Goal: Book appointment/travel/reservation

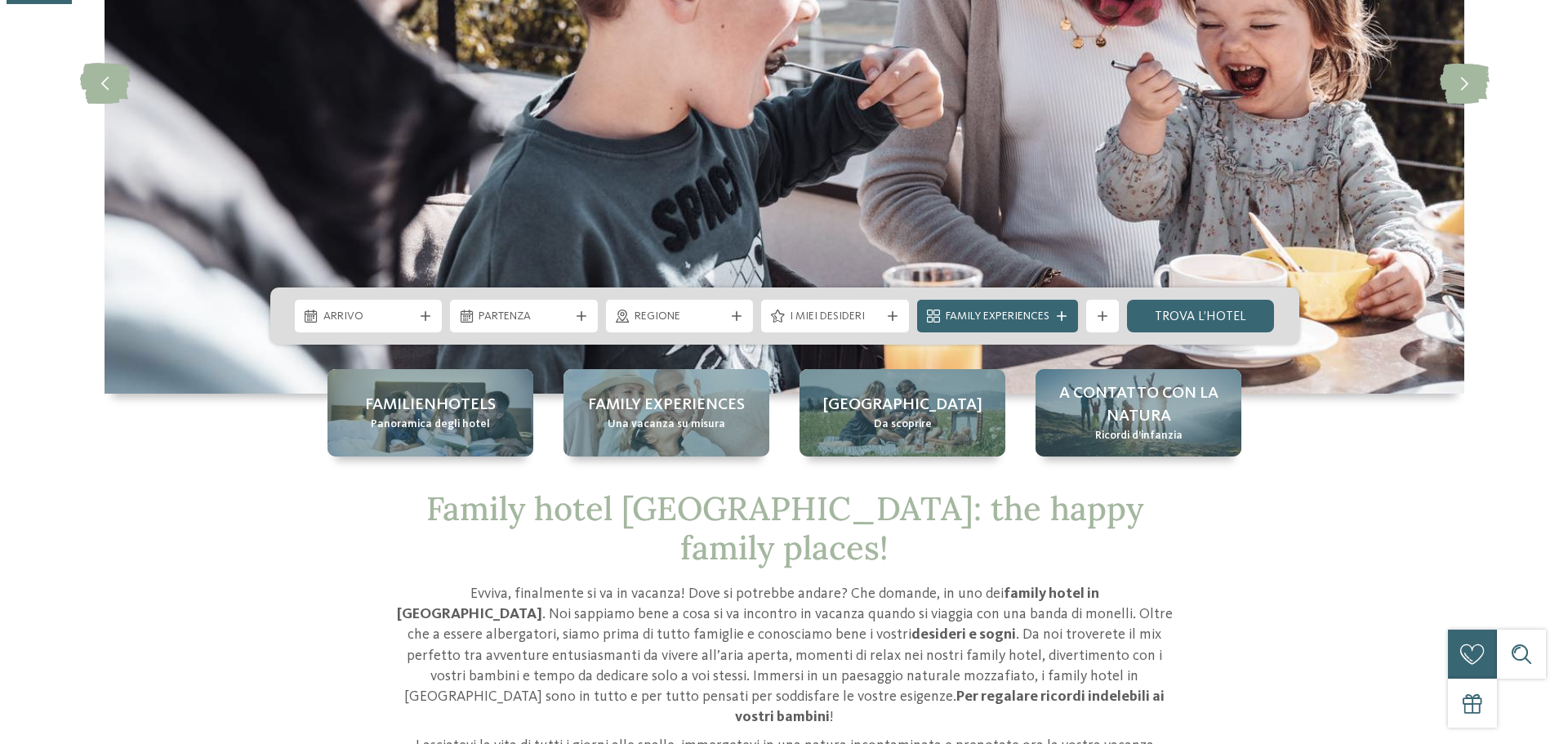
scroll to position [327, 0]
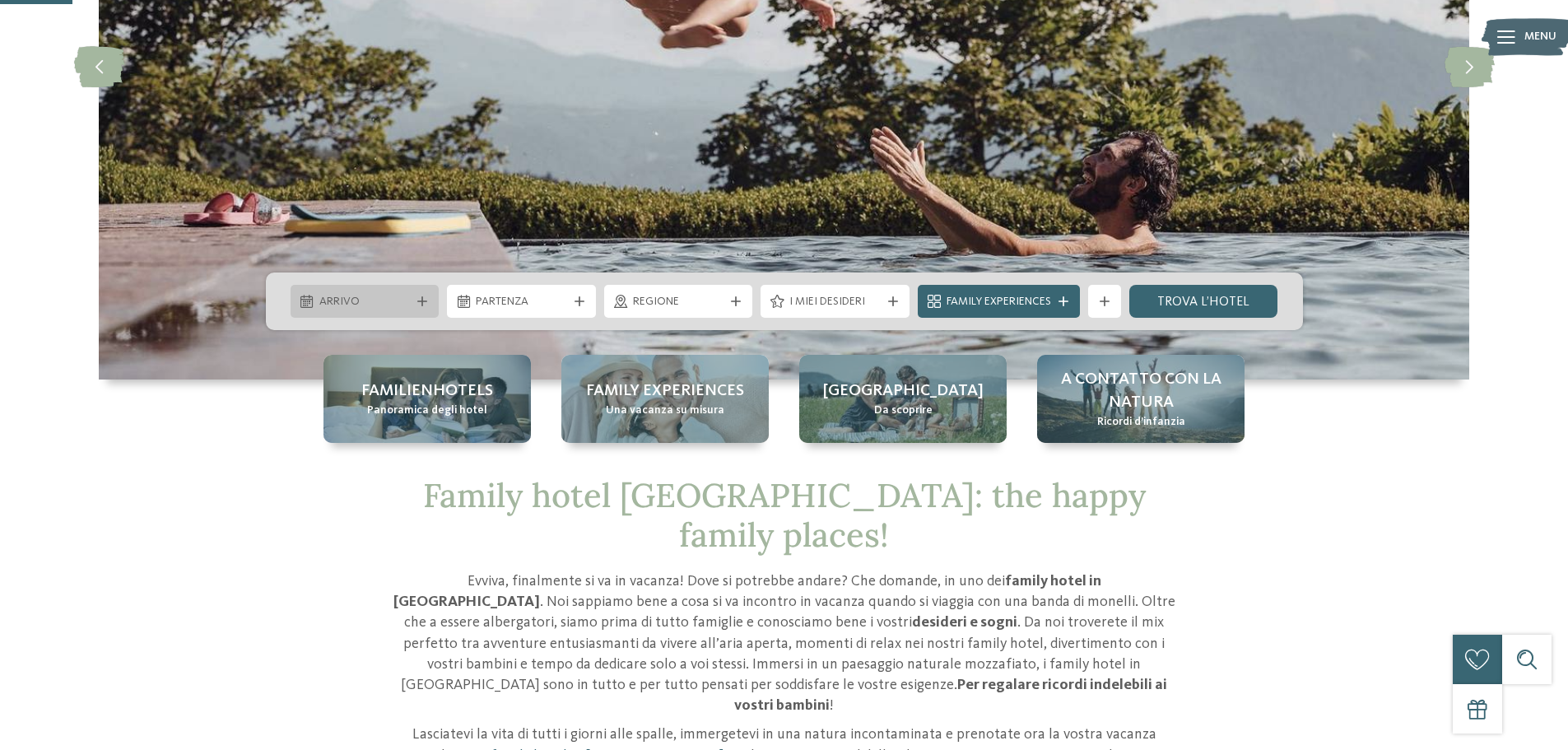
click at [410, 303] on div "Arrivo" at bounding box center [364, 301] width 99 height 18
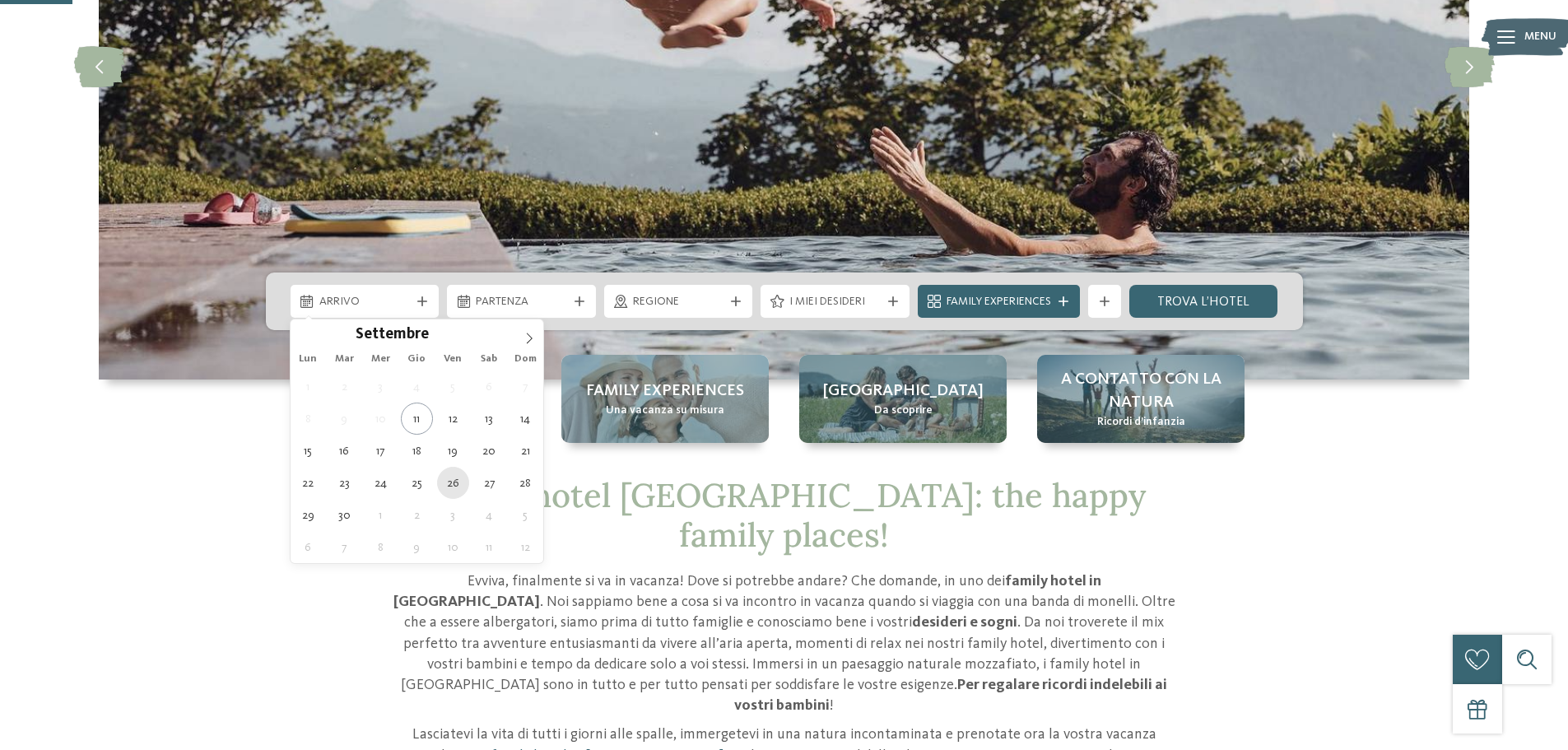
type div "26.09.2025"
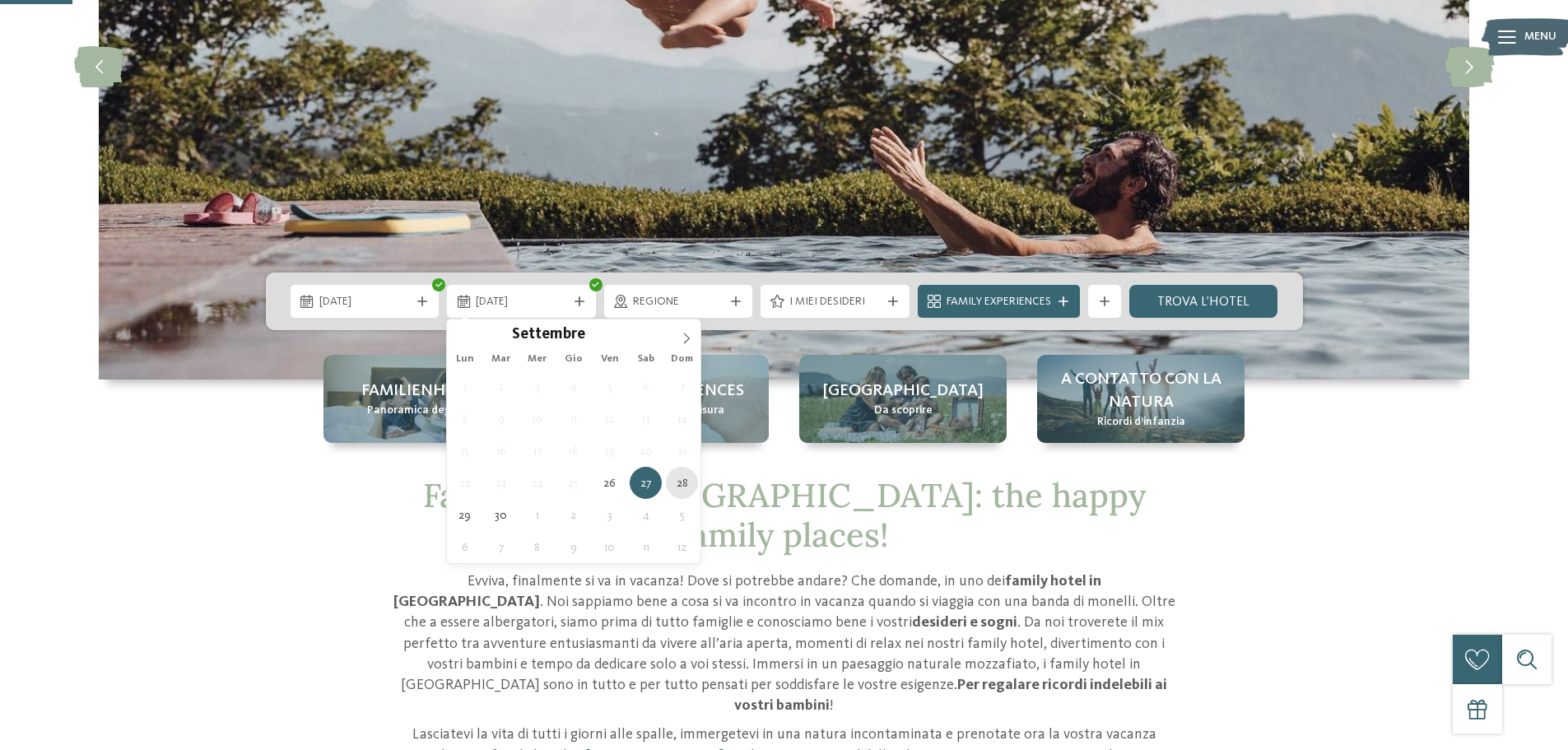
type div "28.09.2025"
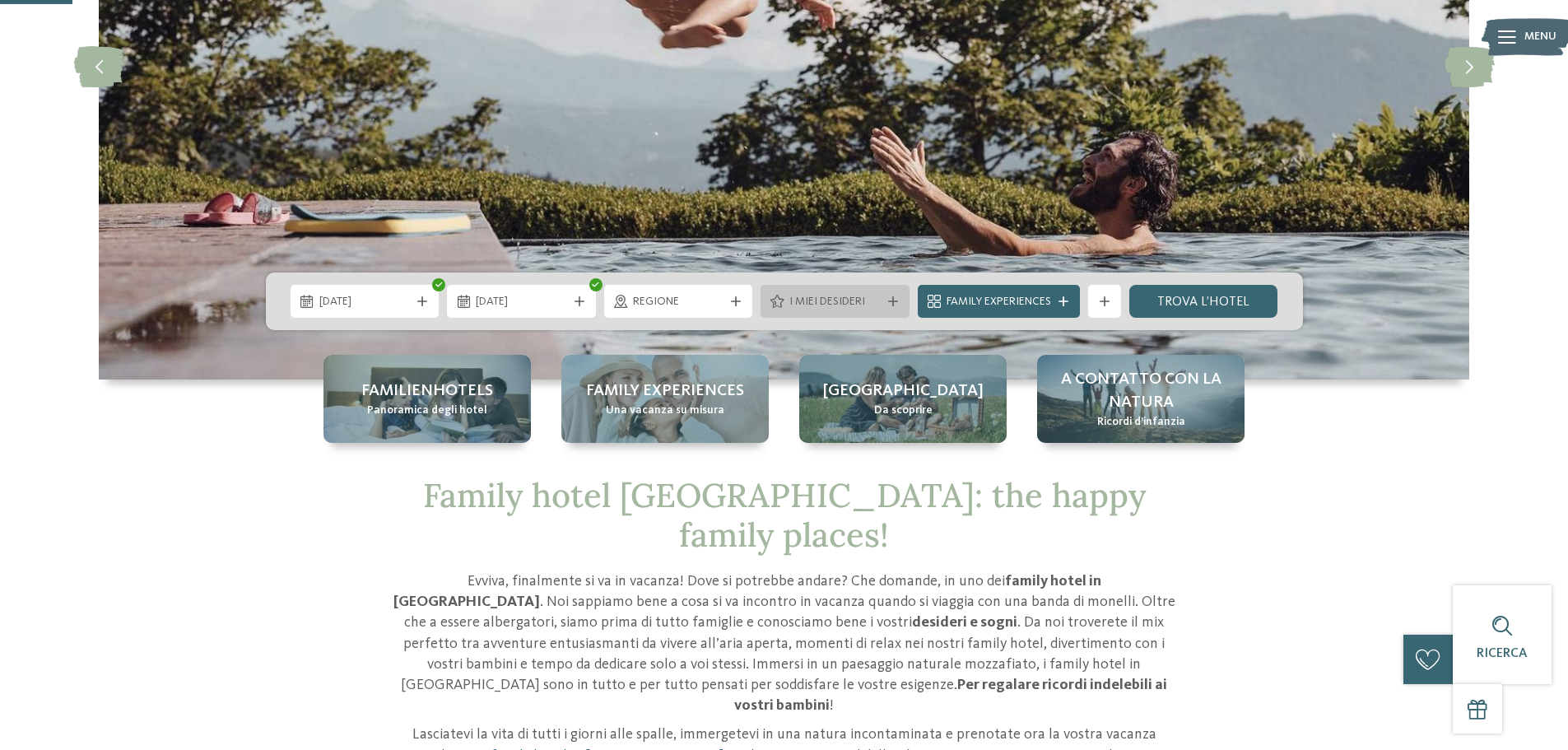
click at [890, 299] on icon at bounding box center [892, 301] width 10 height 10
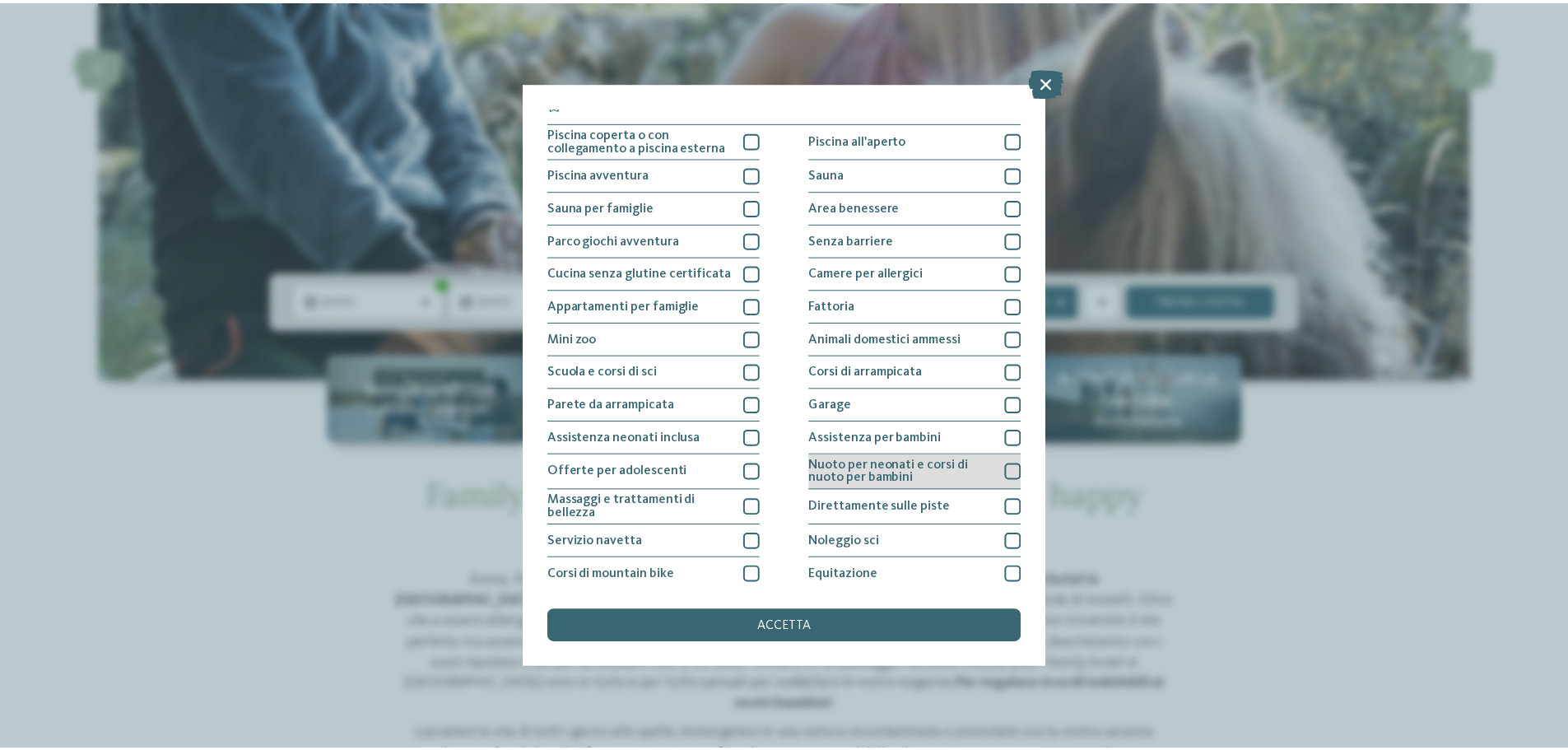
scroll to position [0, 0]
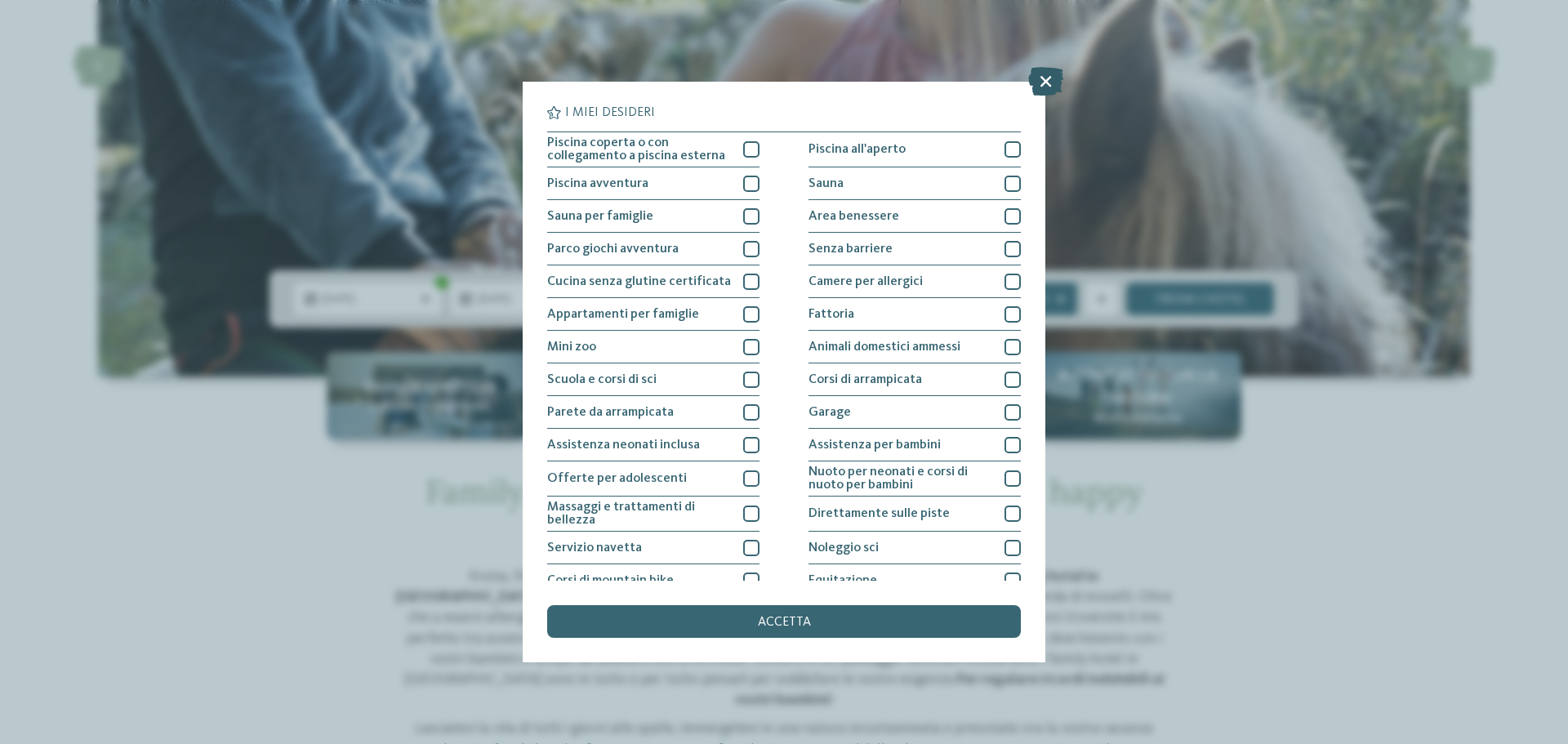
click at [1050, 79] on icon at bounding box center [1045, 81] width 36 height 28
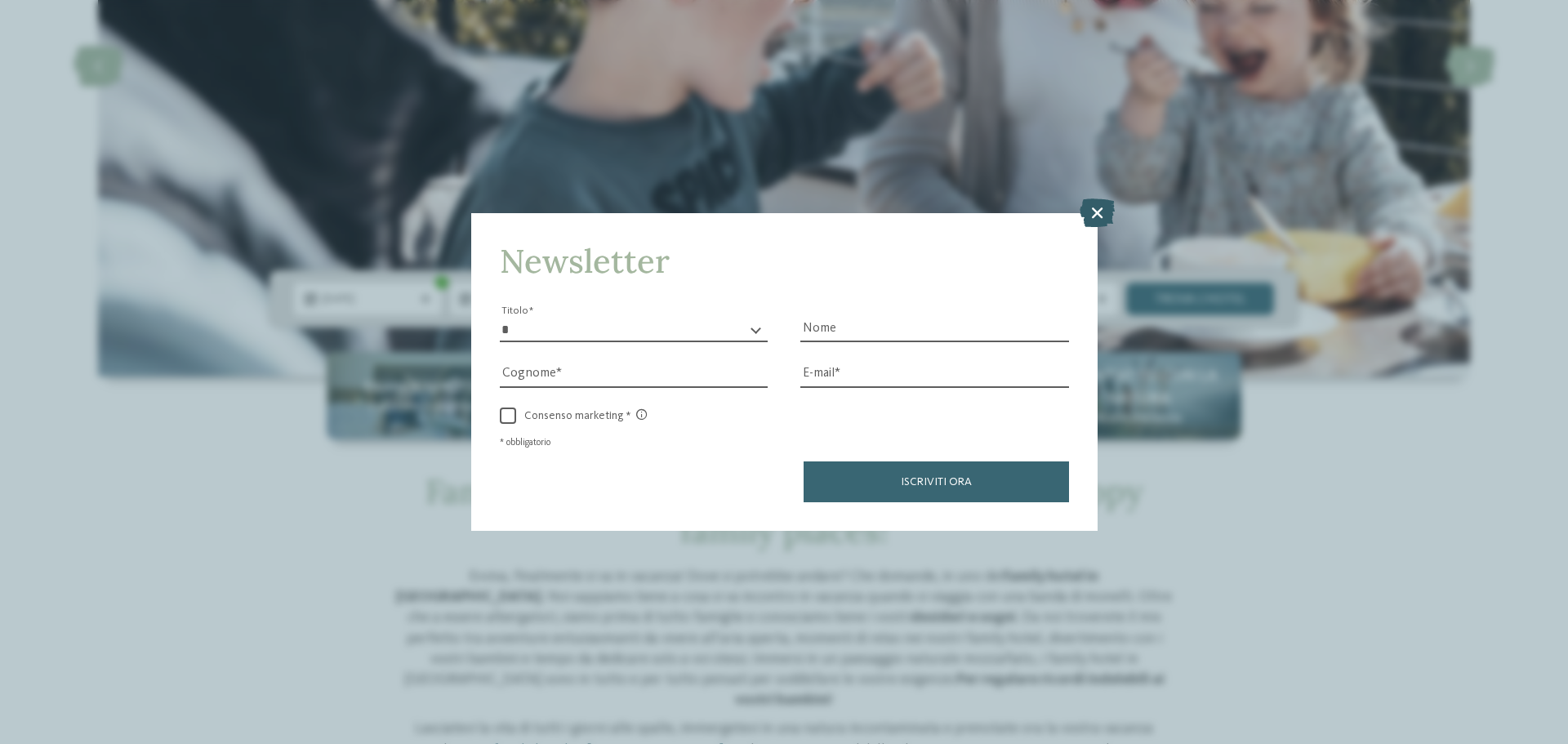
click at [1094, 205] on icon at bounding box center [1096, 212] width 36 height 28
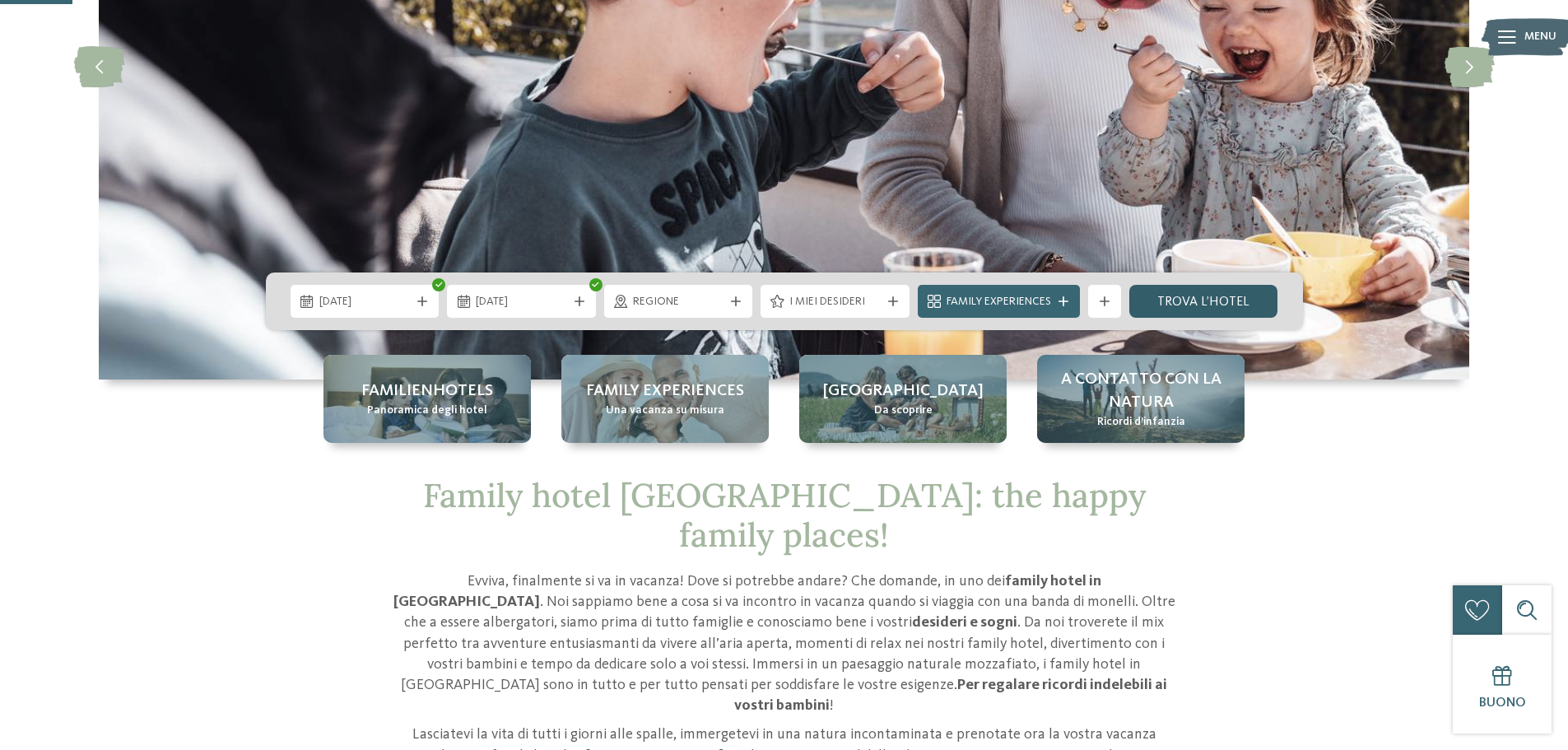
click at [1191, 306] on link "trova l’hotel" at bounding box center [1204, 301] width 149 height 33
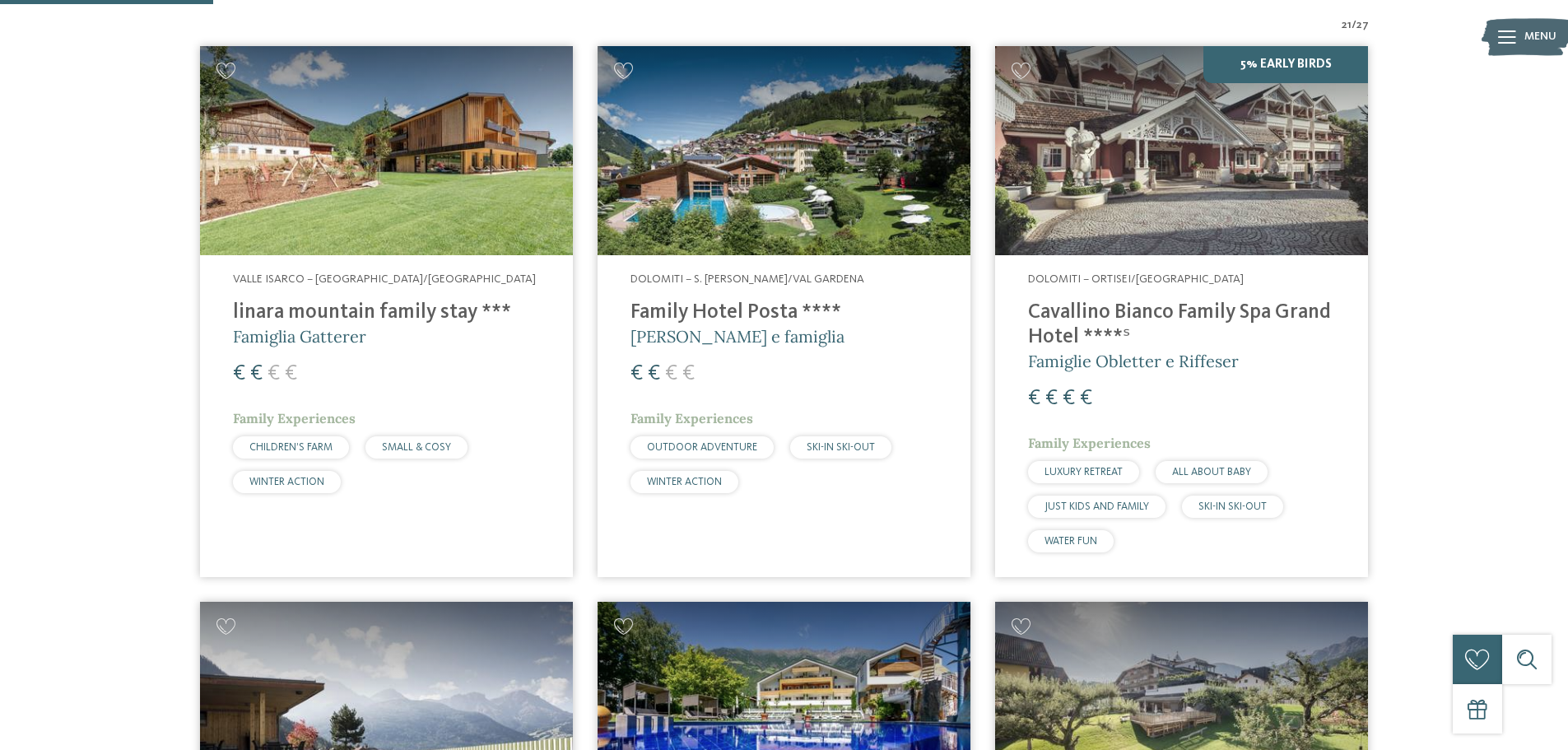
scroll to position [622, 0]
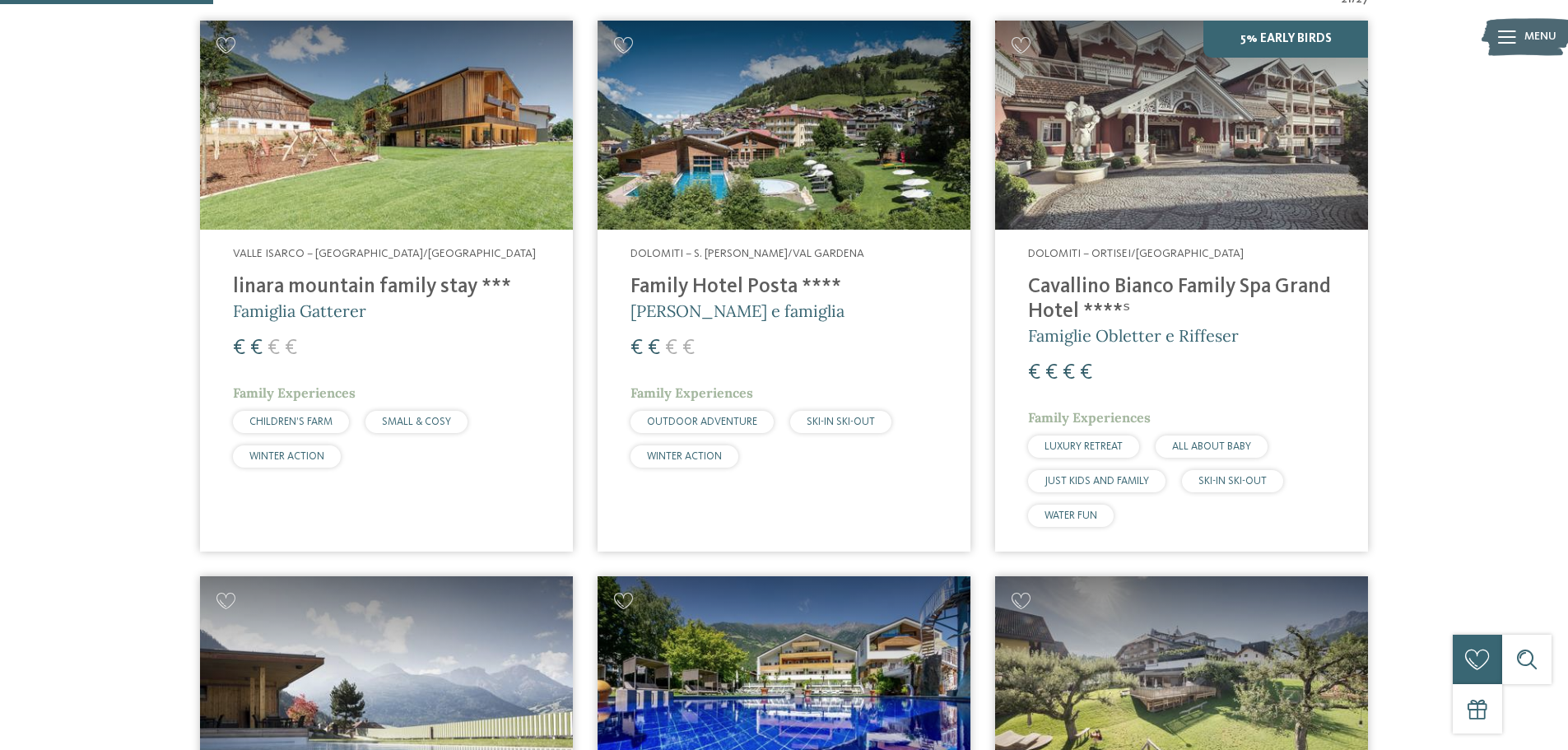
click at [716, 287] on h4 "Family Hotel Posta ****" at bounding box center [784, 286] width 307 height 25
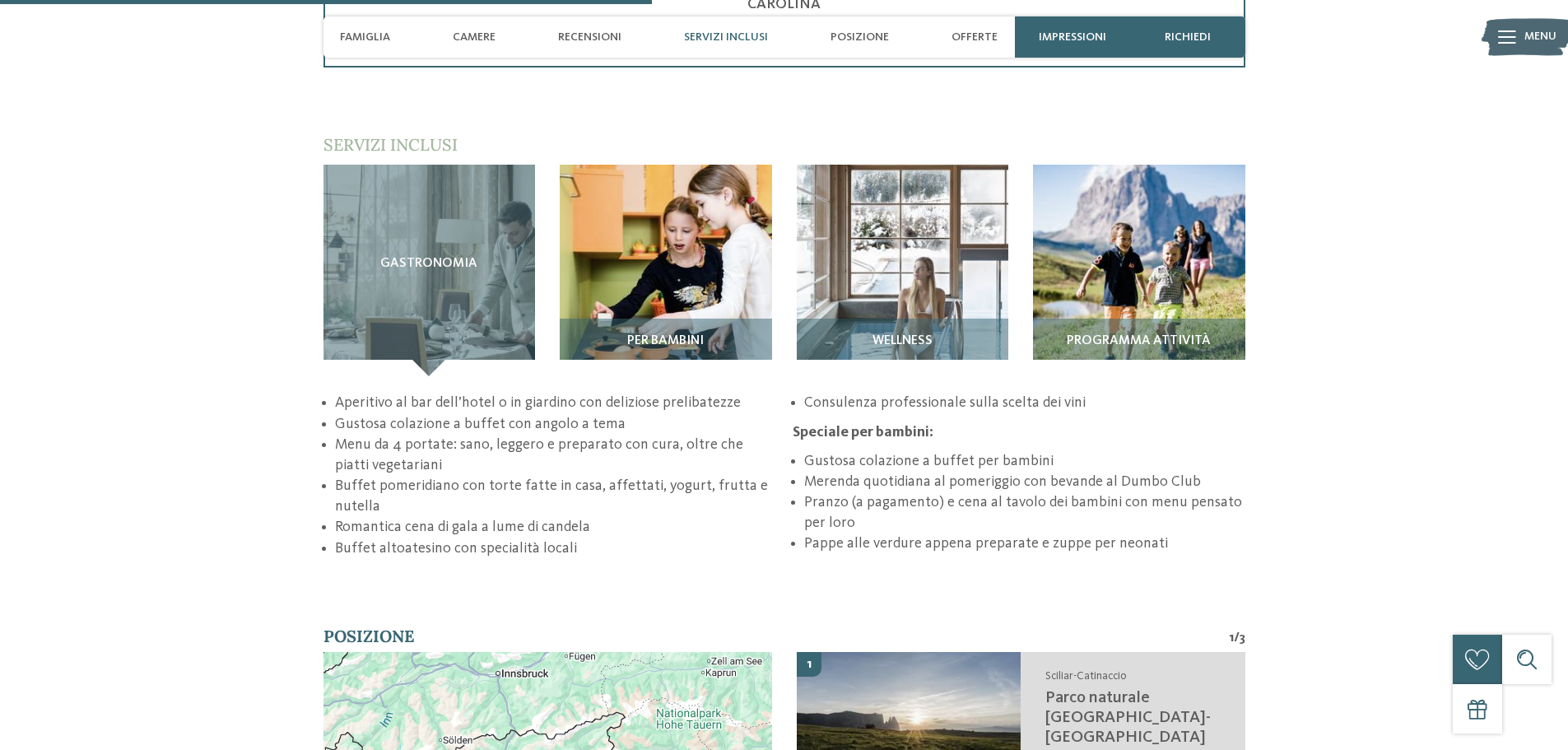
scroll to position [2305, 0]
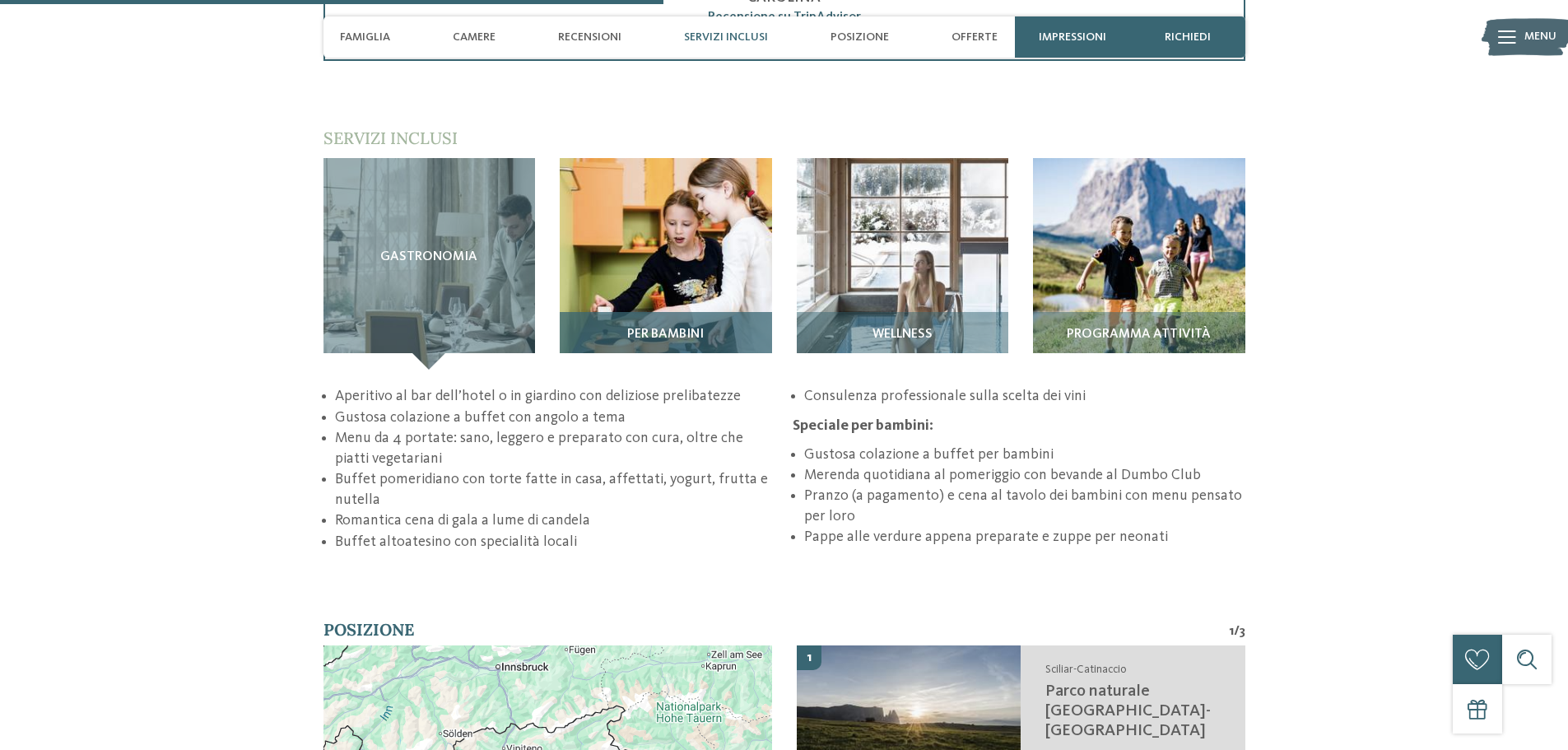
click at [687, 328] on span "Per bambini" at bounding box center [665, 335] width 76 height 15
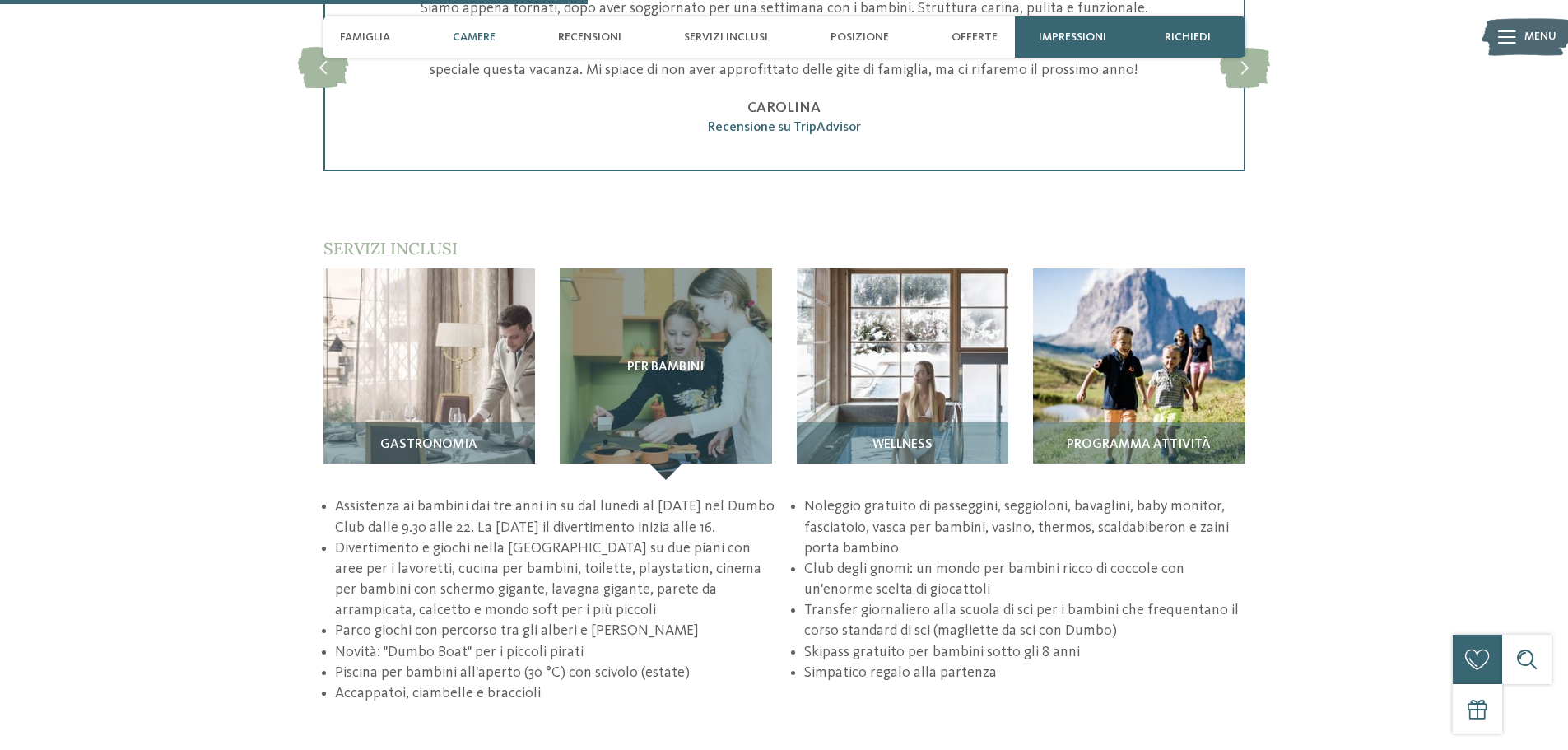
scroll to position [1976, 0]
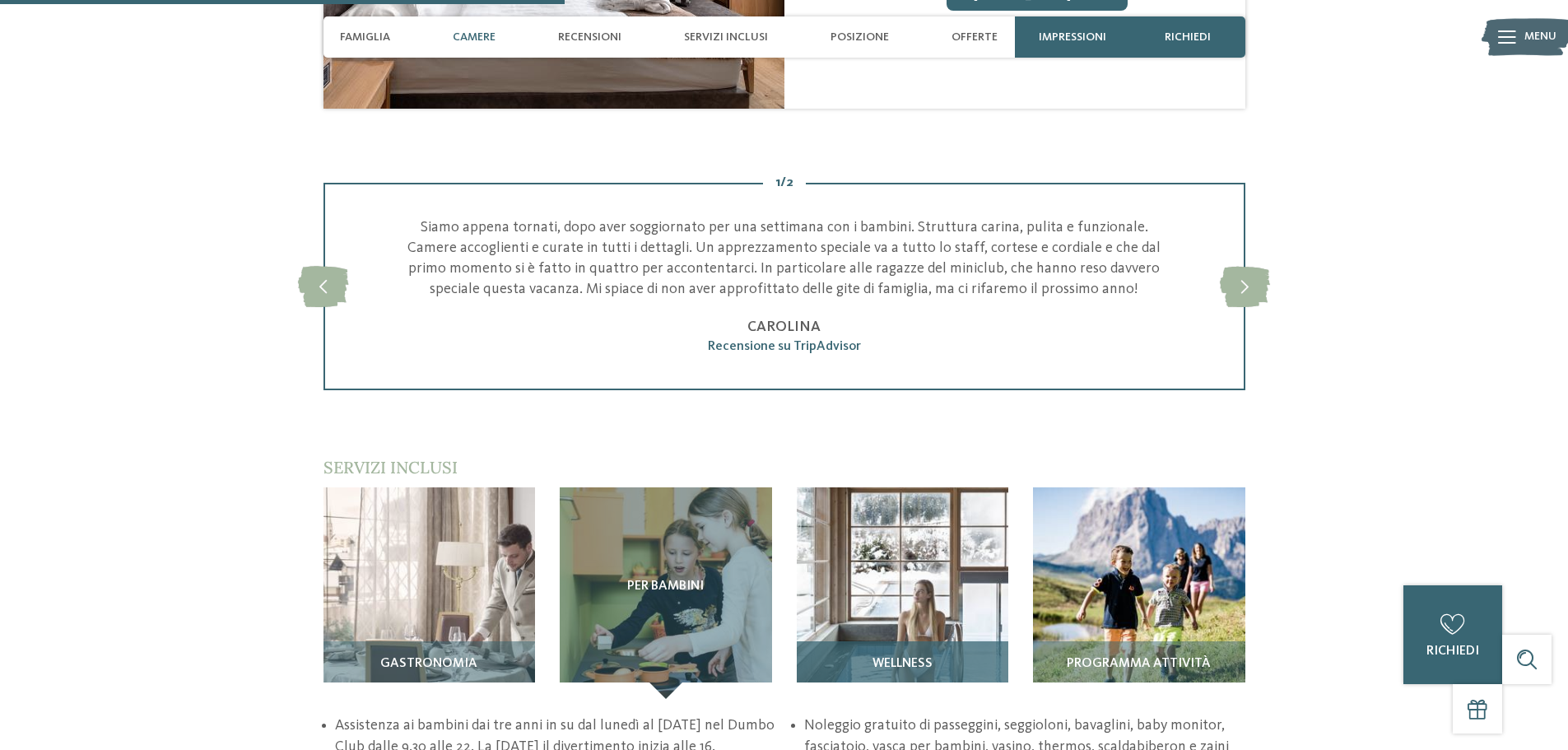
click at [928, 554] on img at bounding box center [902, 593] width 212 height 212
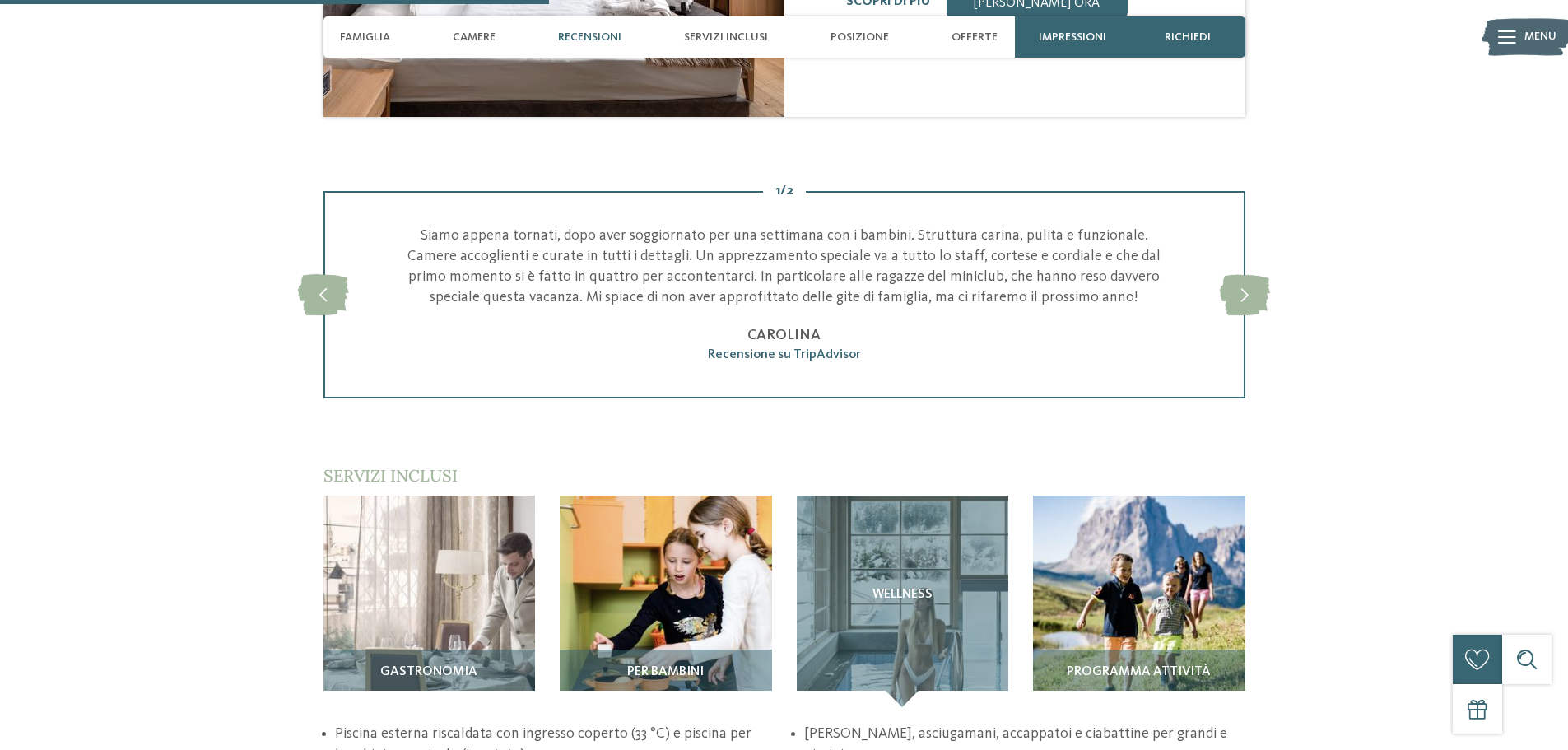
scroll to position [2140, 0]
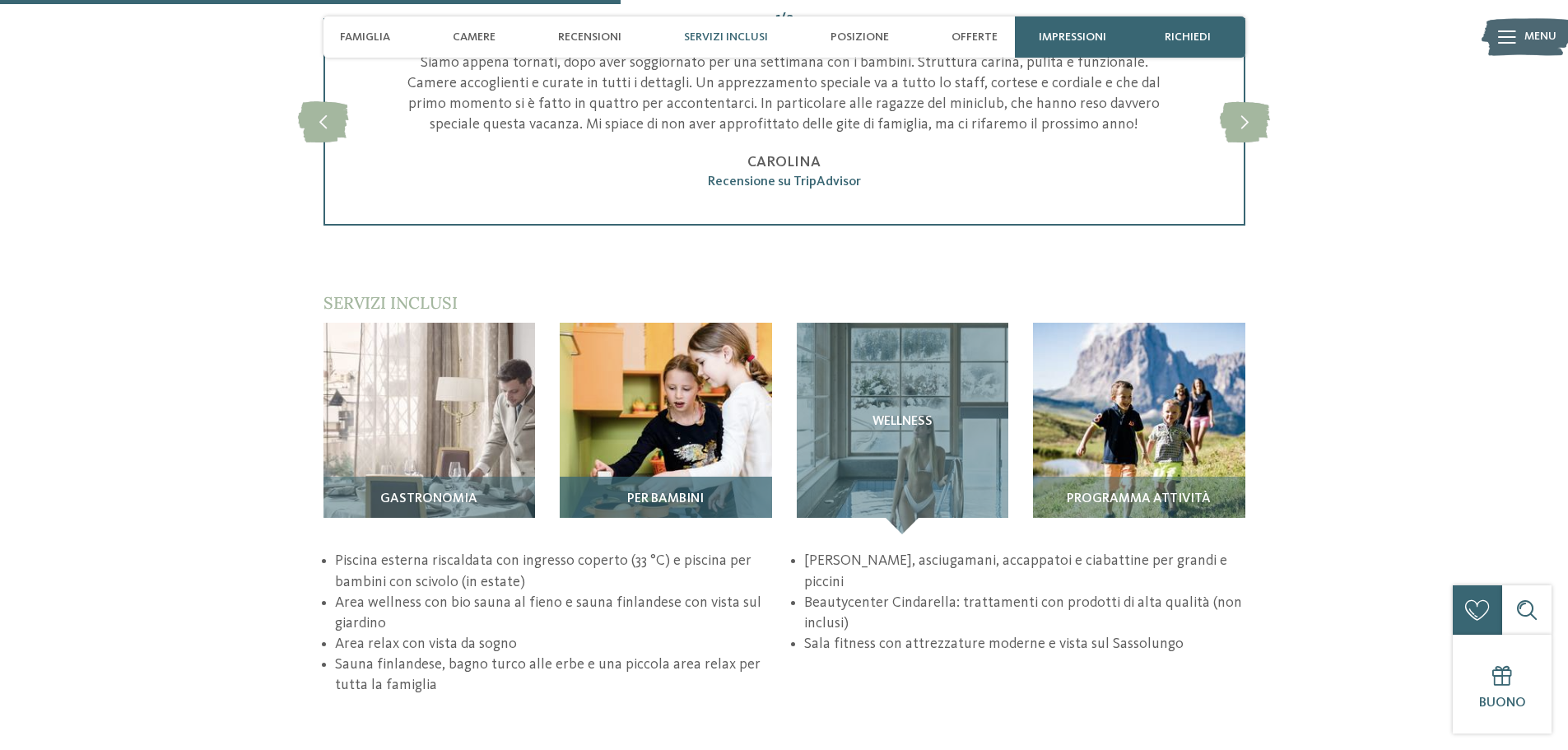
click at [700, 434] on img at bounding box center [666, 428] width 212 height 212
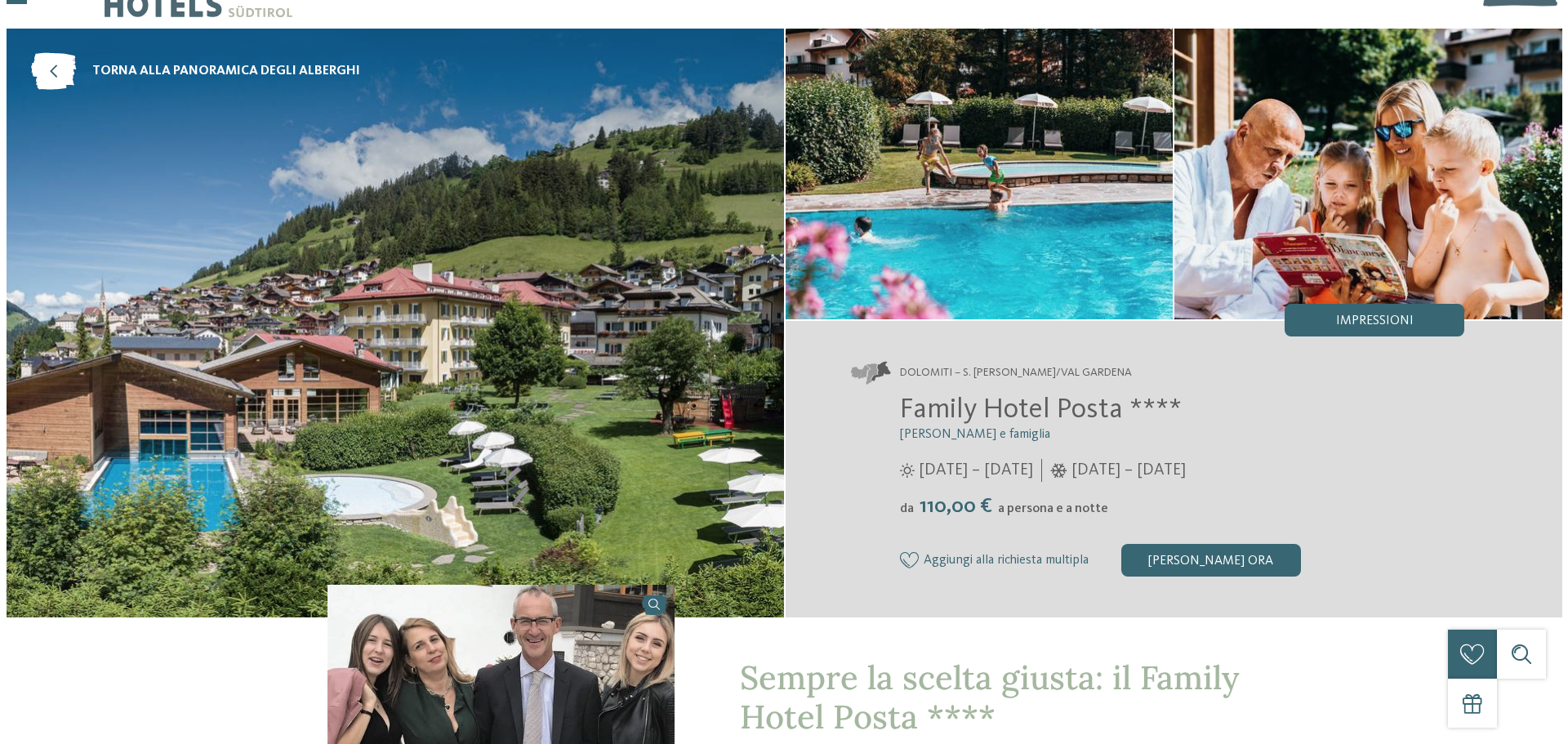
scroll to position [82, 0]
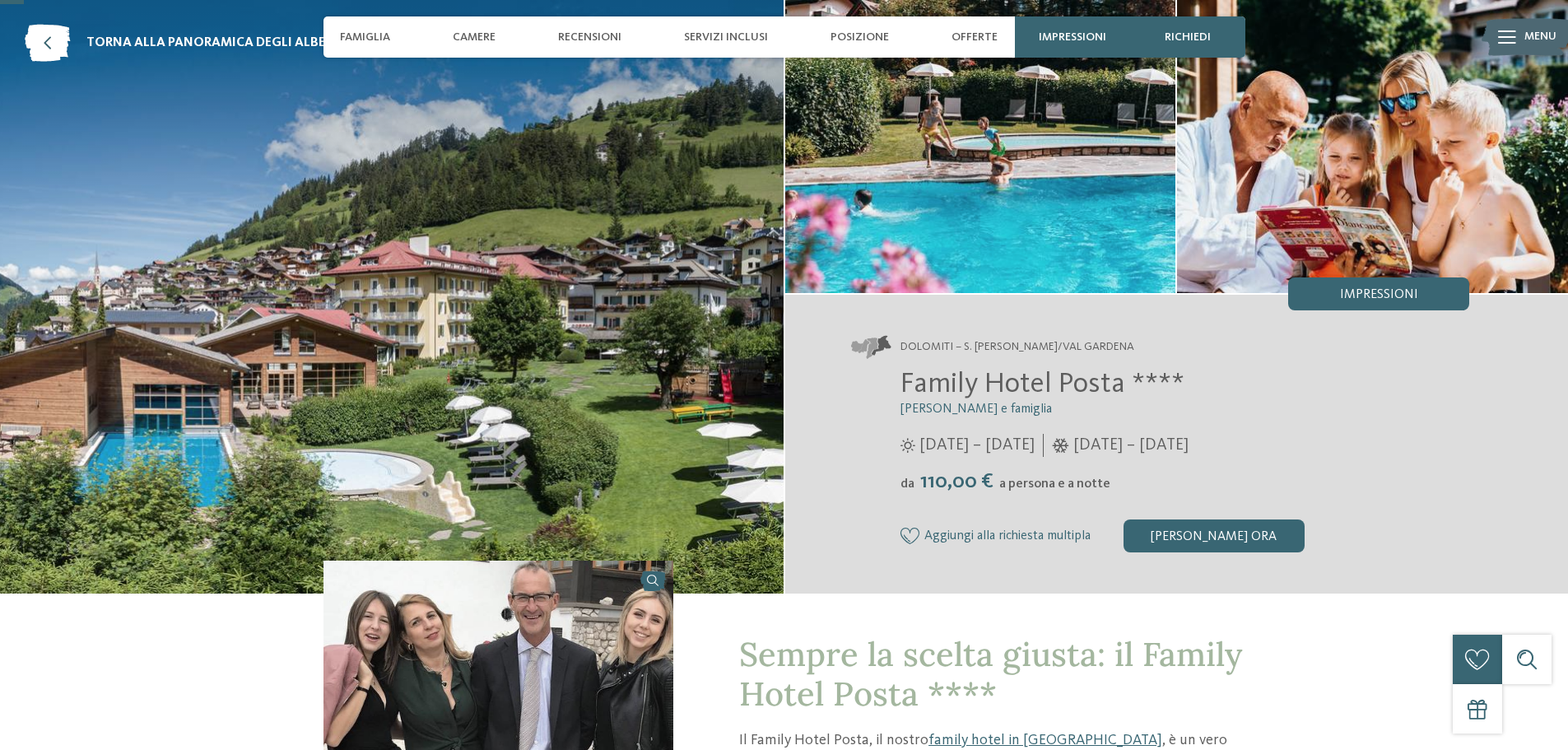
click at [576, 323] on img at bounding box center [392, 297] width 784 height 593
click at [1156, 277] on img at bounding box center [980, 146] width 391 height 293
click at [1539, 31] on span "Menu" at bounding box center [1540, 37] width 32 height 17
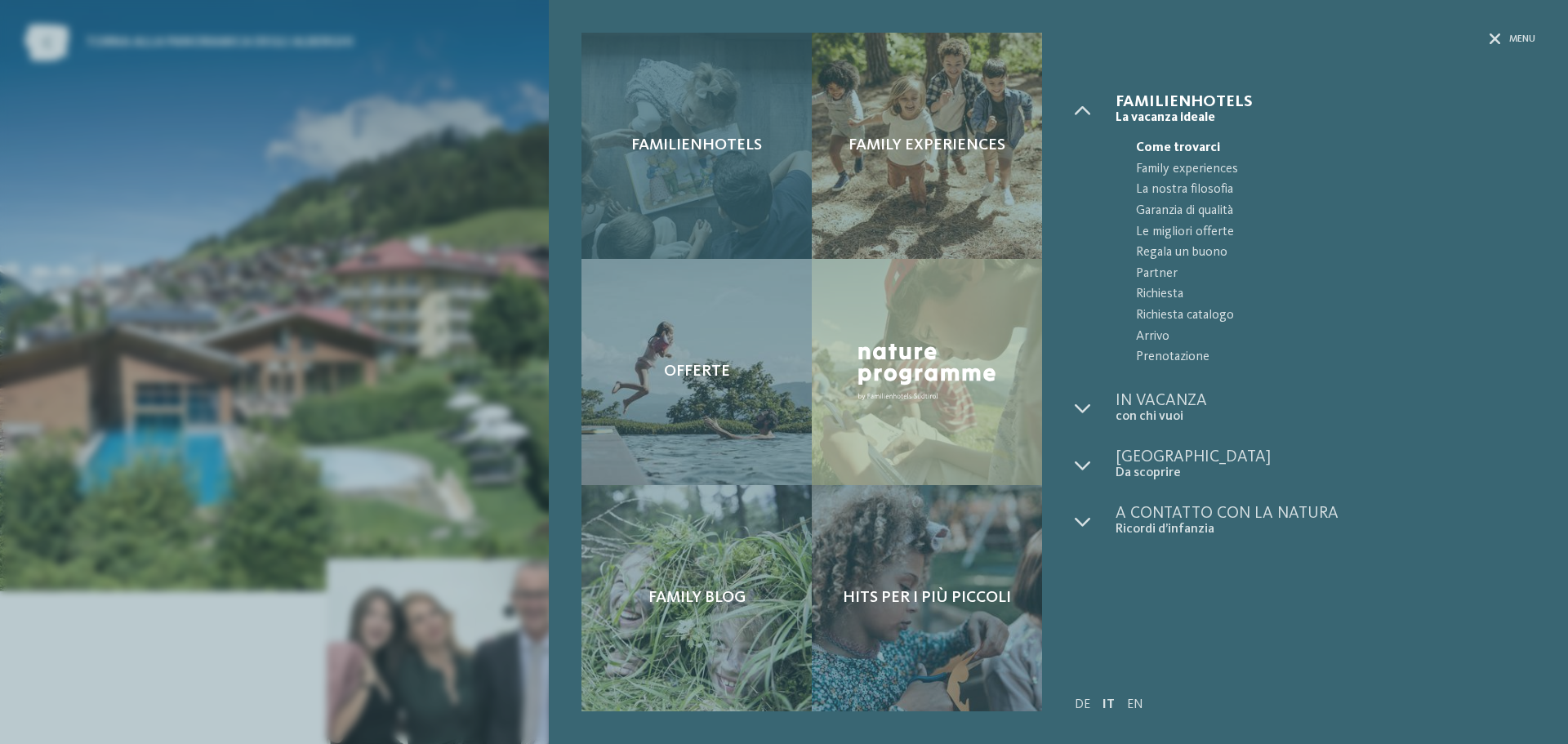
click at [694, 128] on div "Familienhotels" at bounding box center [696, 146] width 230 height 226
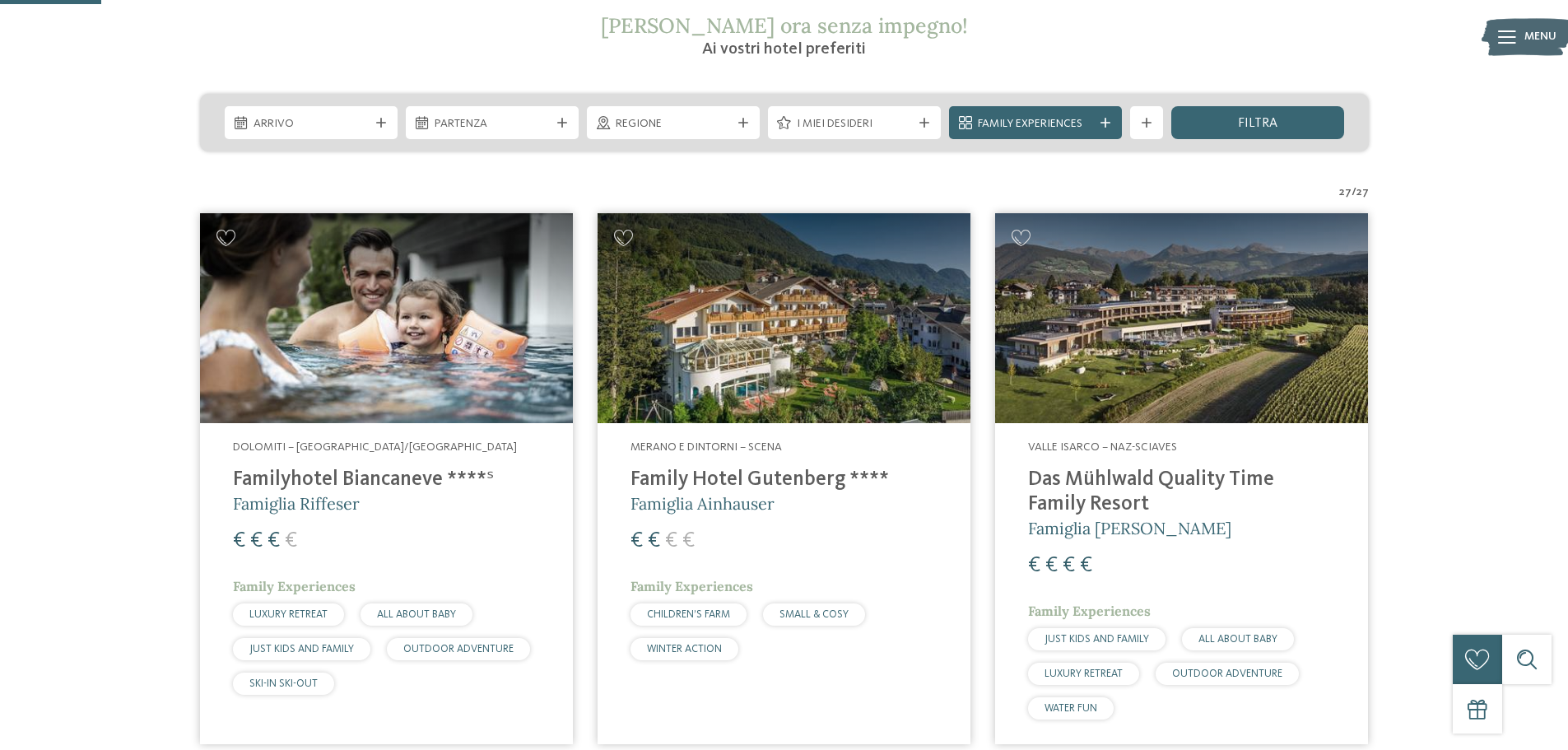
scroll to position [411, 0]
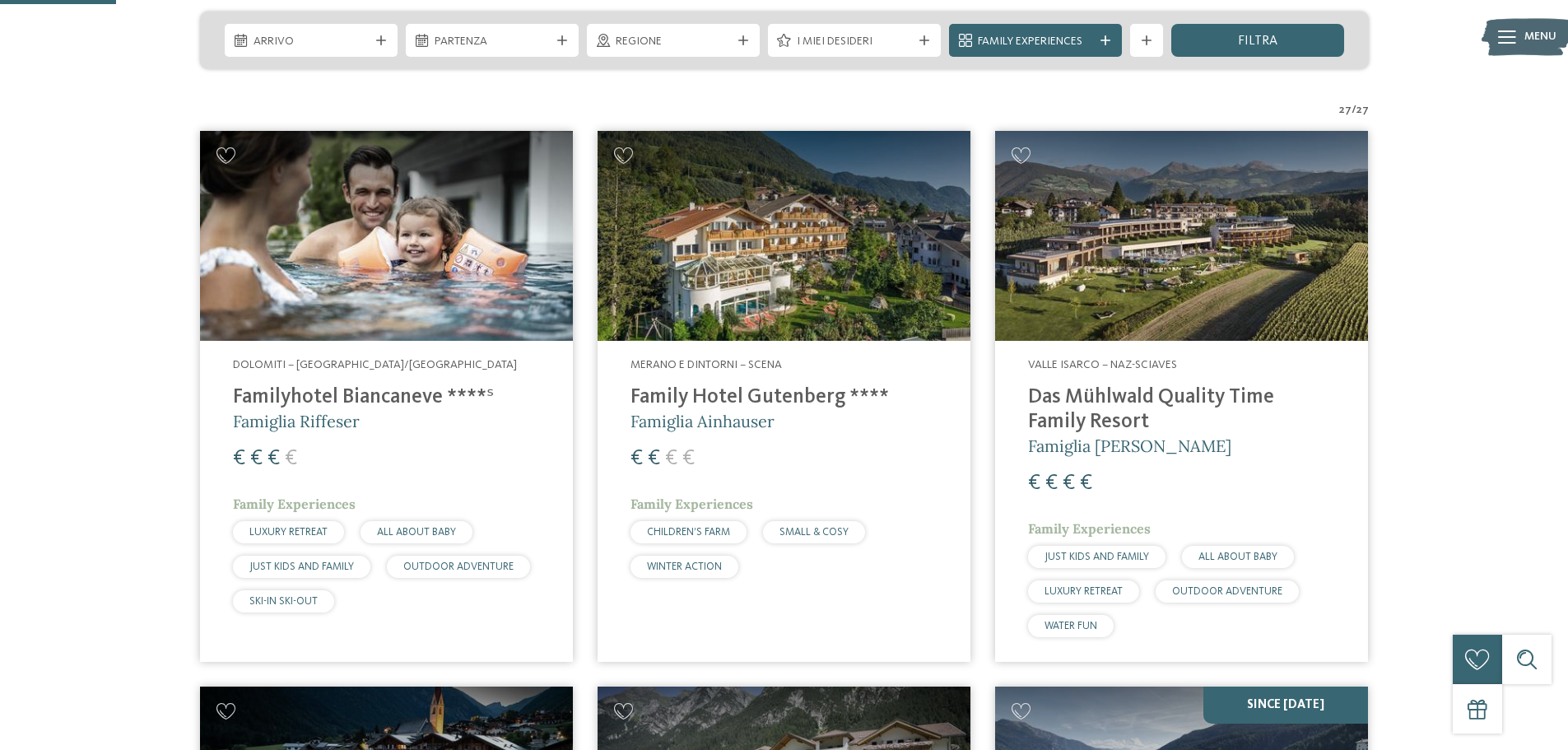
click at [330, 402] on h4 "Familyhotel Biancaneve ****ˢ" at bounding box center [386, 397] width 307 height 25
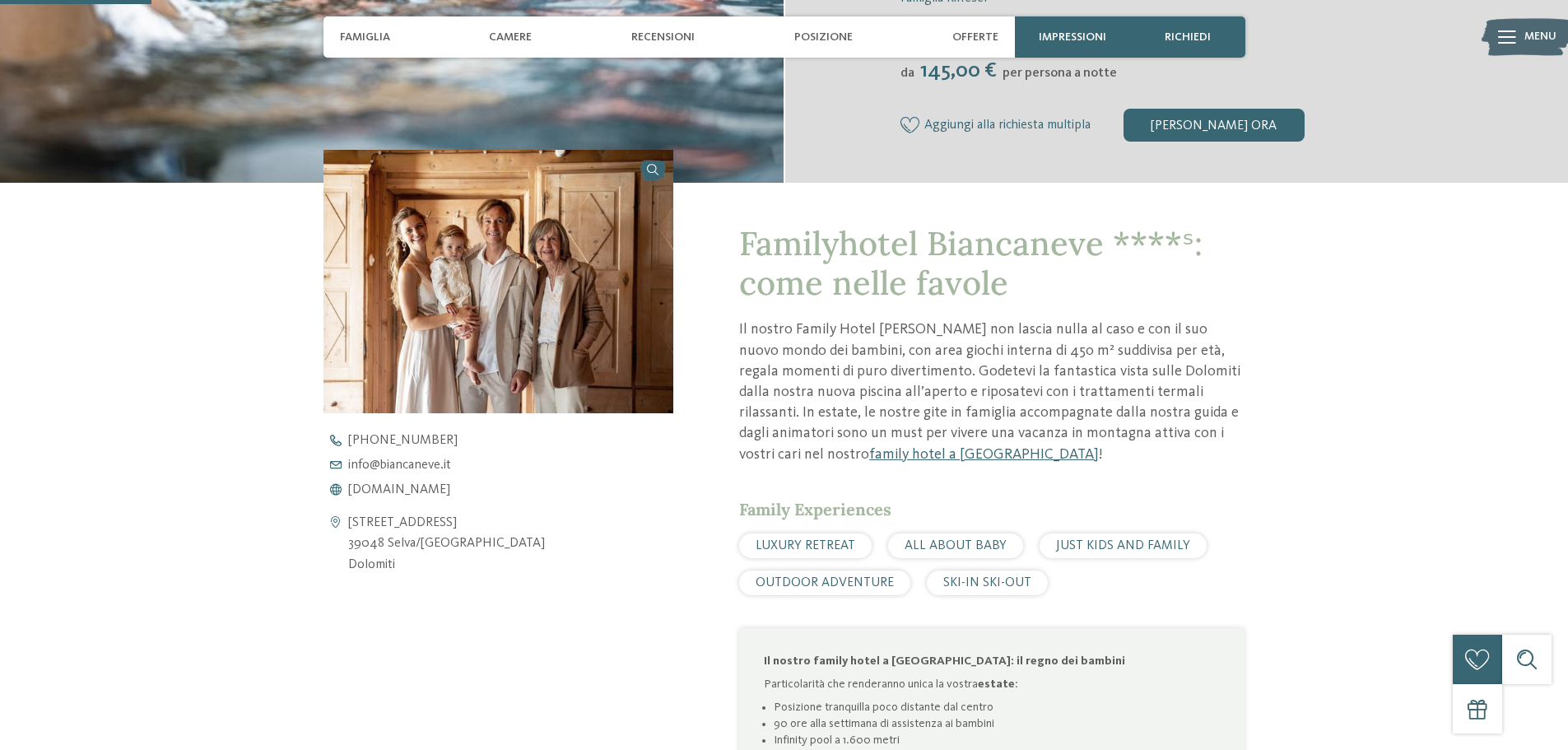
scroll to position [494, 0]
click at [375, 484] on span "www.biancaneve.it" at bounding box center [398, 488] width 102 height 13
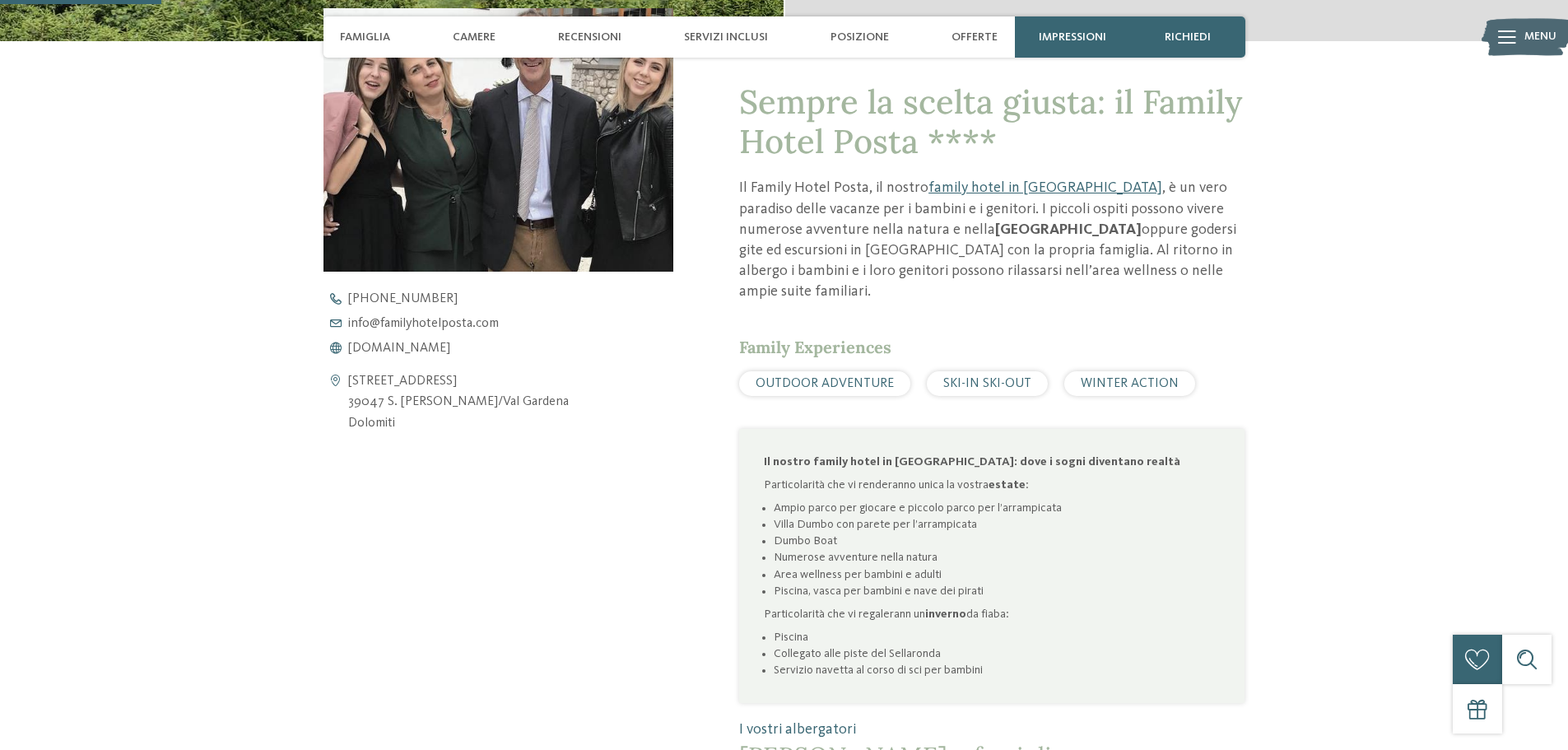
scroll to position [658, 0]
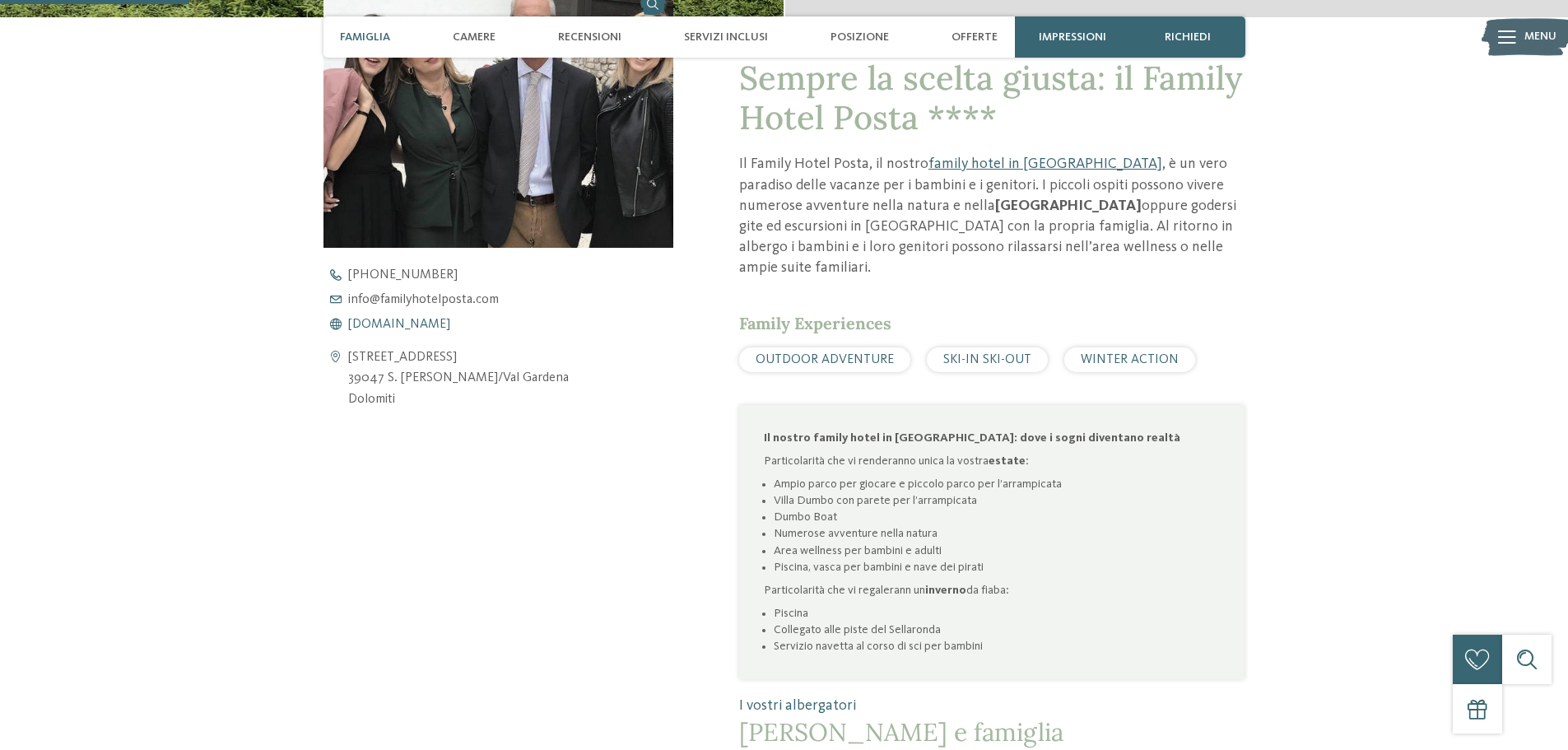
click at [394, 324] on span "www.familyhotelposta.com" at bounding box center [398, 324] width 102 height 13
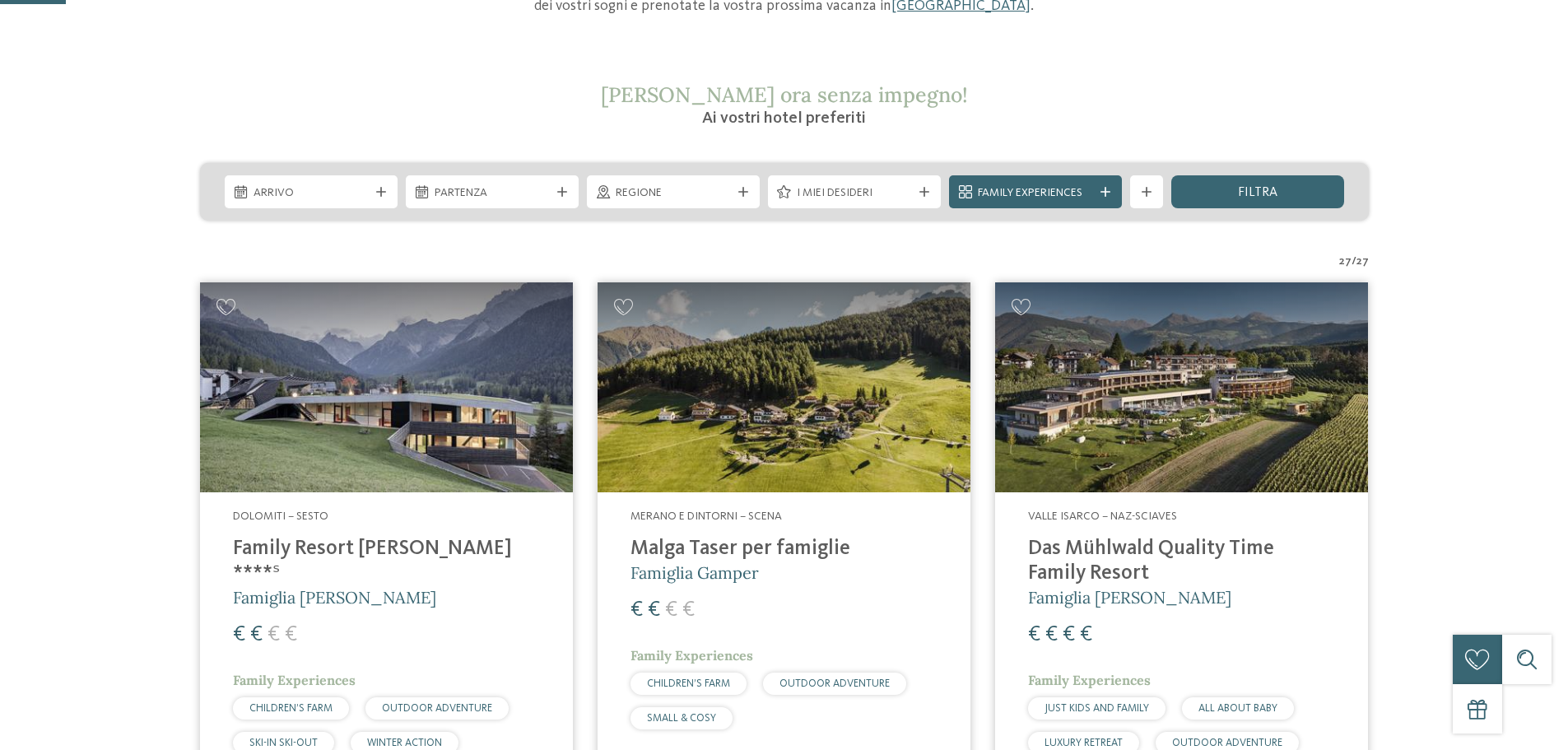
scroll to position [330, 0]
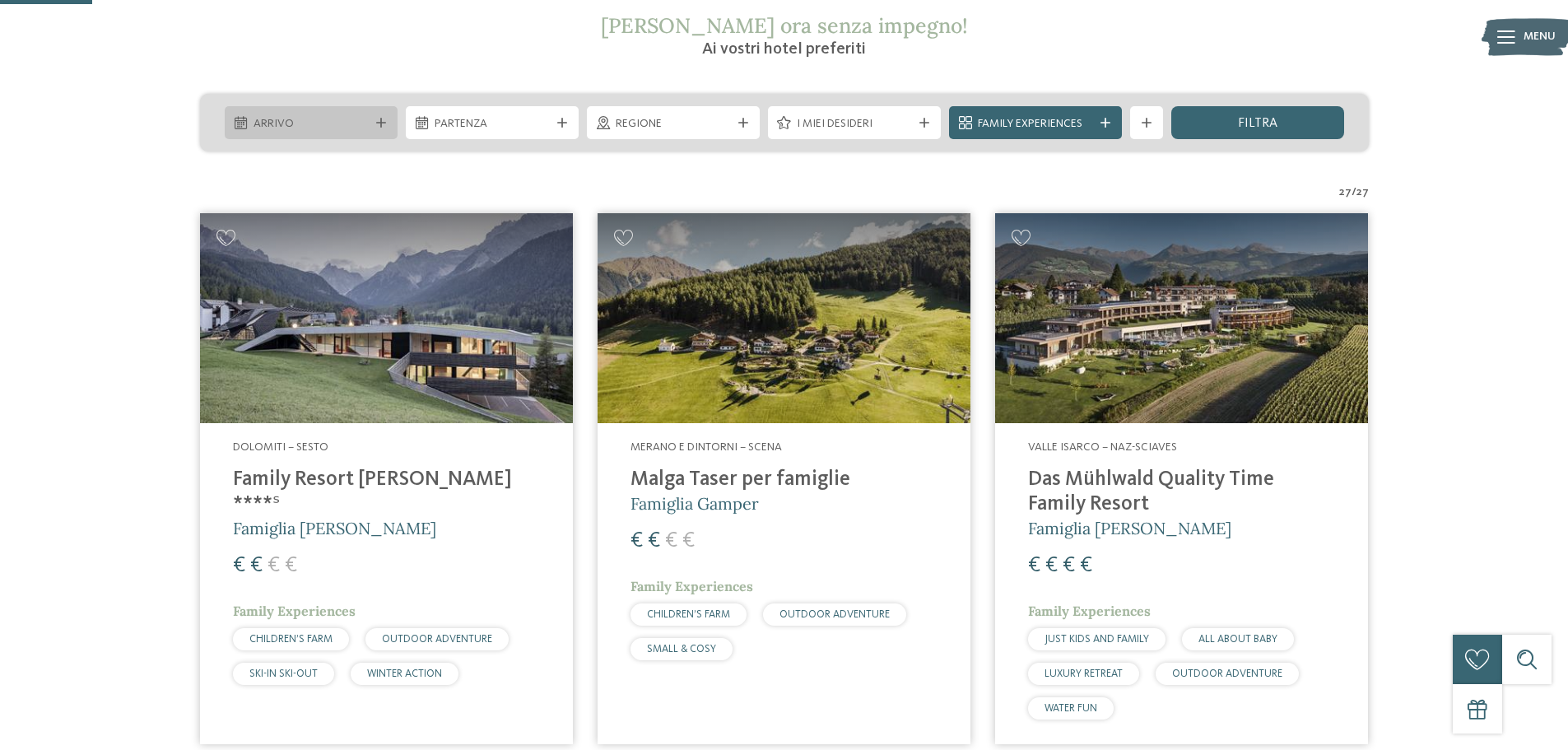
click at [360, 116] on span "Arrivo" at bounding box center [311, 124] width 116 height 17
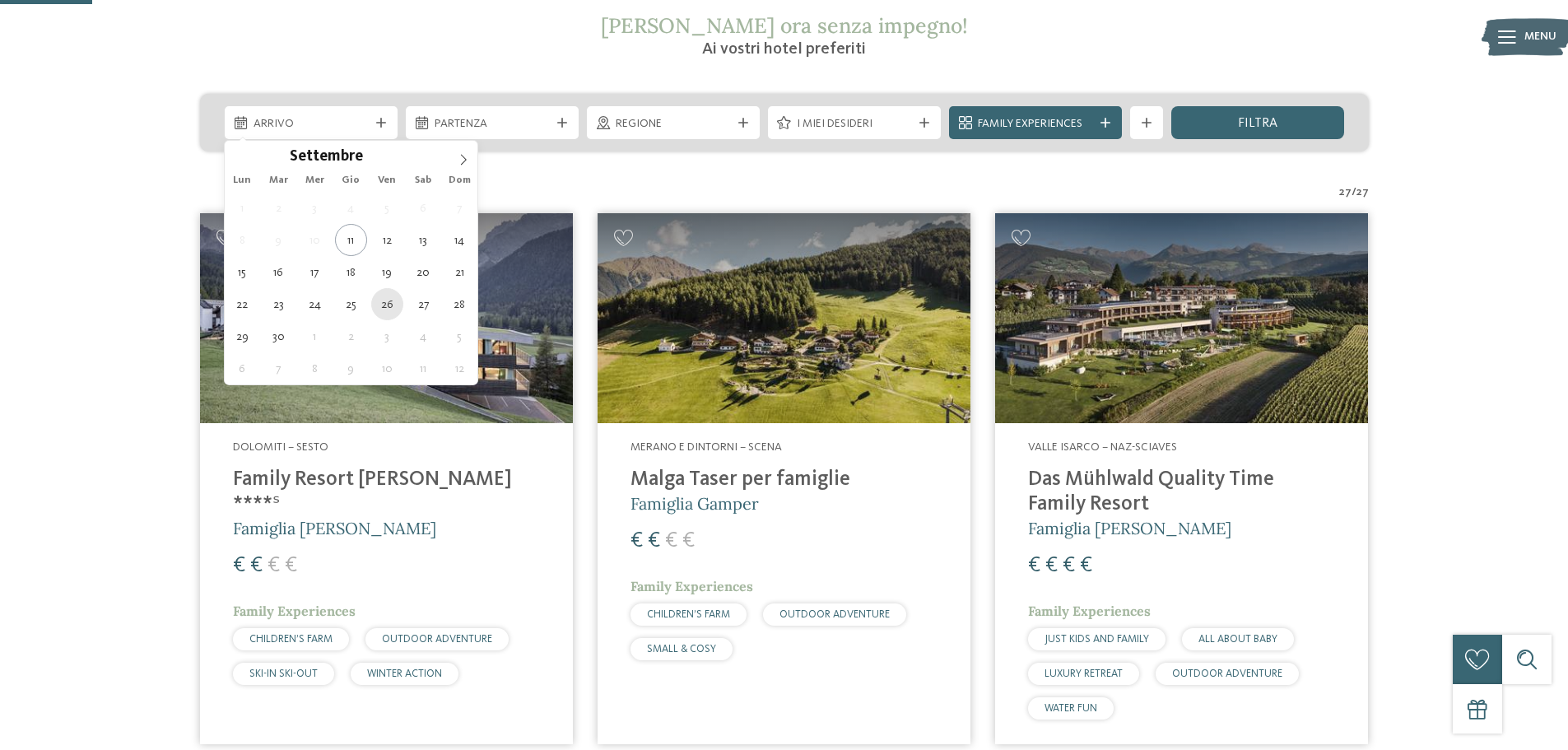
type div "26.09.2025"
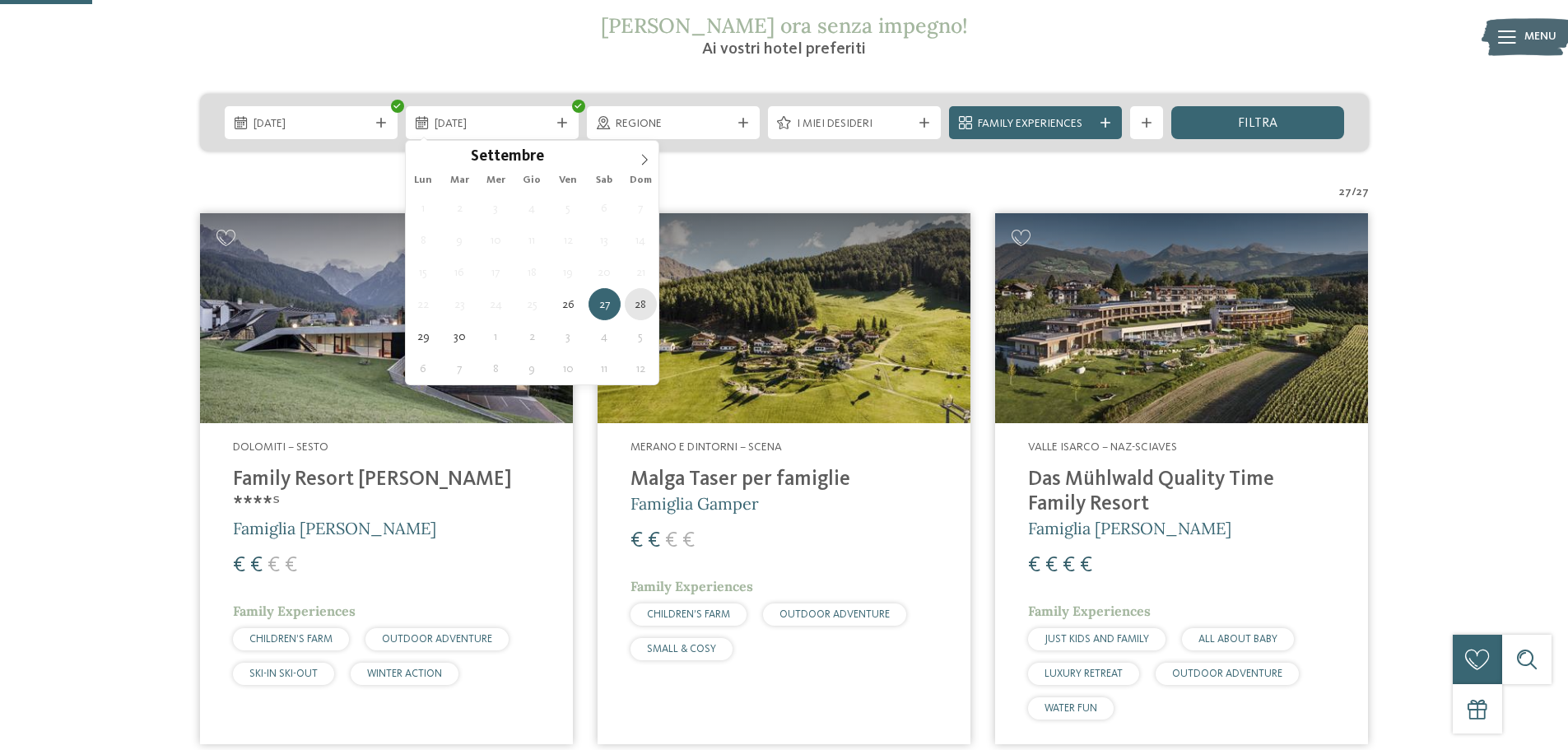
type div "28.09.2025"
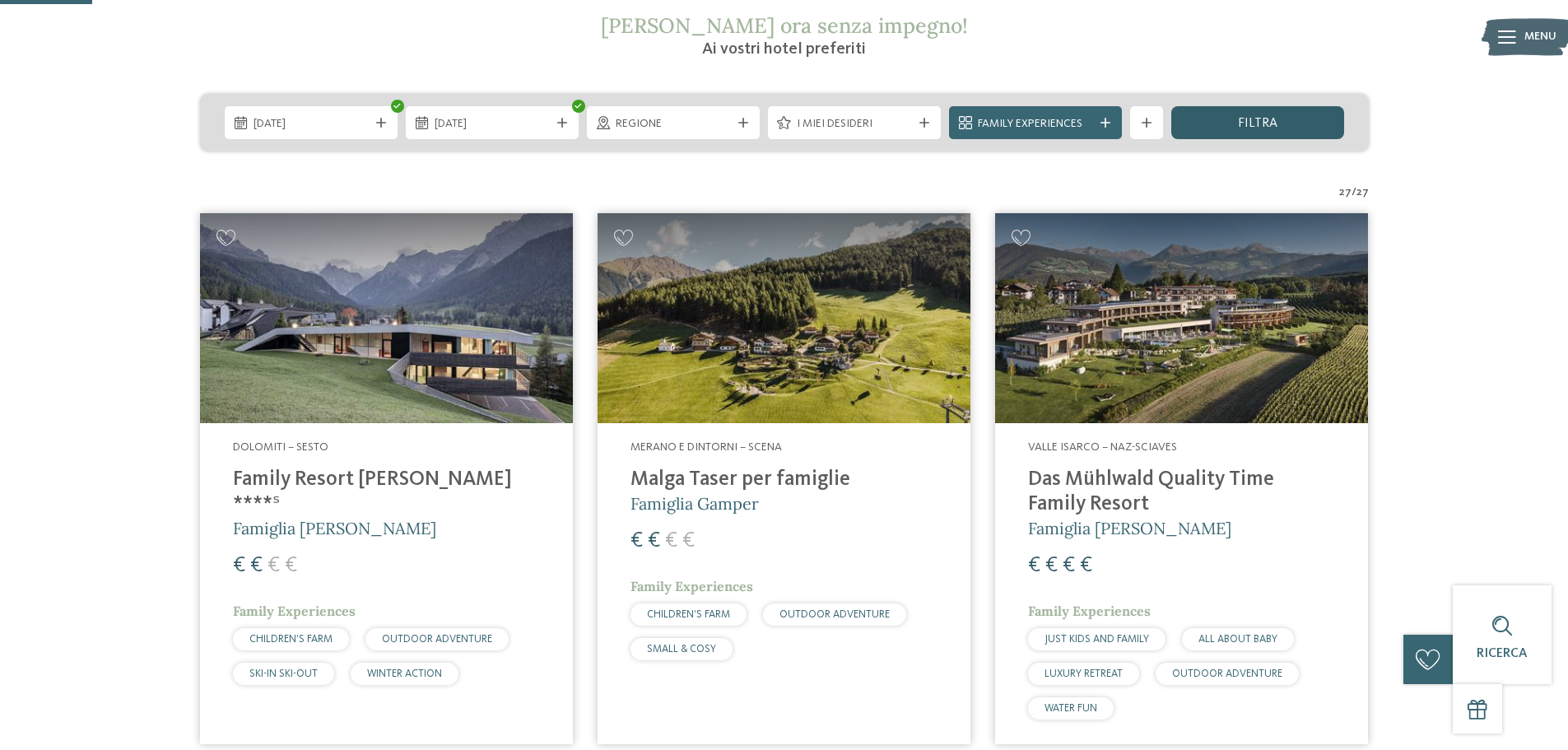
click at [1280, 116] on div "filtra" at bounding box center [1258, 123] width 173 height 33
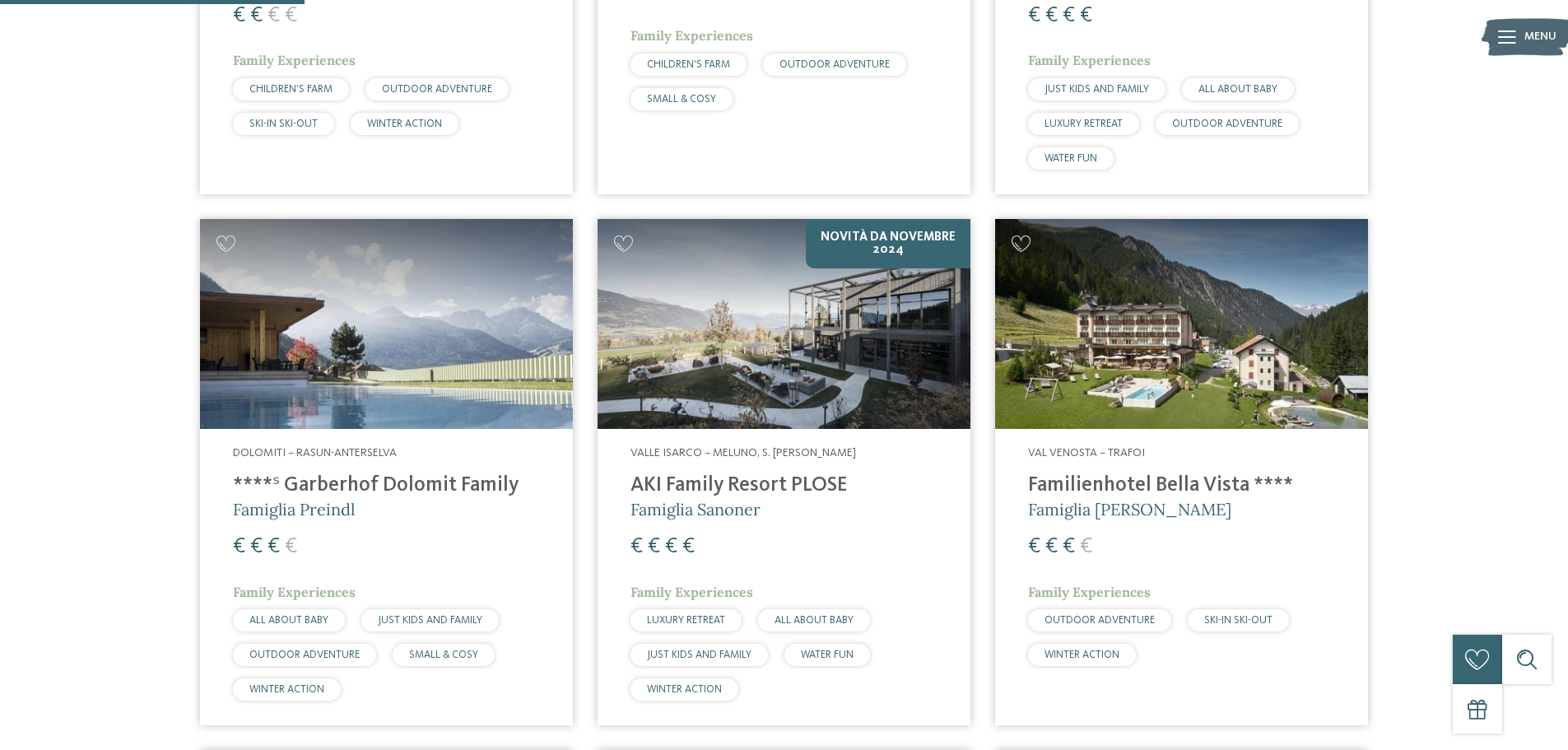
scroll to position [1034, 0]
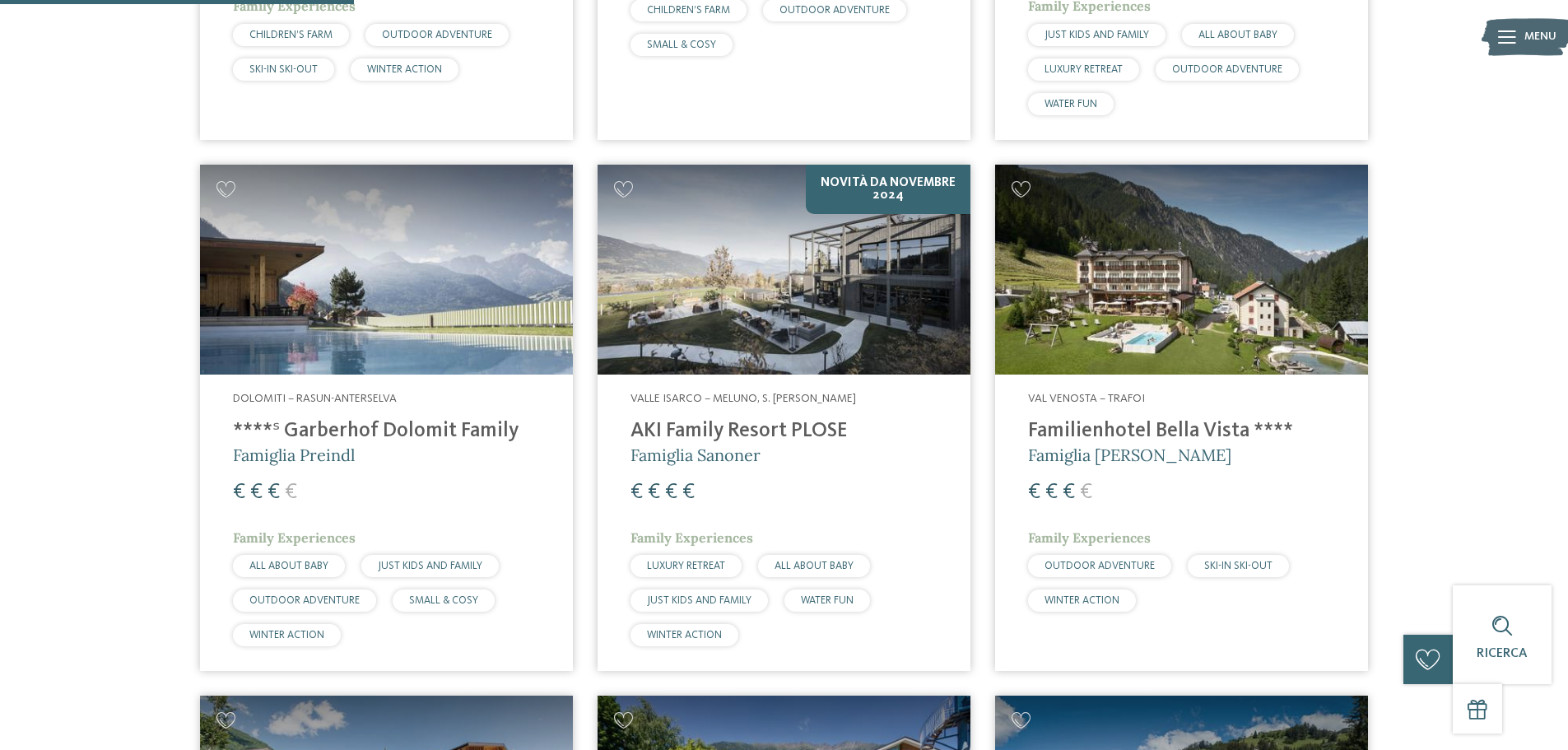
click at [1187, 426] on h4 "Familienhotel Bella Vista ****" at bounding box center [1182, 431] width 307 height 25
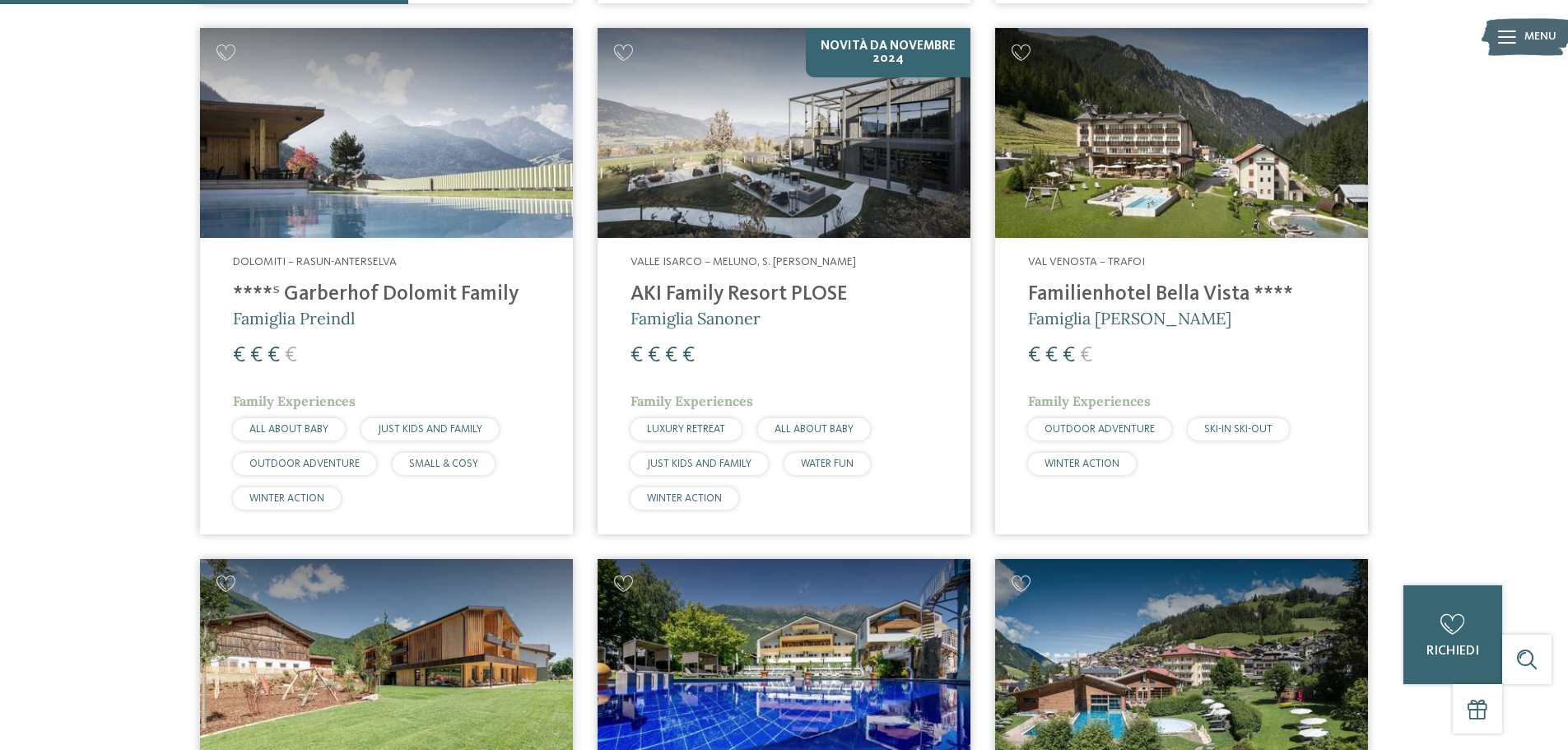
scroll to position [1199, 0]
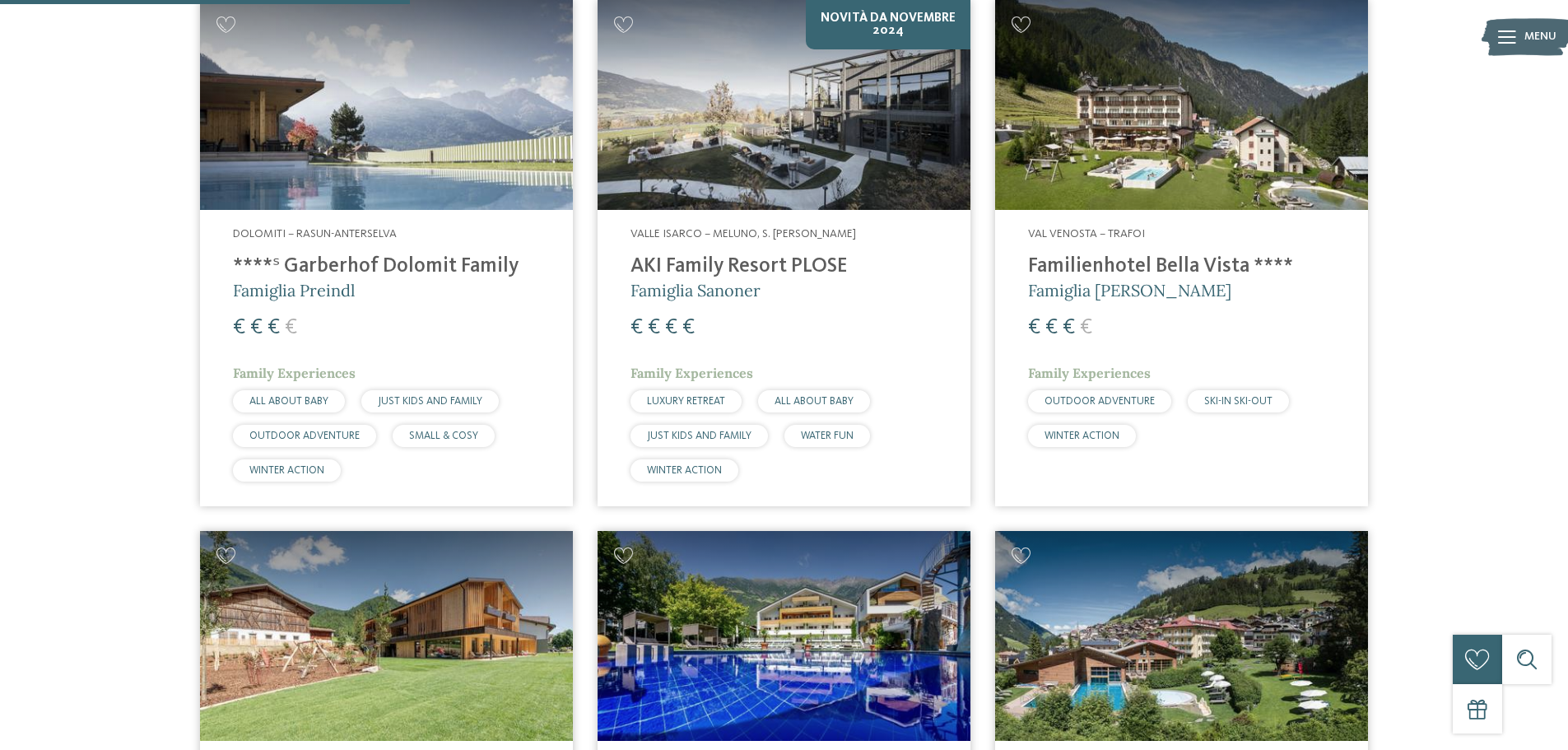
click at [410, 259] on h4 "****ˢ Garberhof Dolomit Family" at bounding box center [386, 266] width 307 height 25
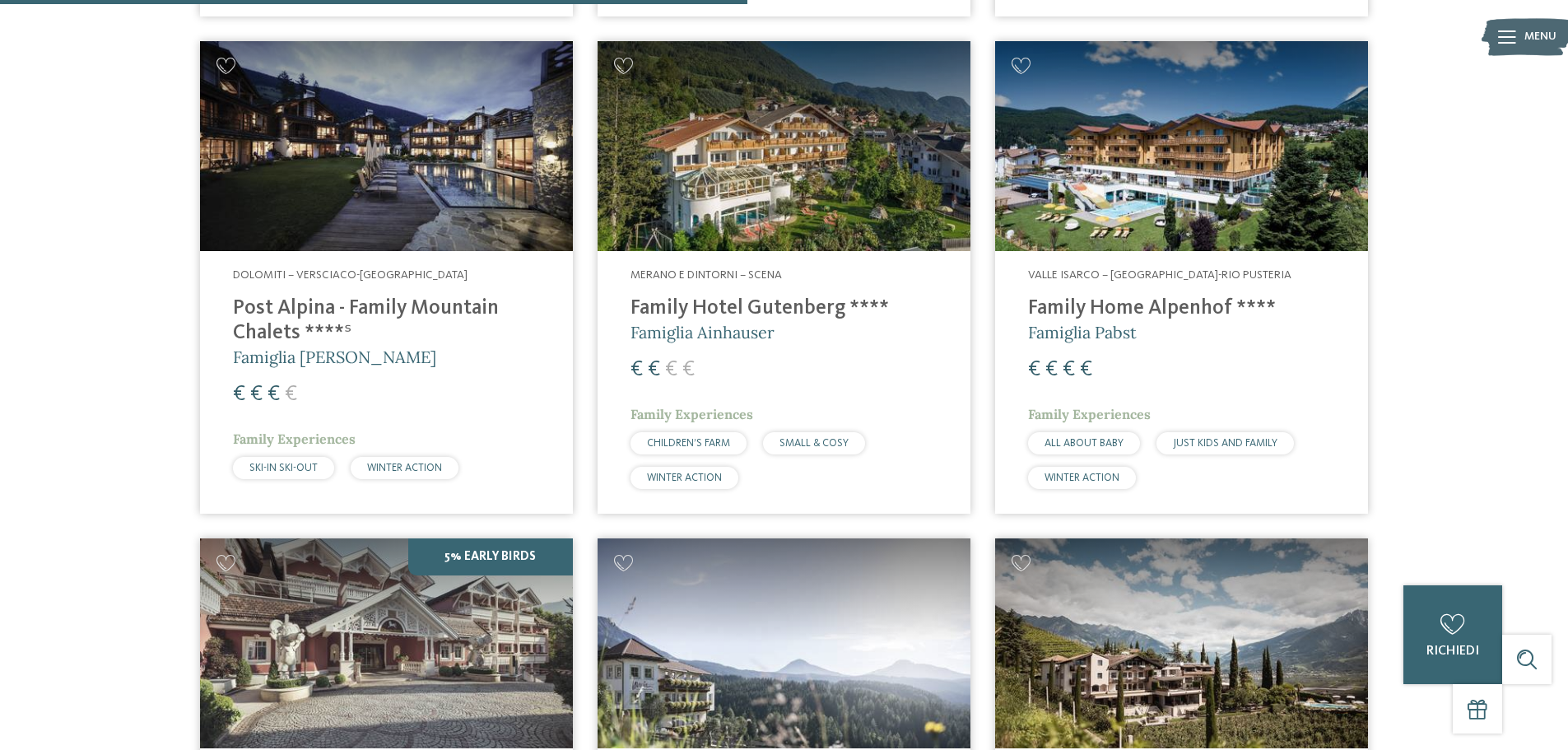
scroll to position [2186, 0]
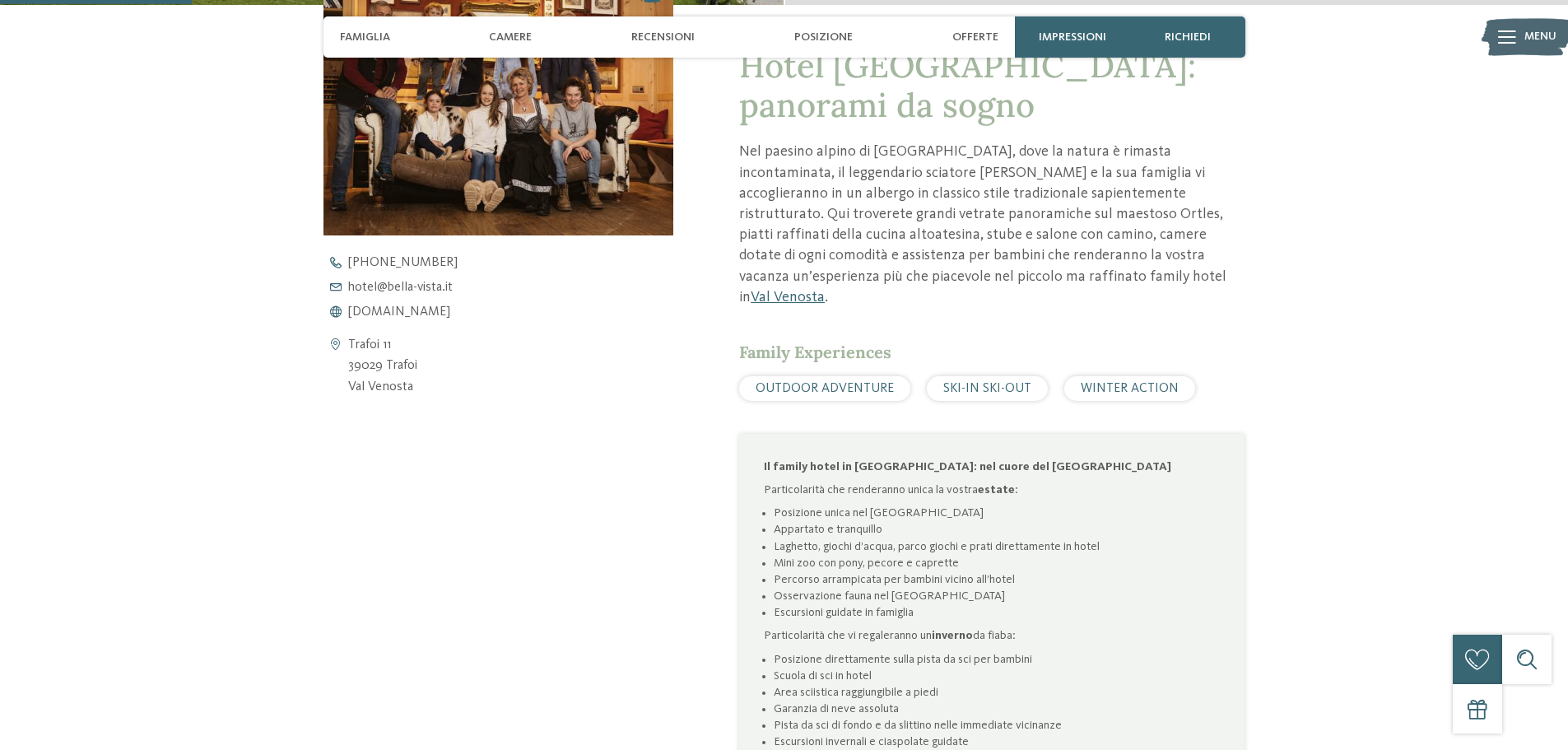
scroll to position [741, 0]
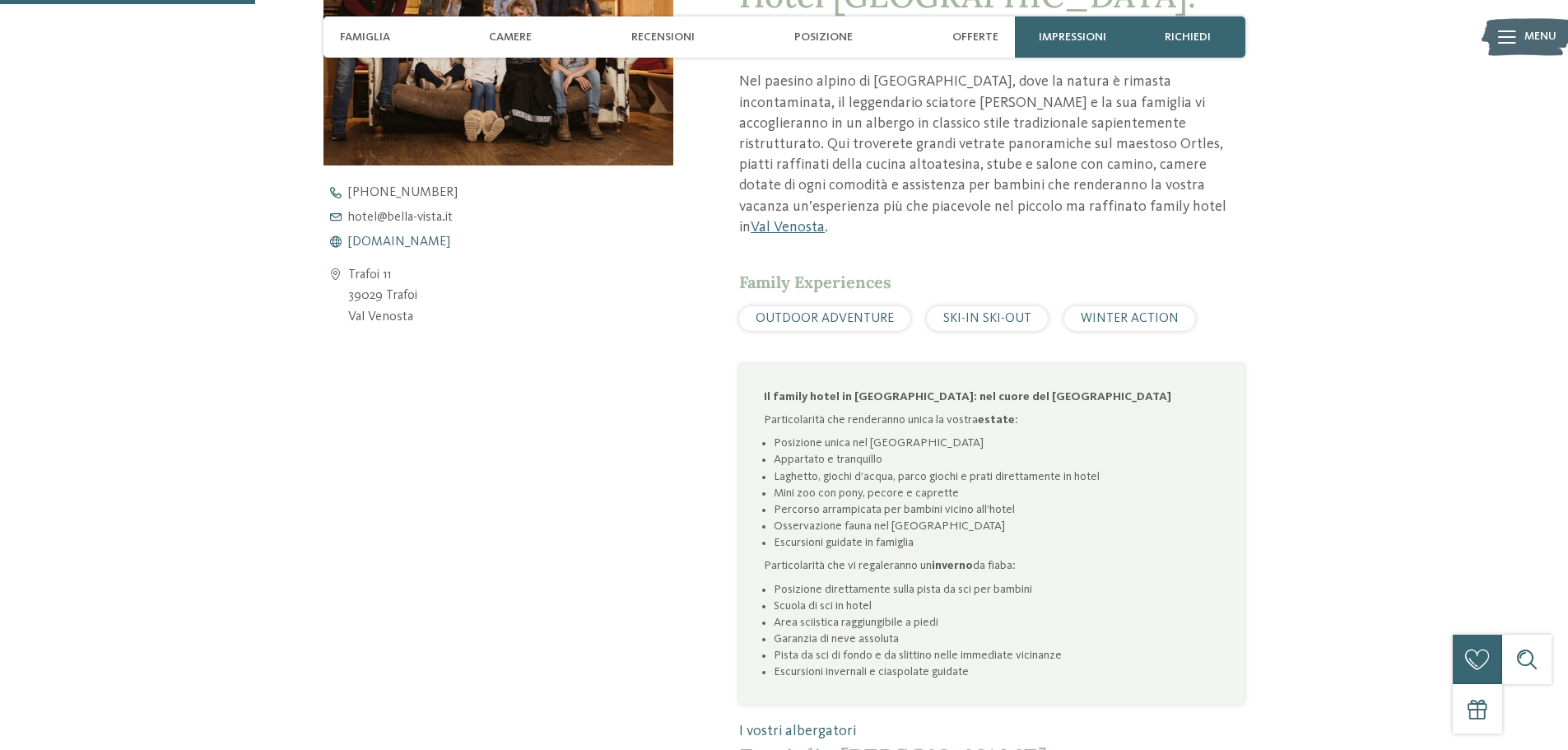
click at [399, 241] on span "[DOMAIN_NAME]" at bounding box center [398, 241] width 102 height 13
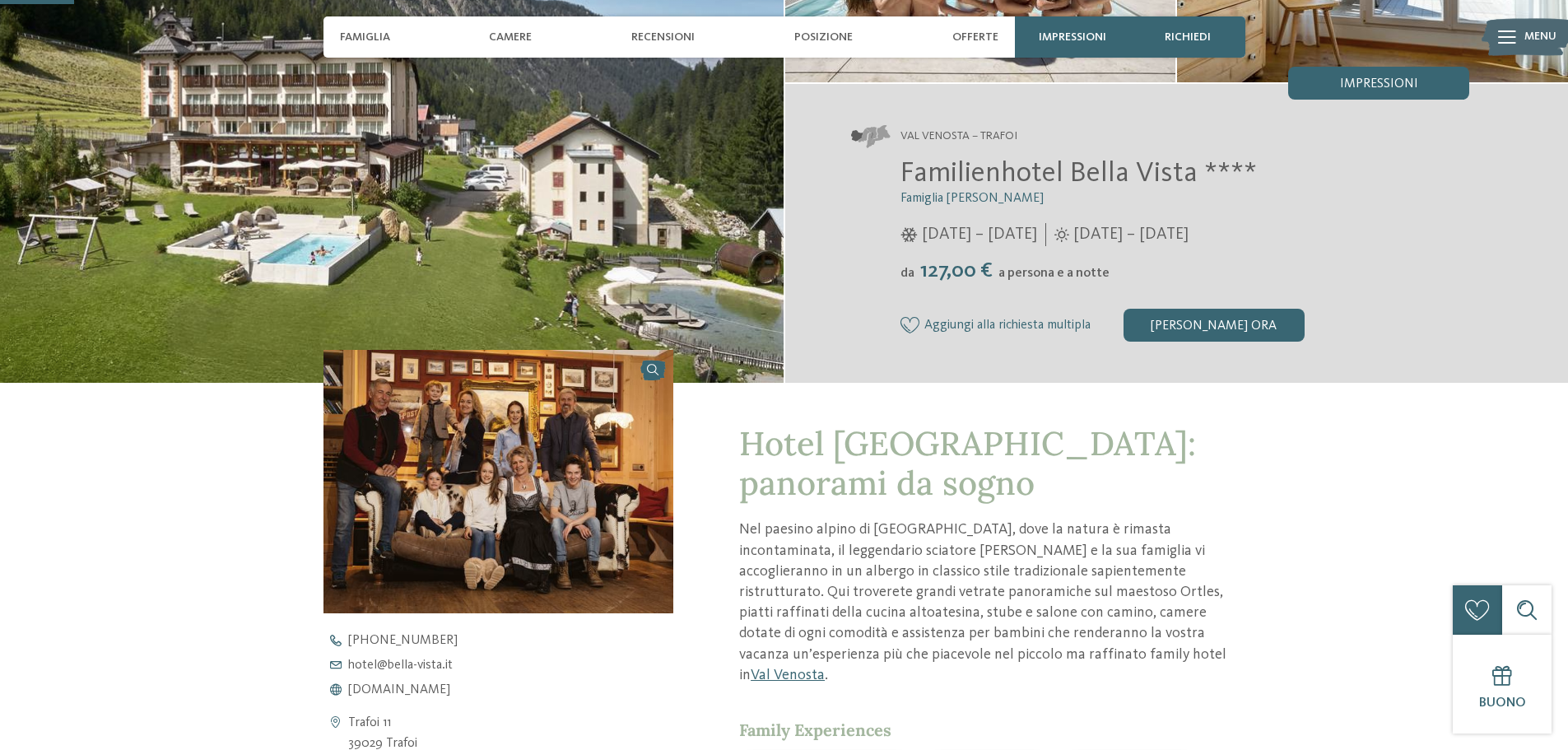
scroll to position [164, 0]
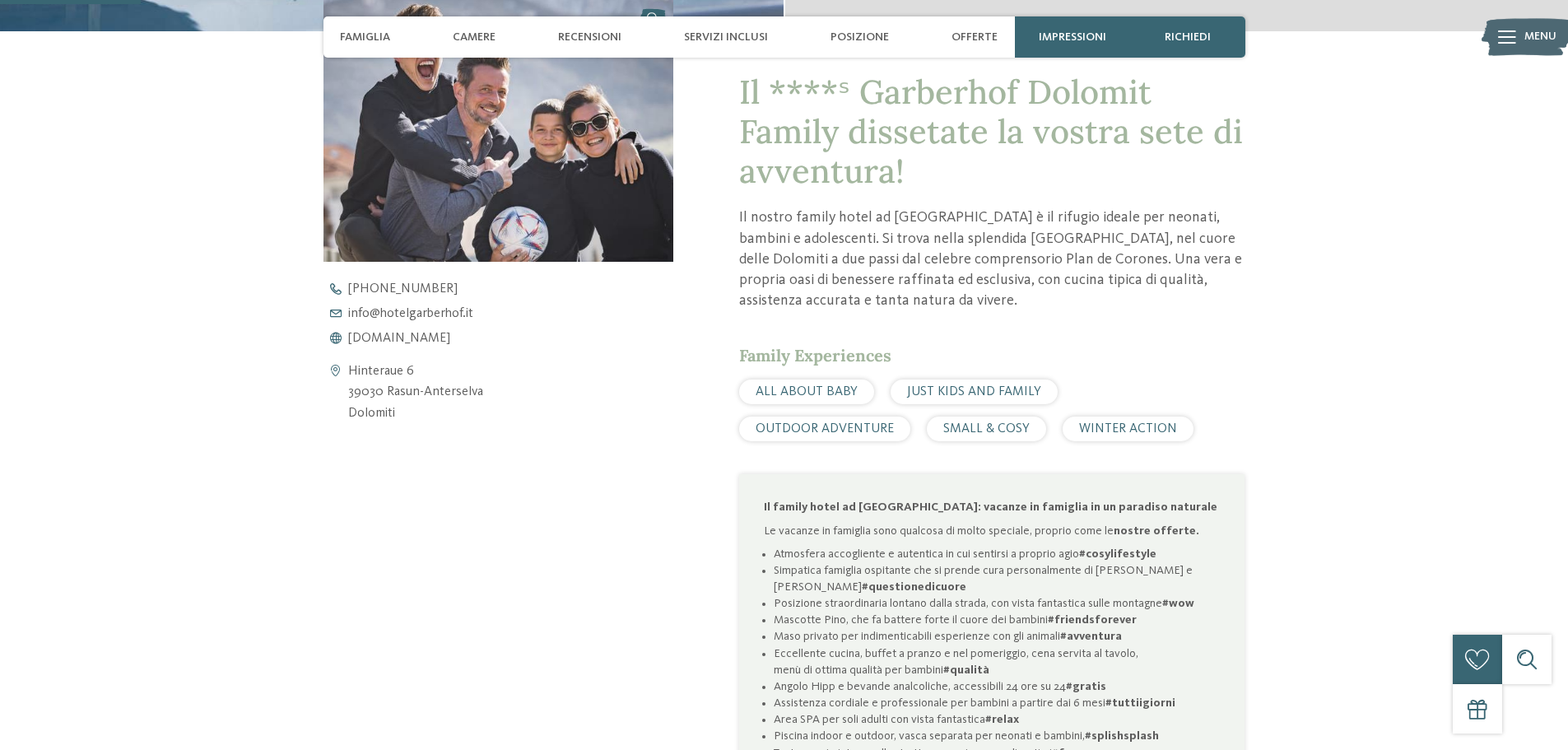
scroll to position [658, 0]
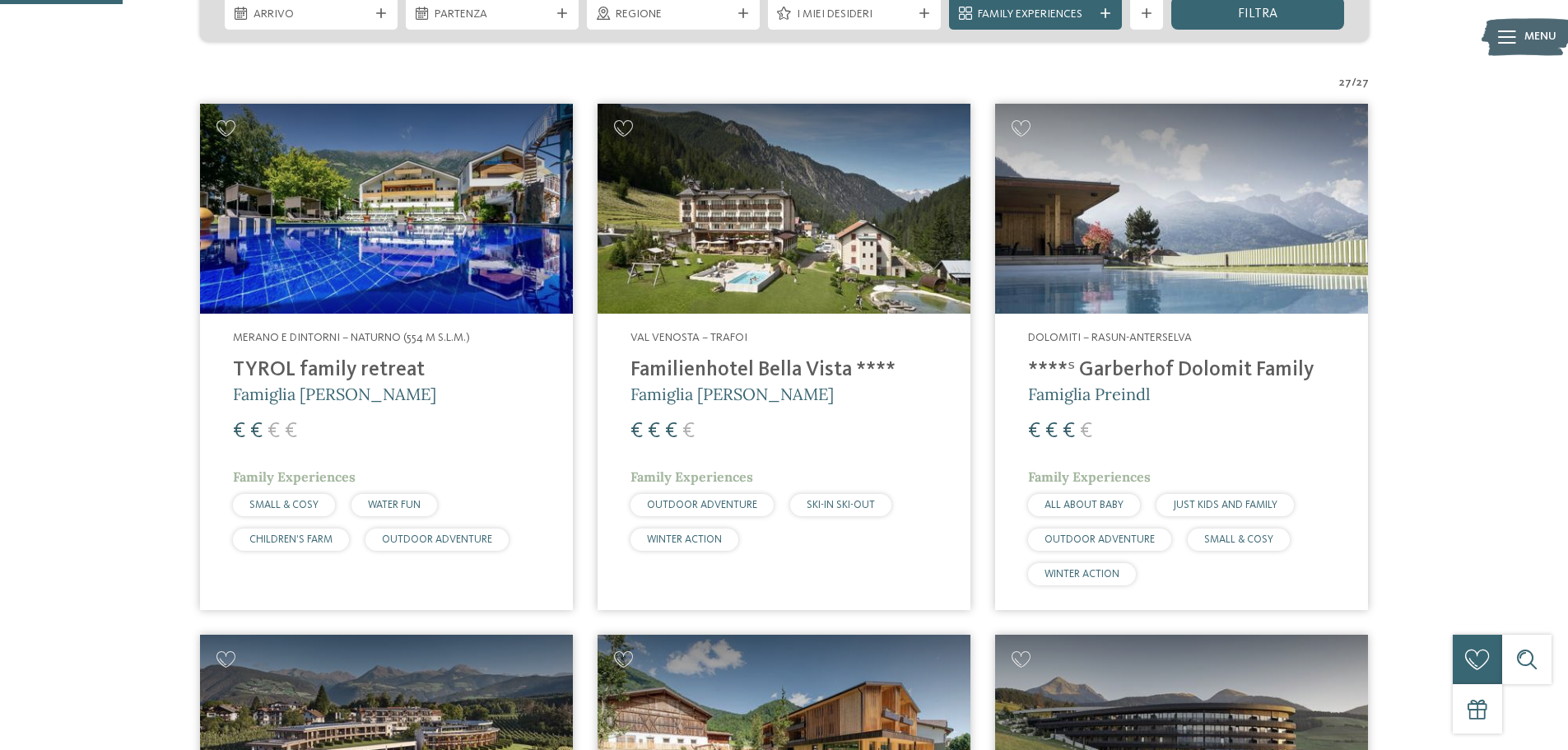
scroll to position [440, 0]
click at [433, 252] on img at bounding box center [386, 207] width 373 height 210
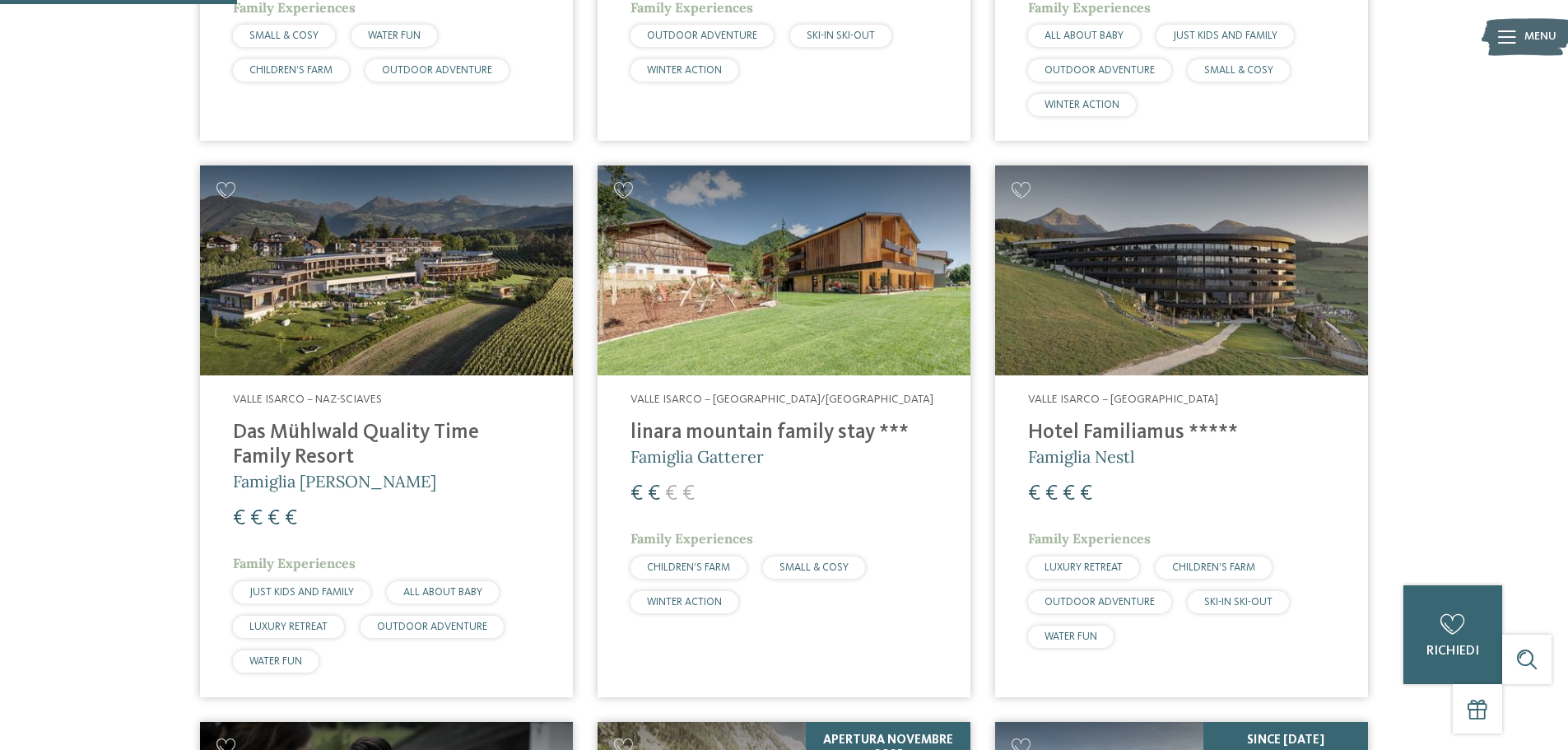
scroll to position [934, 0]
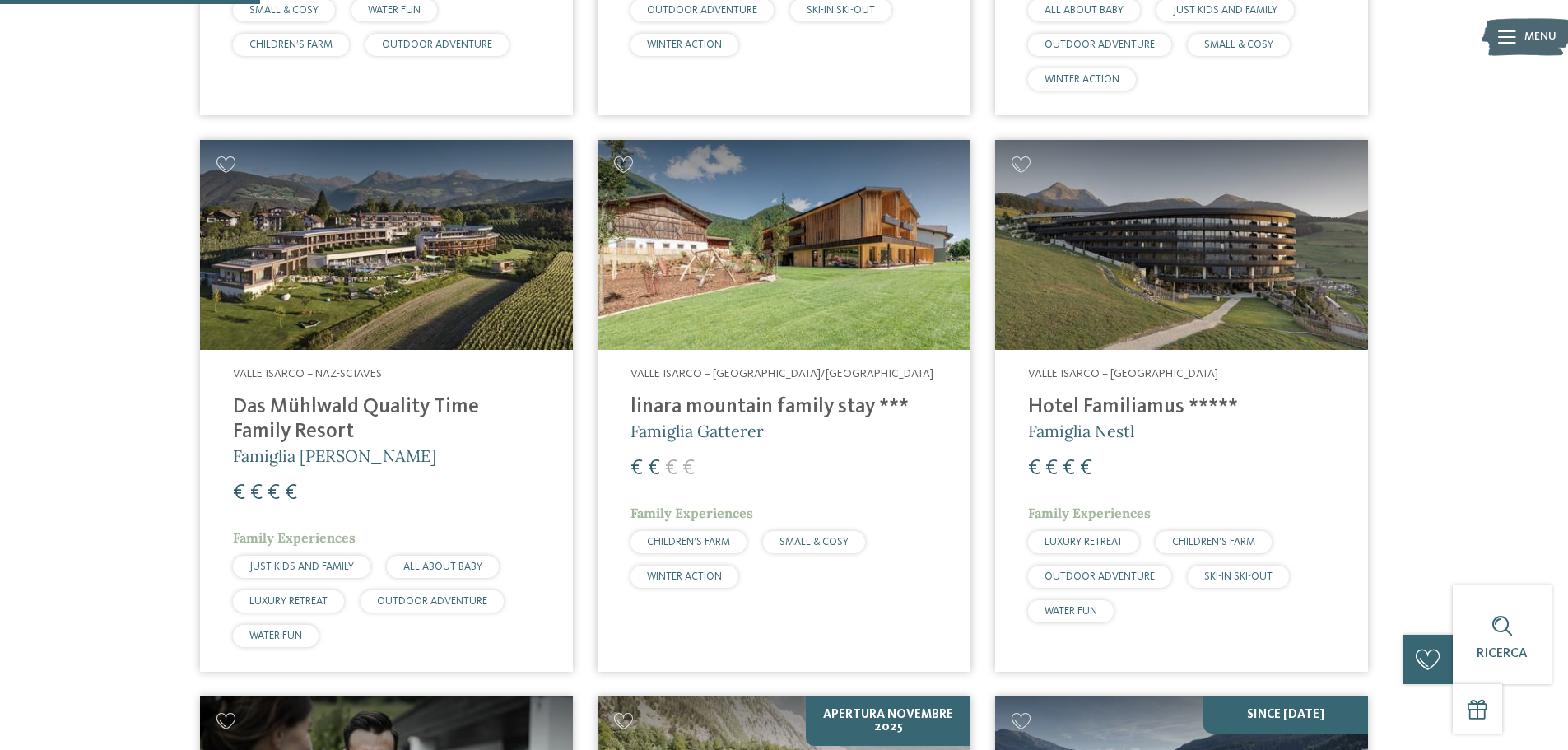
click at [1101, 401] on h4 "Hotel Familiamus *****" at bounding box center [1182, 407] width 307 height 25
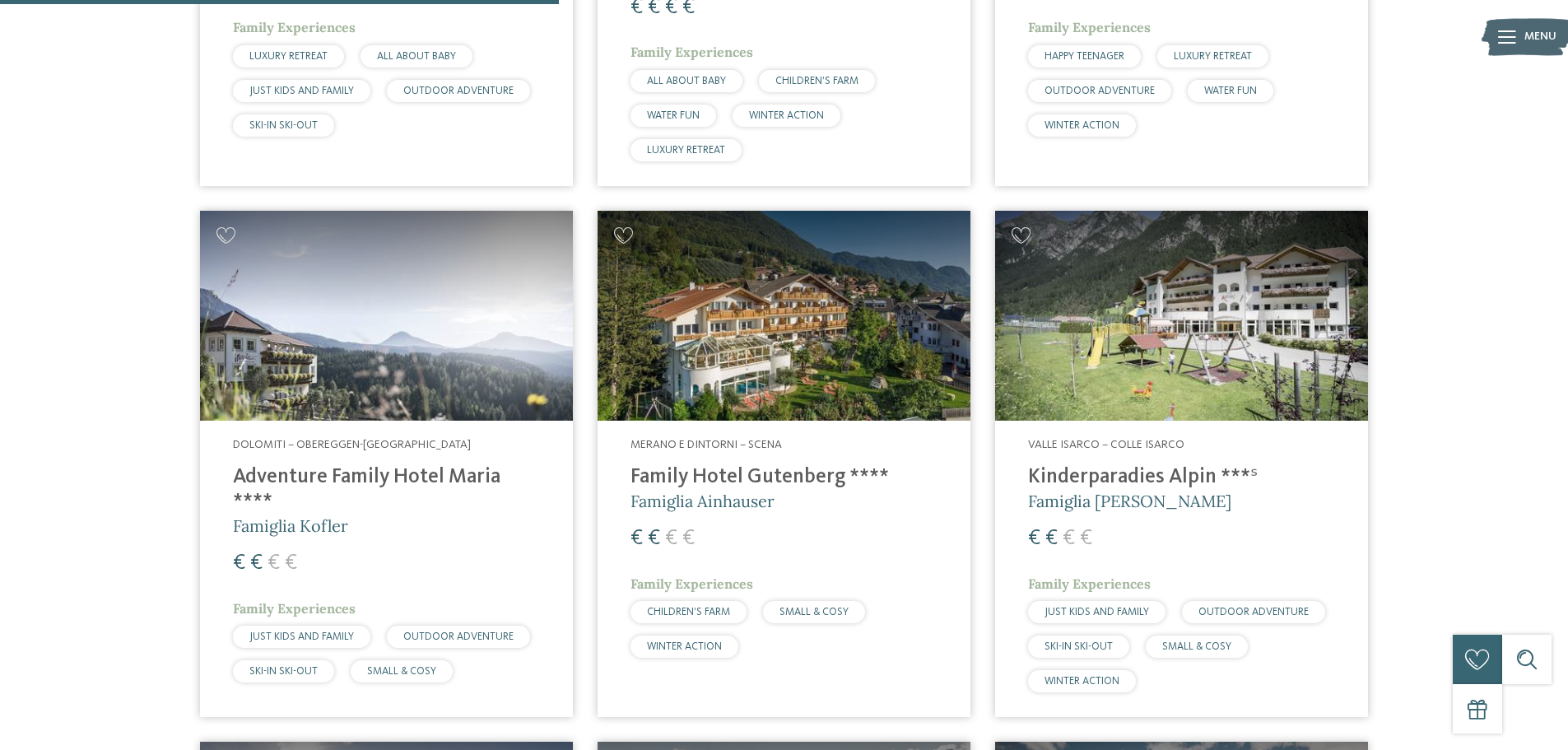
scroll to position [2003, 0]
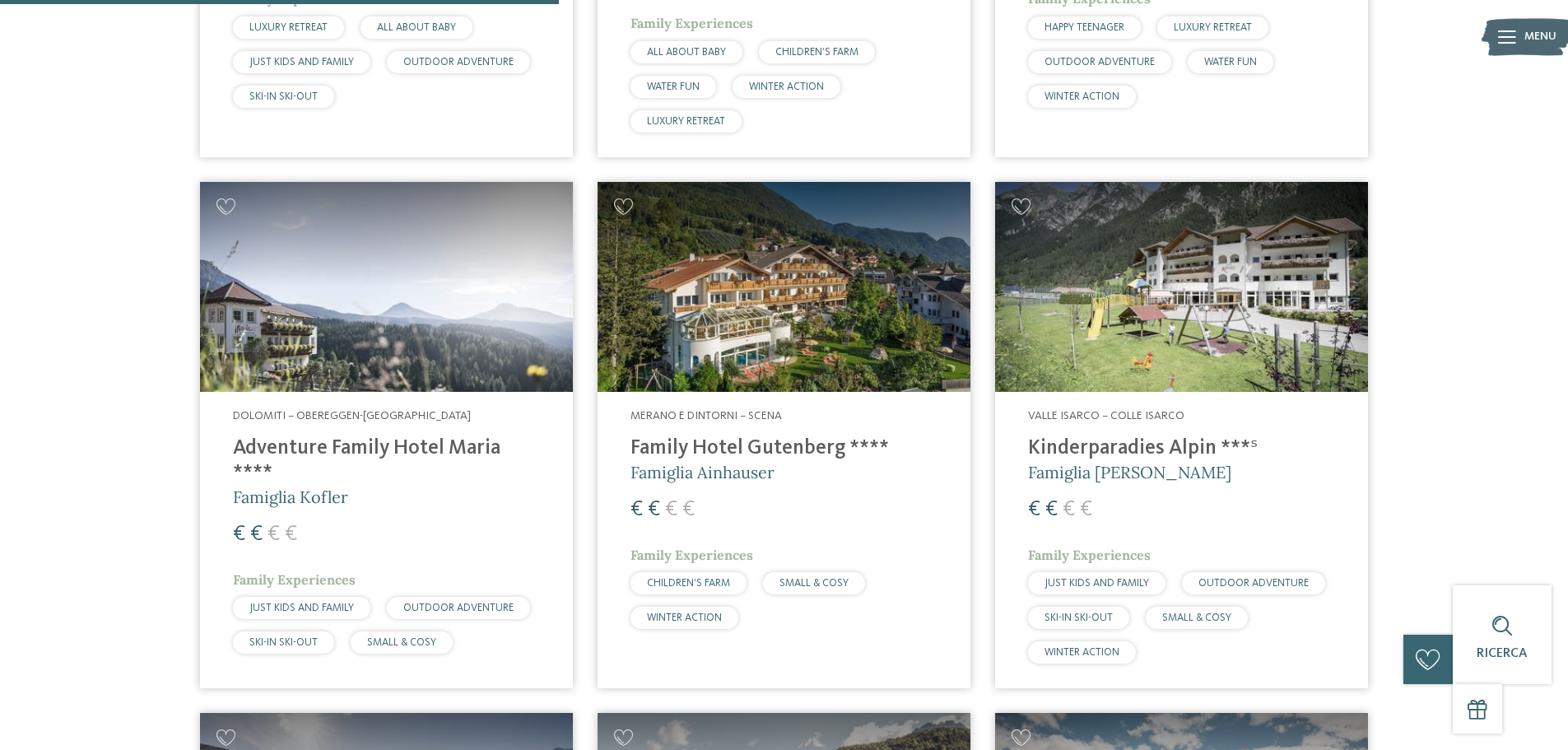
click at [770, 443] on h4 "Family Hotel Gutenberg ****" at bounding box center [784, 448] width 307 height 25
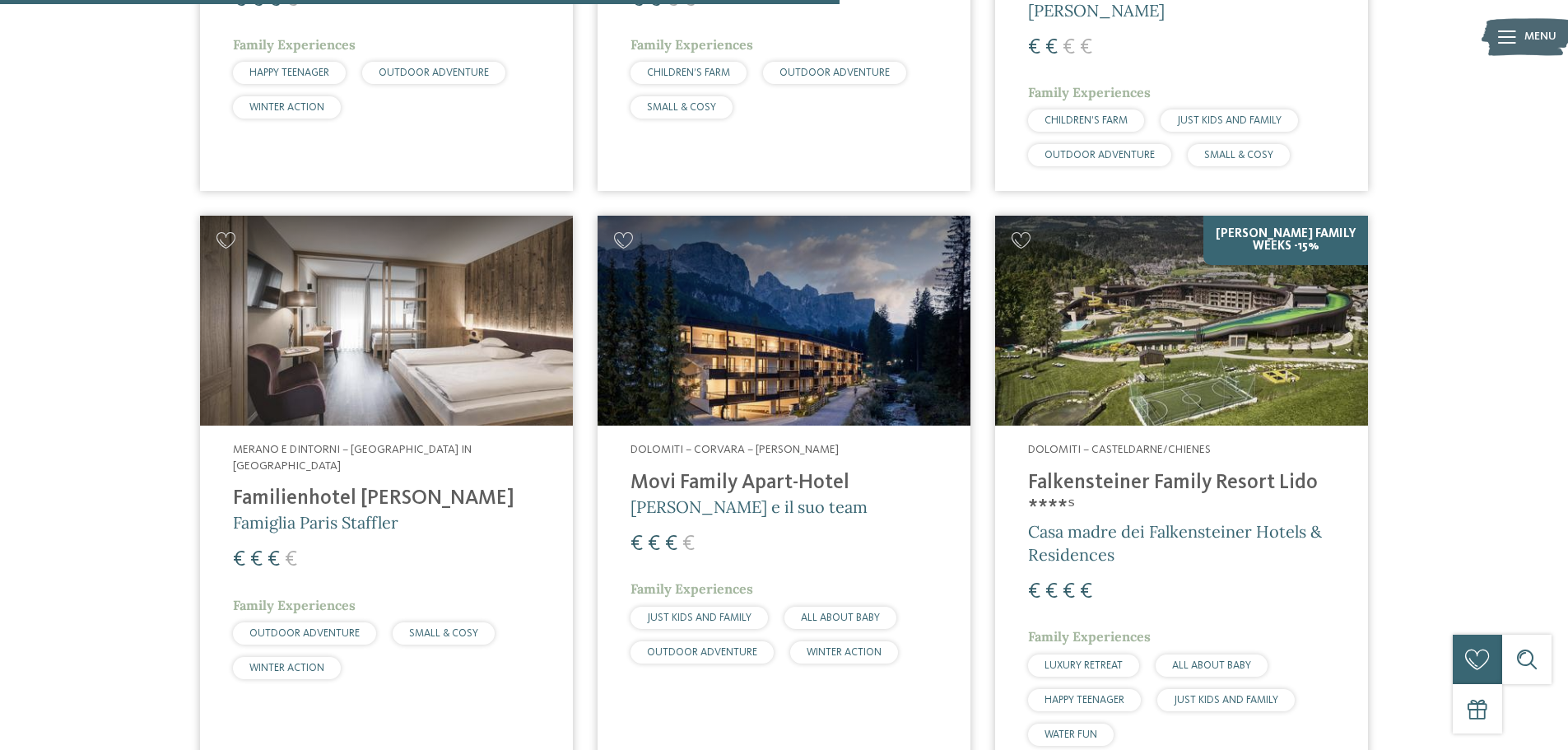
scroll to position [3073, 0]
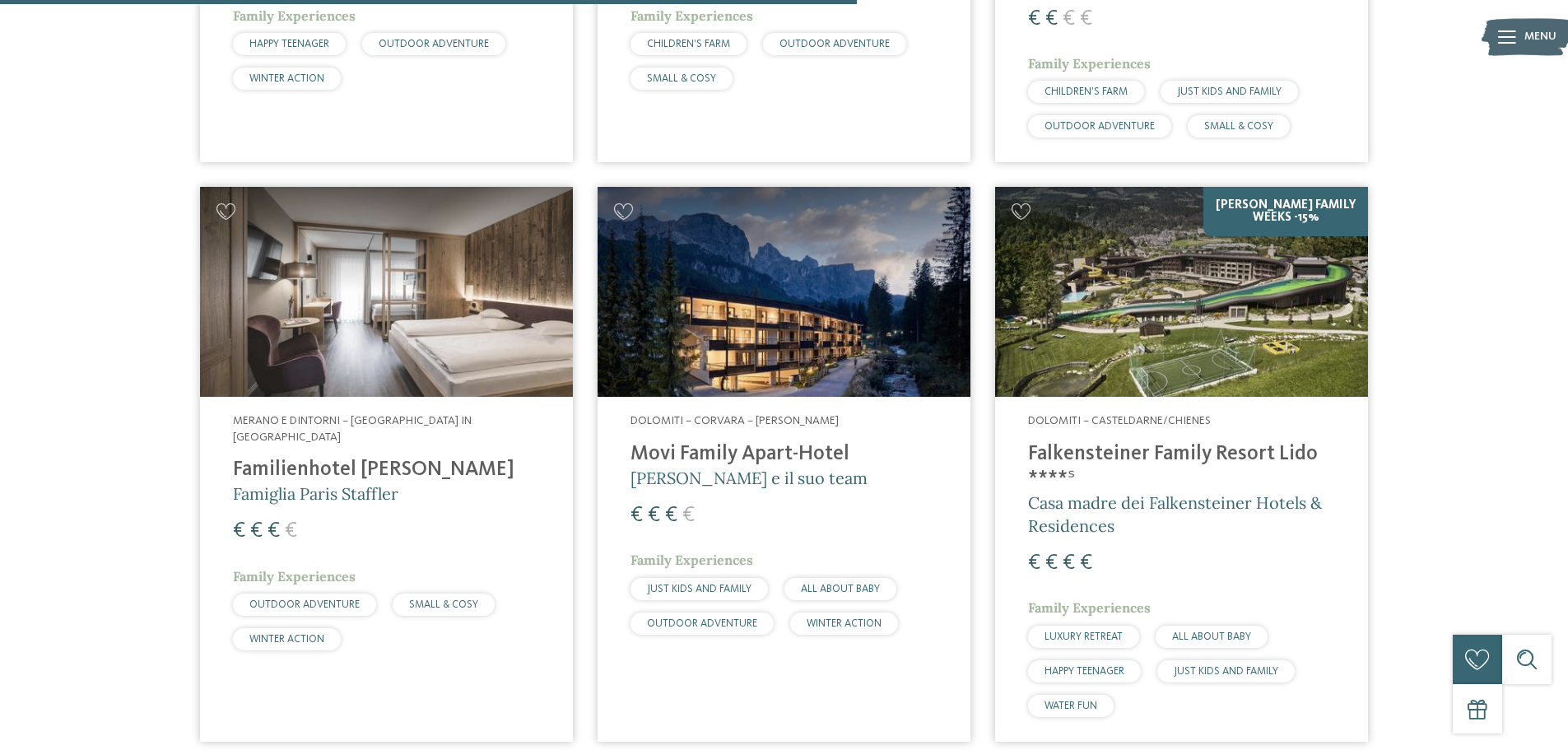
click at [756, 442] on h4 "Movi Family Apart-Hotel" at bounding box center [784, 453] width 307 height 25
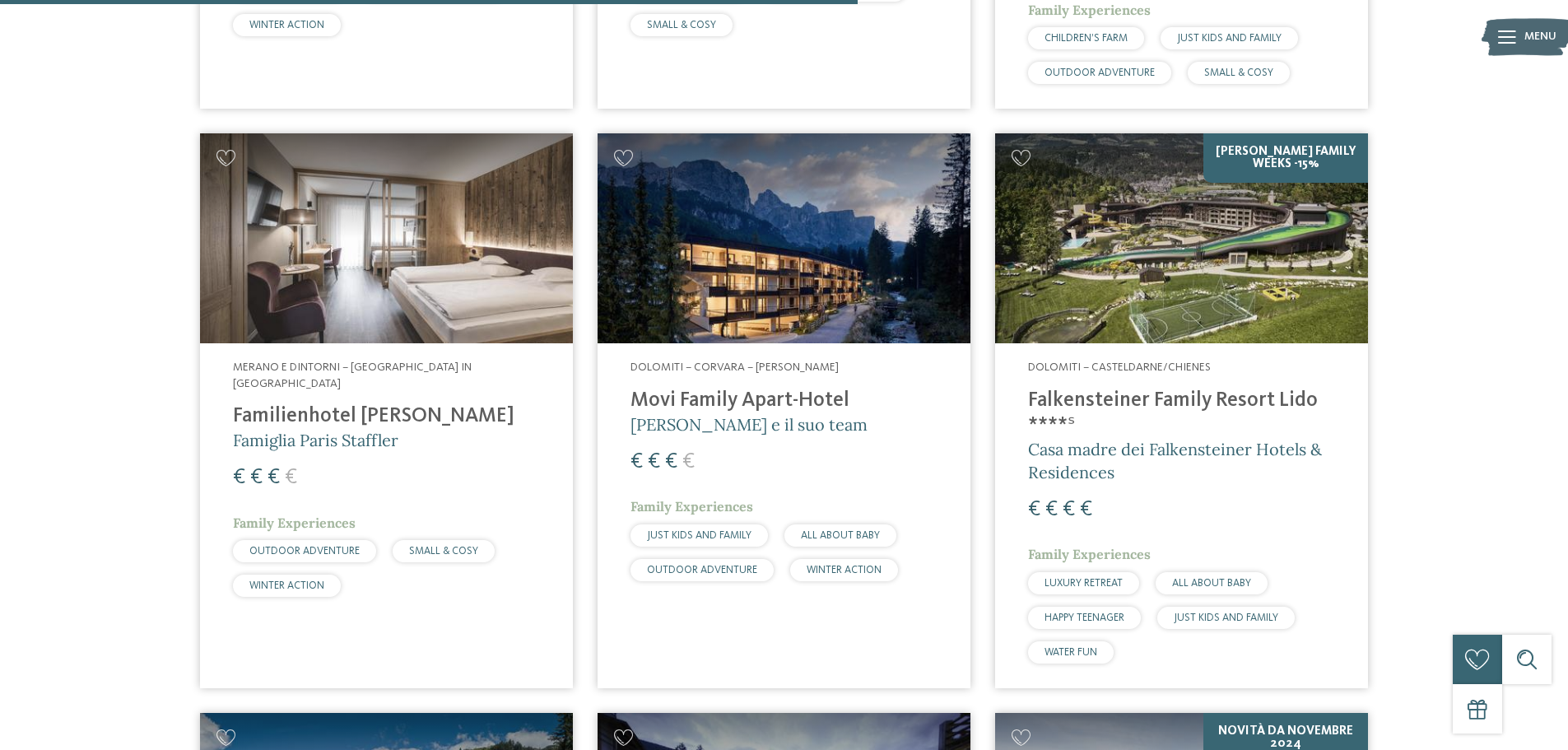
scroll to position [3156, 0]
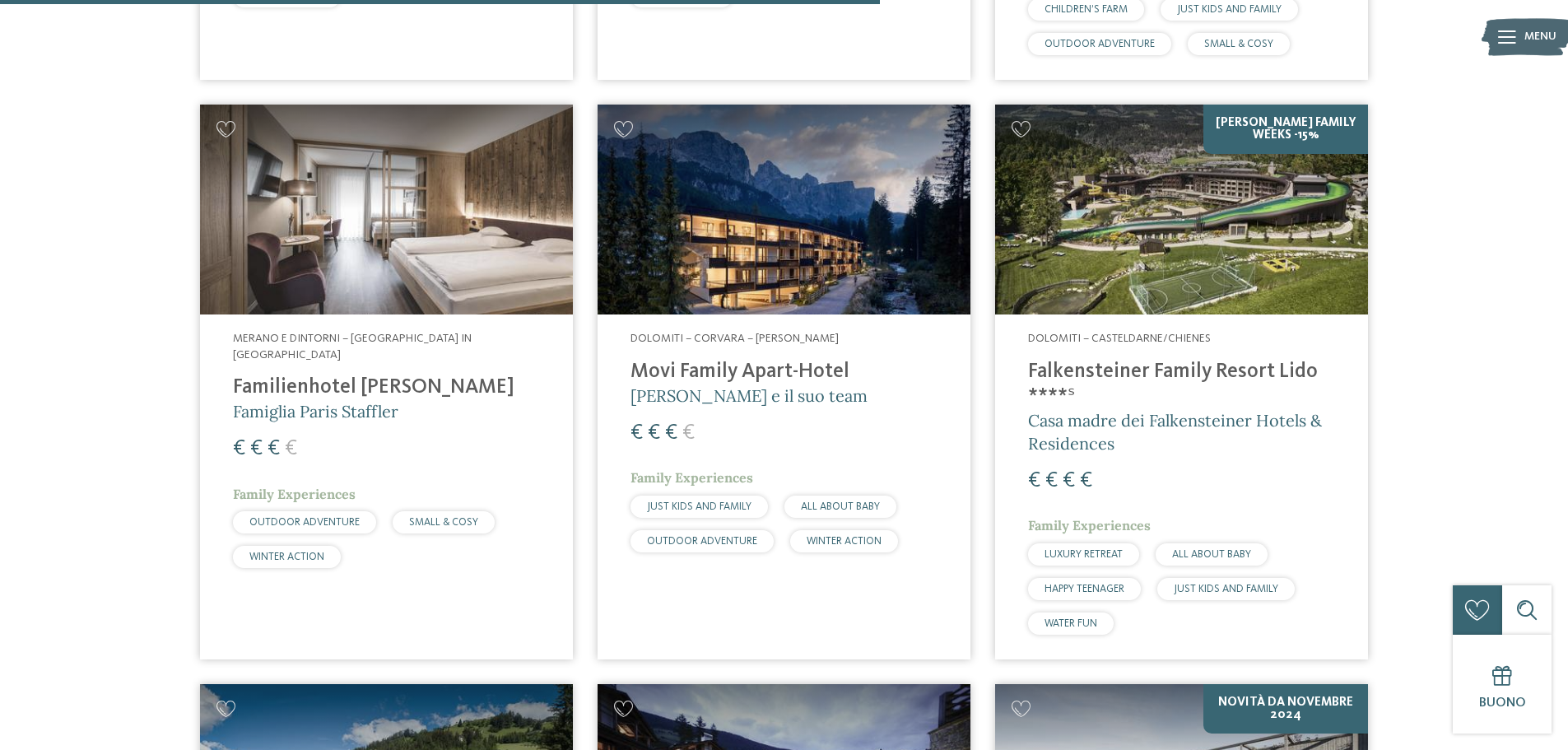
click at [1200, 360] on h4 "Falkensteiner Family Resort Lido ****ˢ" at bounding box center [1182, 385] width 307 height 50
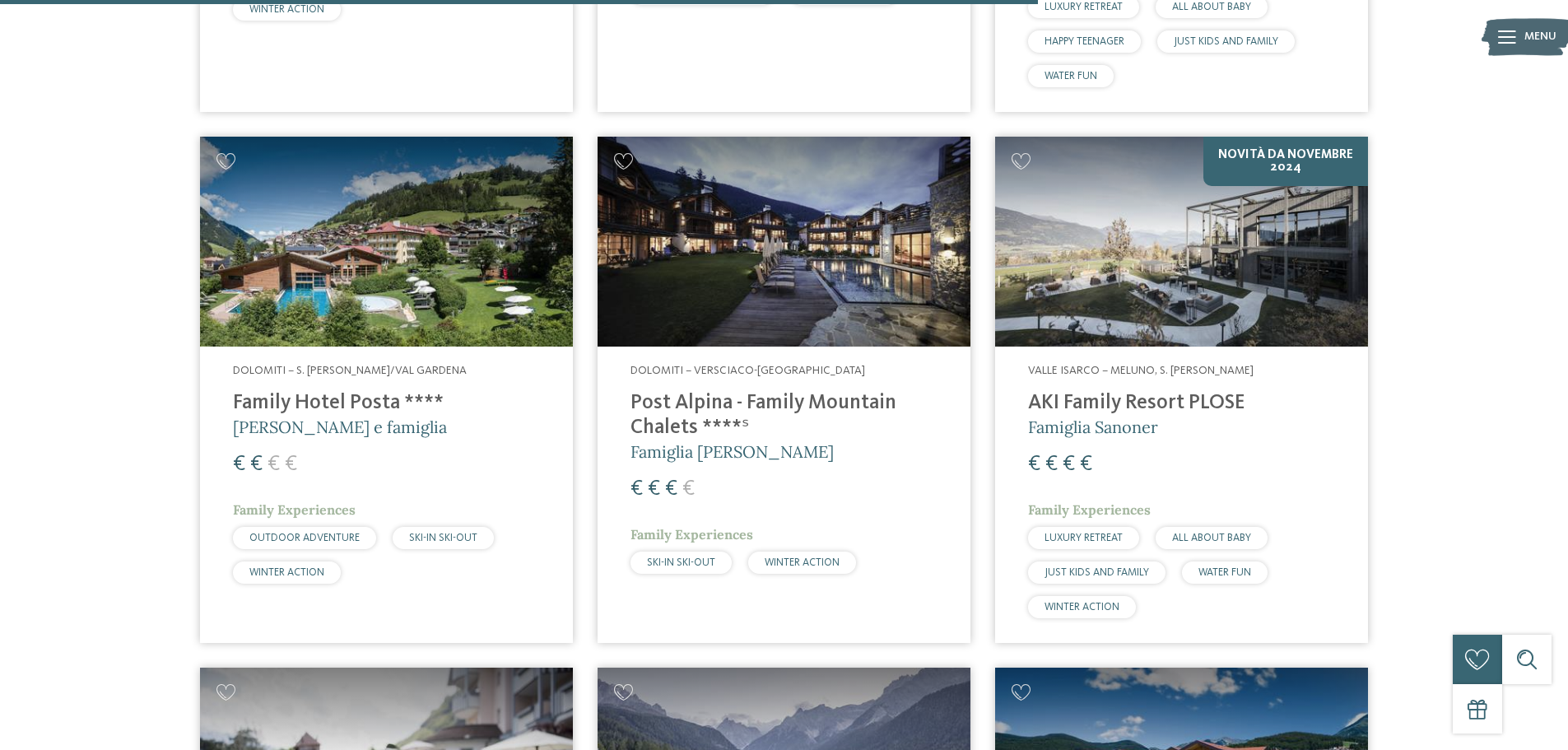
scroll to position [3732, 0]
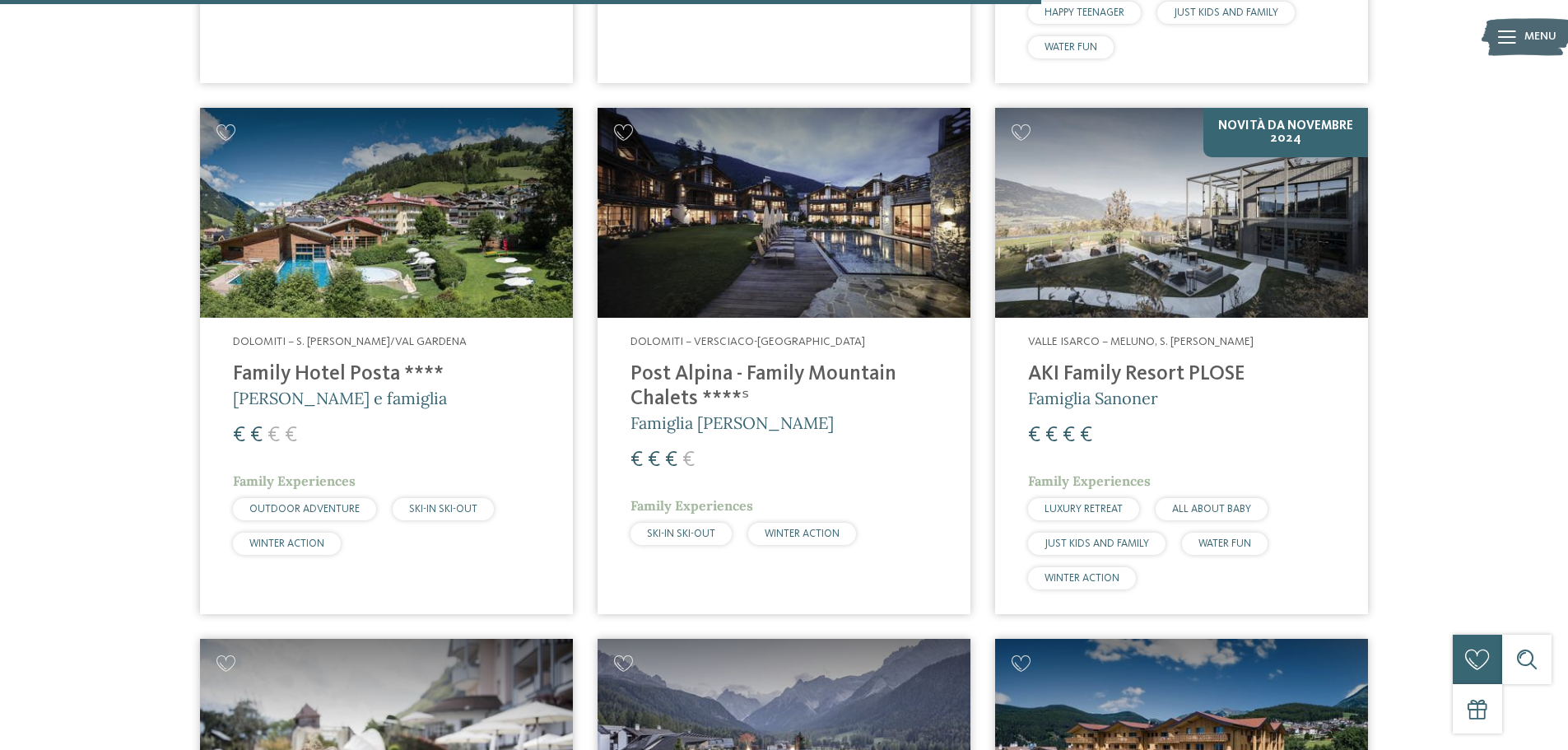
click at [834, 363] on h4 "Post Alpina - Family Mountain Chalets ****ˢ" at bounding box center [784, 387] width 307 height 50
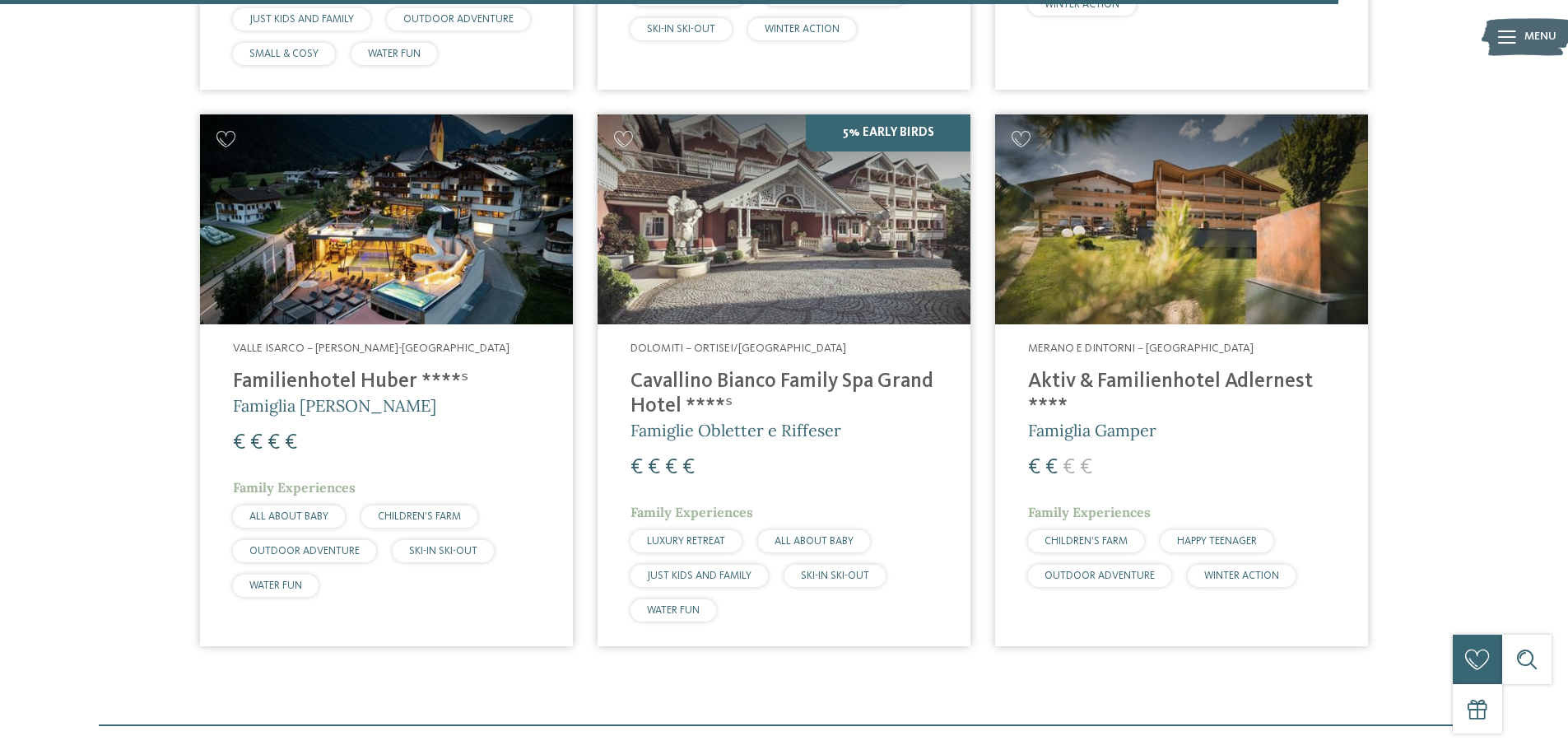
scroll to position [4719, 0]
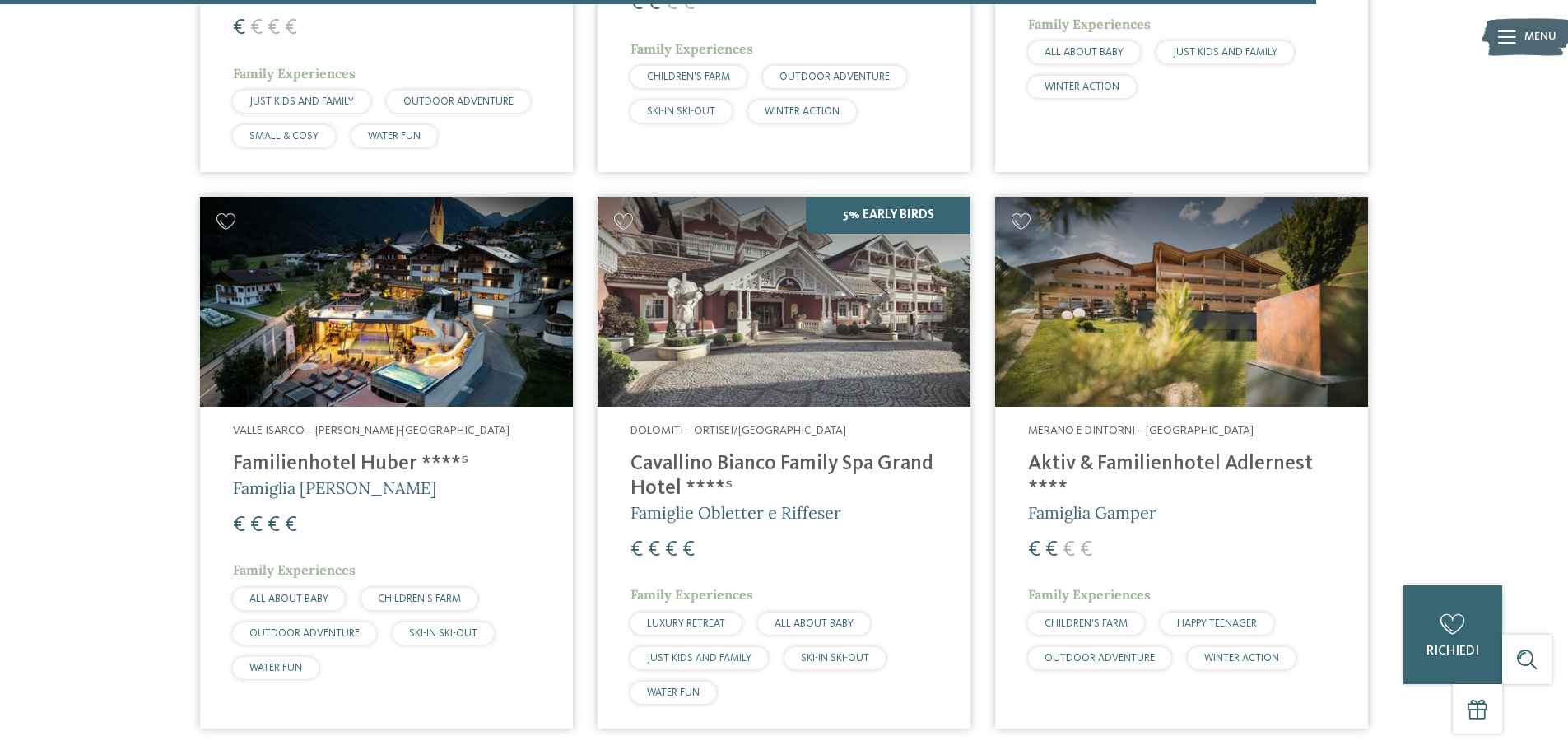
click at [349, 452] on h4 "Familienhotel Huber ****ˢ" at bounding box center [386, 464] width 307 height 25
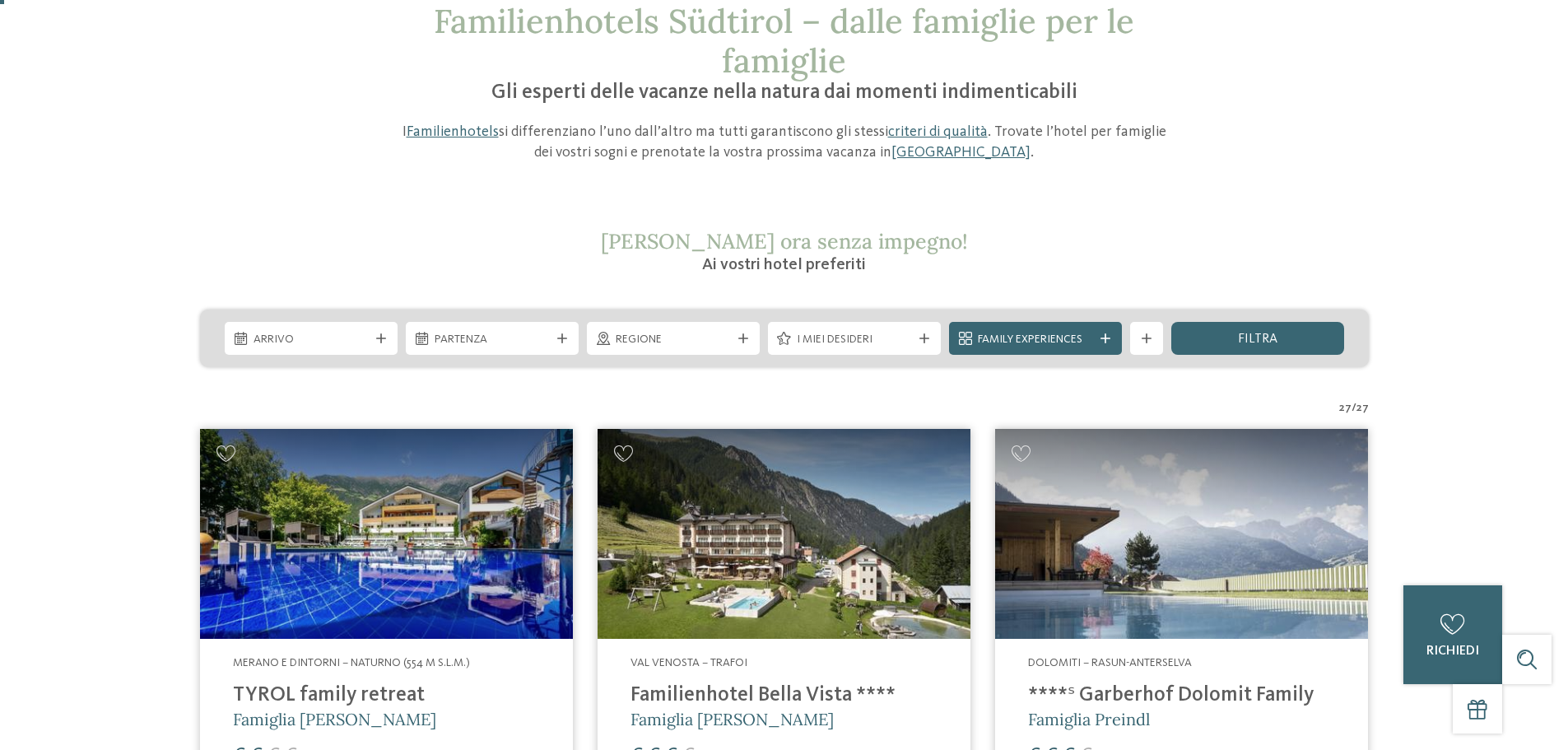
scroll to position [0, 0]
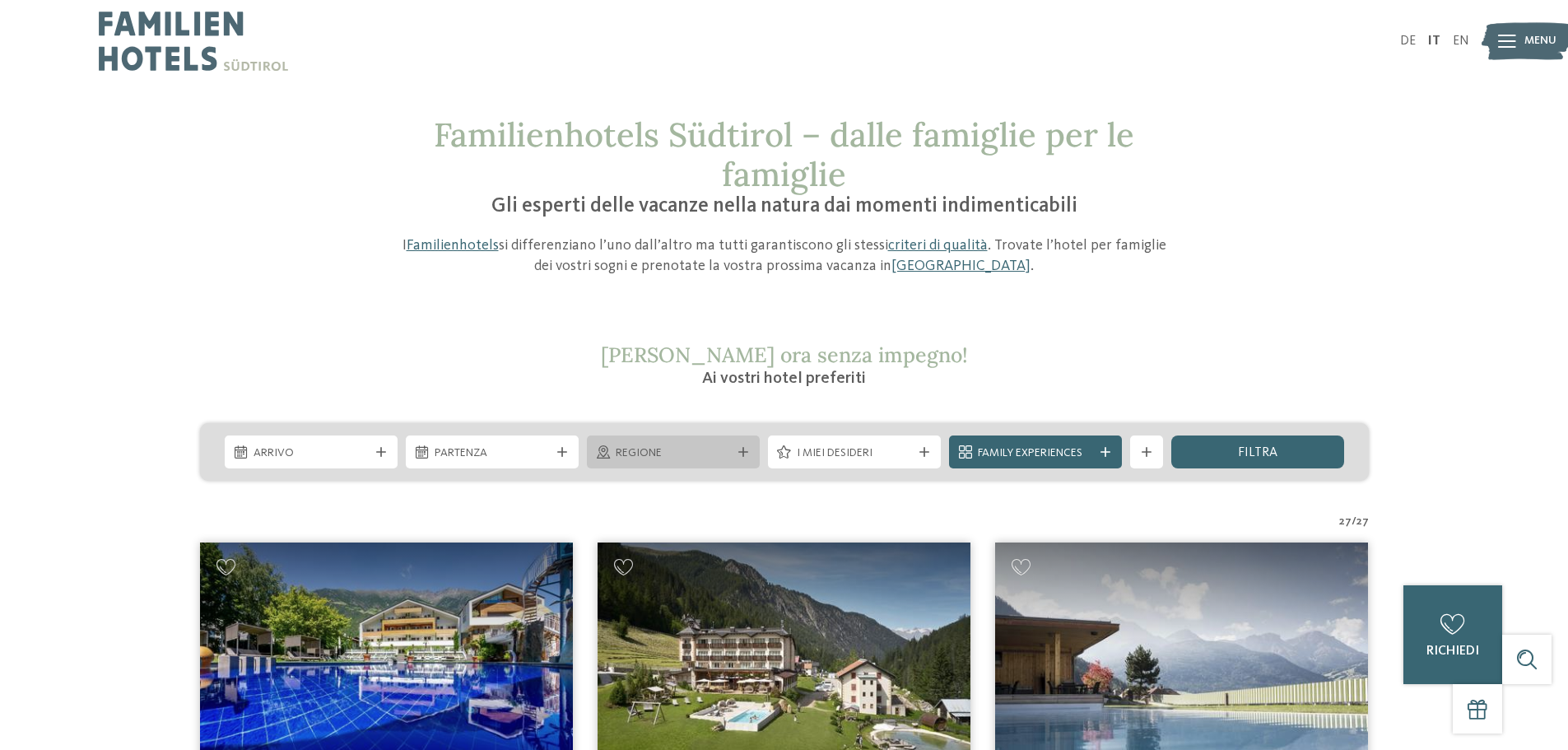
click at [713, 448] on span "Regione" at bounding box center [674, 453] width 116 height 17
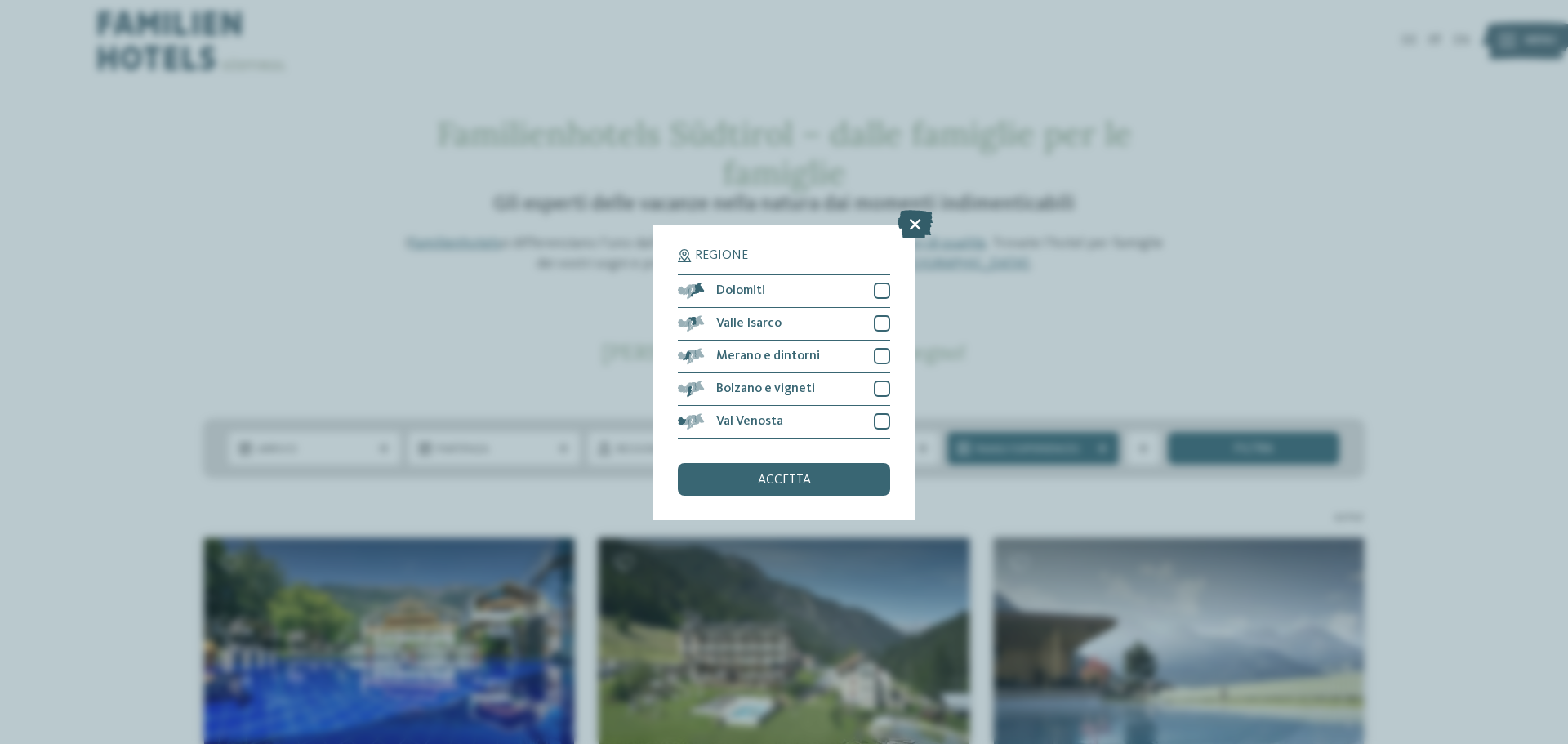
click at [921, 223] on icon at bounding box center [914, 223] width 36 height 28
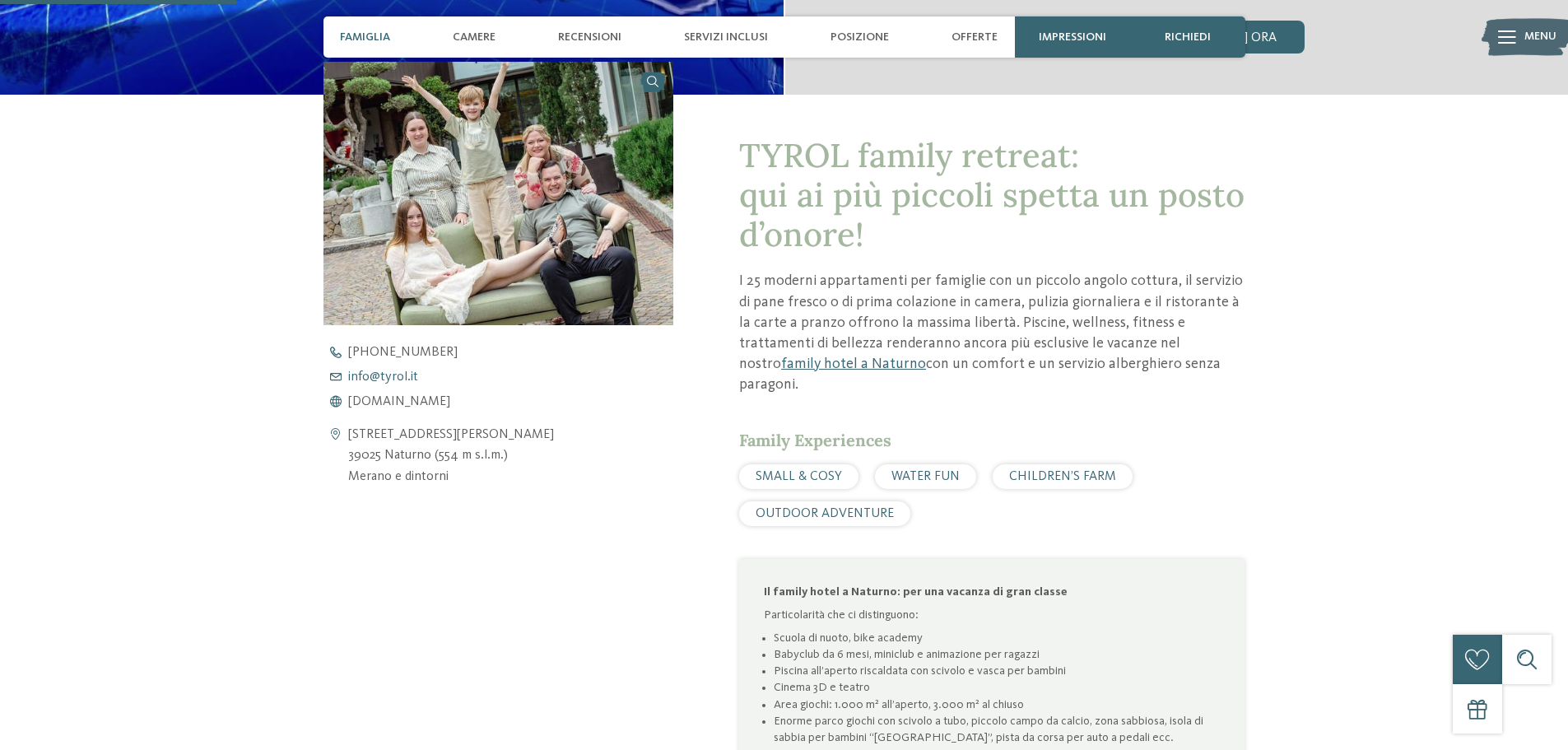
scroll to position [576, 0]
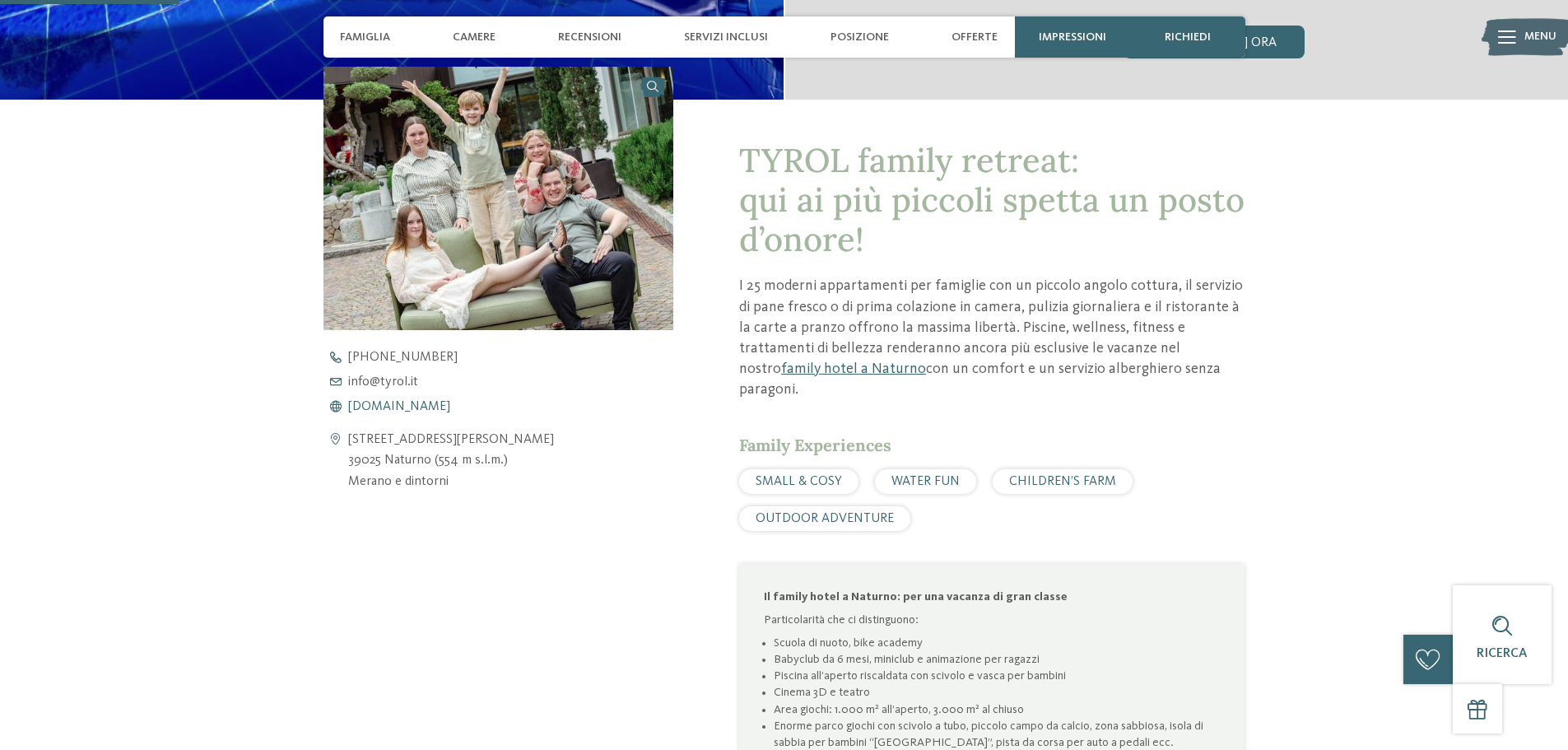
click at [391, 402] on span "[DOMAIN_NAME]" at bounding box center [398, 407] width 102 height 13
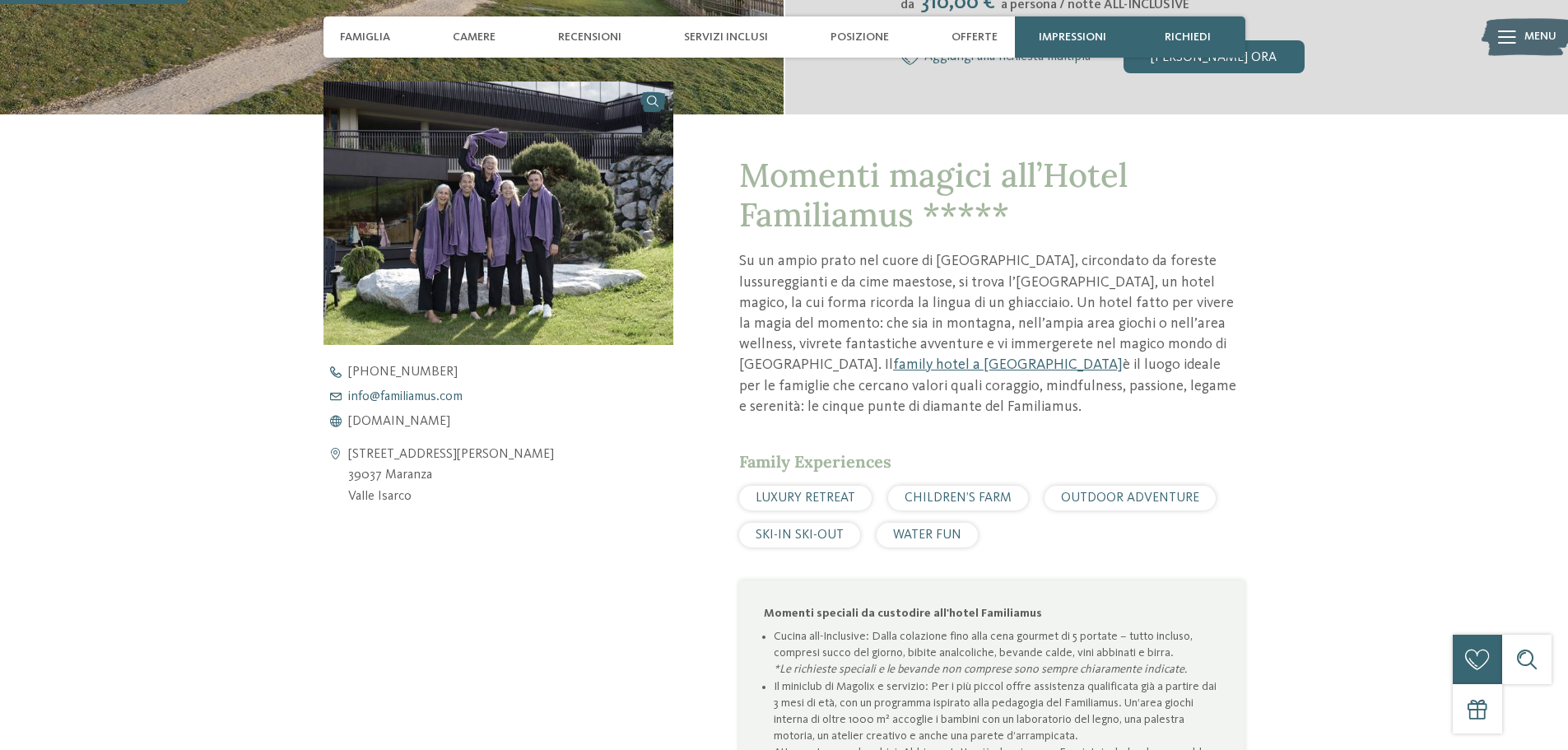
scroll to position [411, 0]
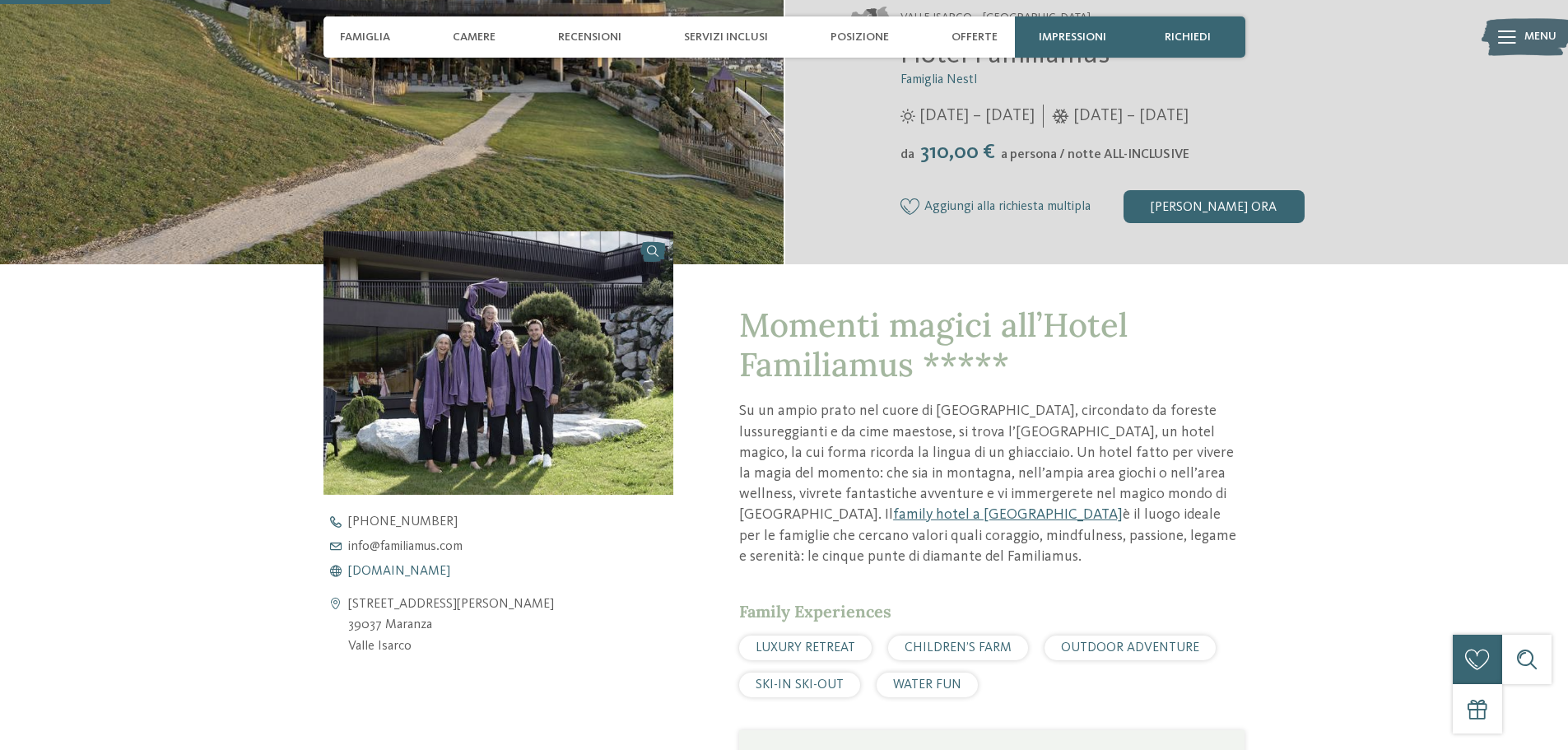
click at [408, 568] on span "www.familiamus.com" at bounding box center [398, 571] width 102 height 13
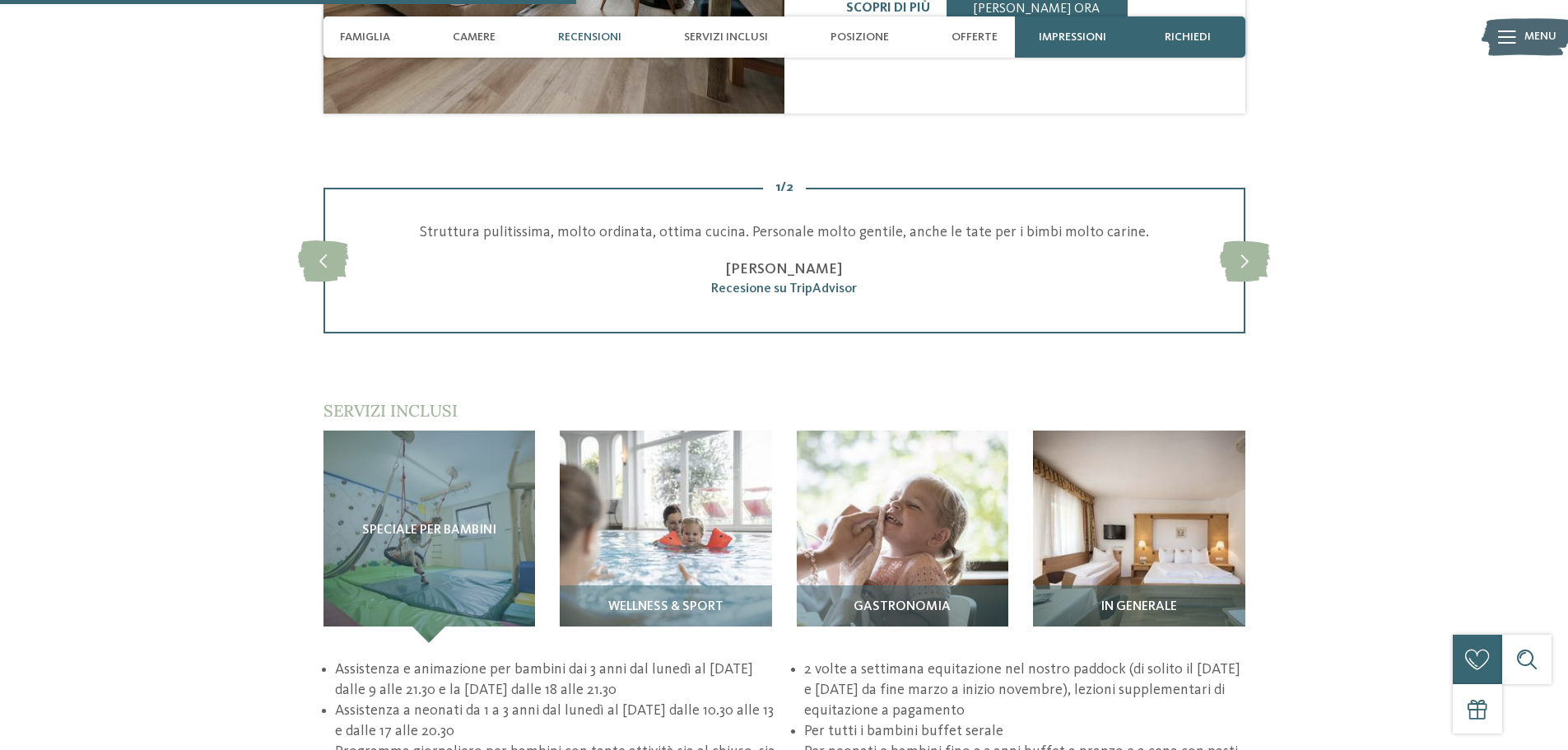
scroll to position [1976, 0]
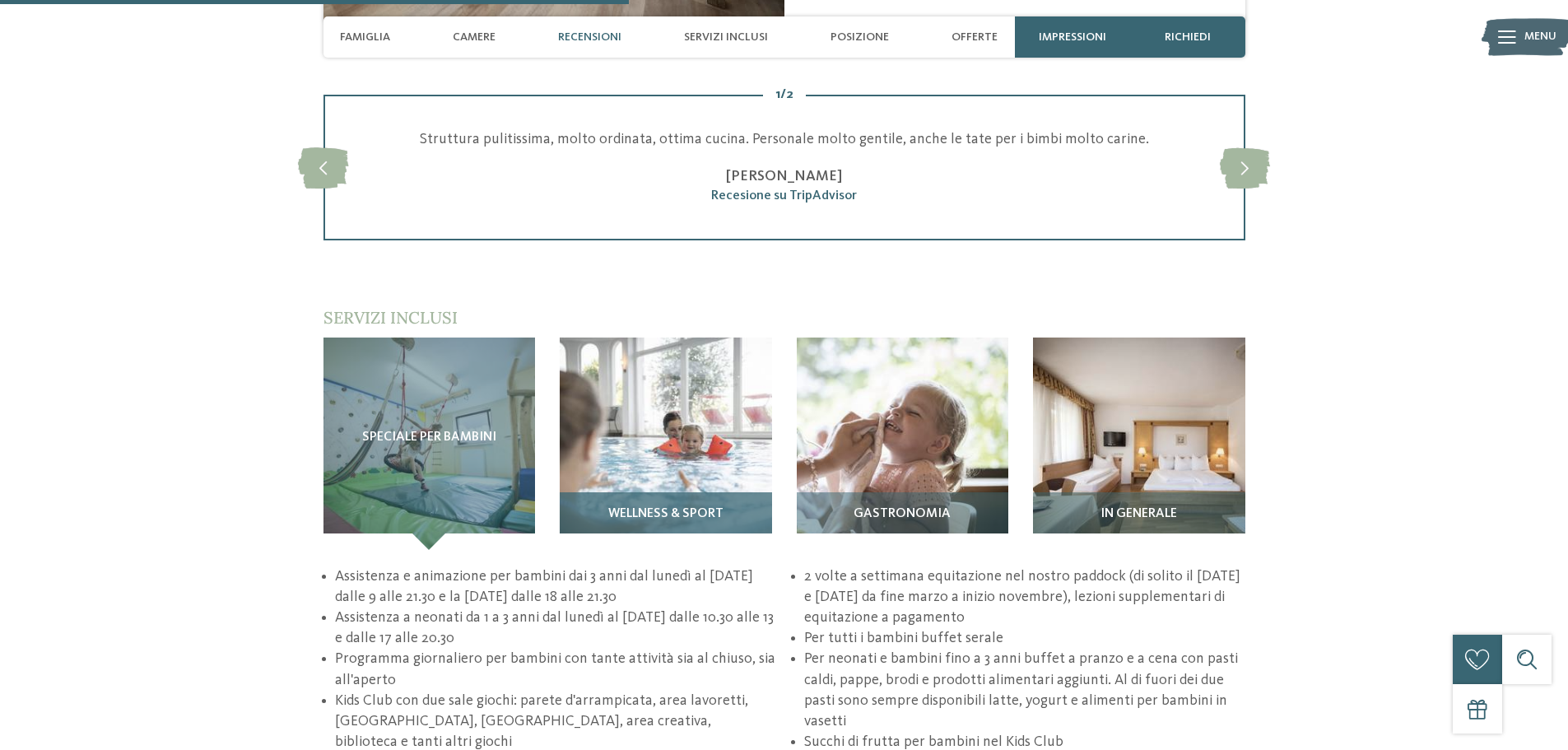
click at [689, 507] on span "Wellness & Sport" at bounding box center [666, 514] width 116 height 15
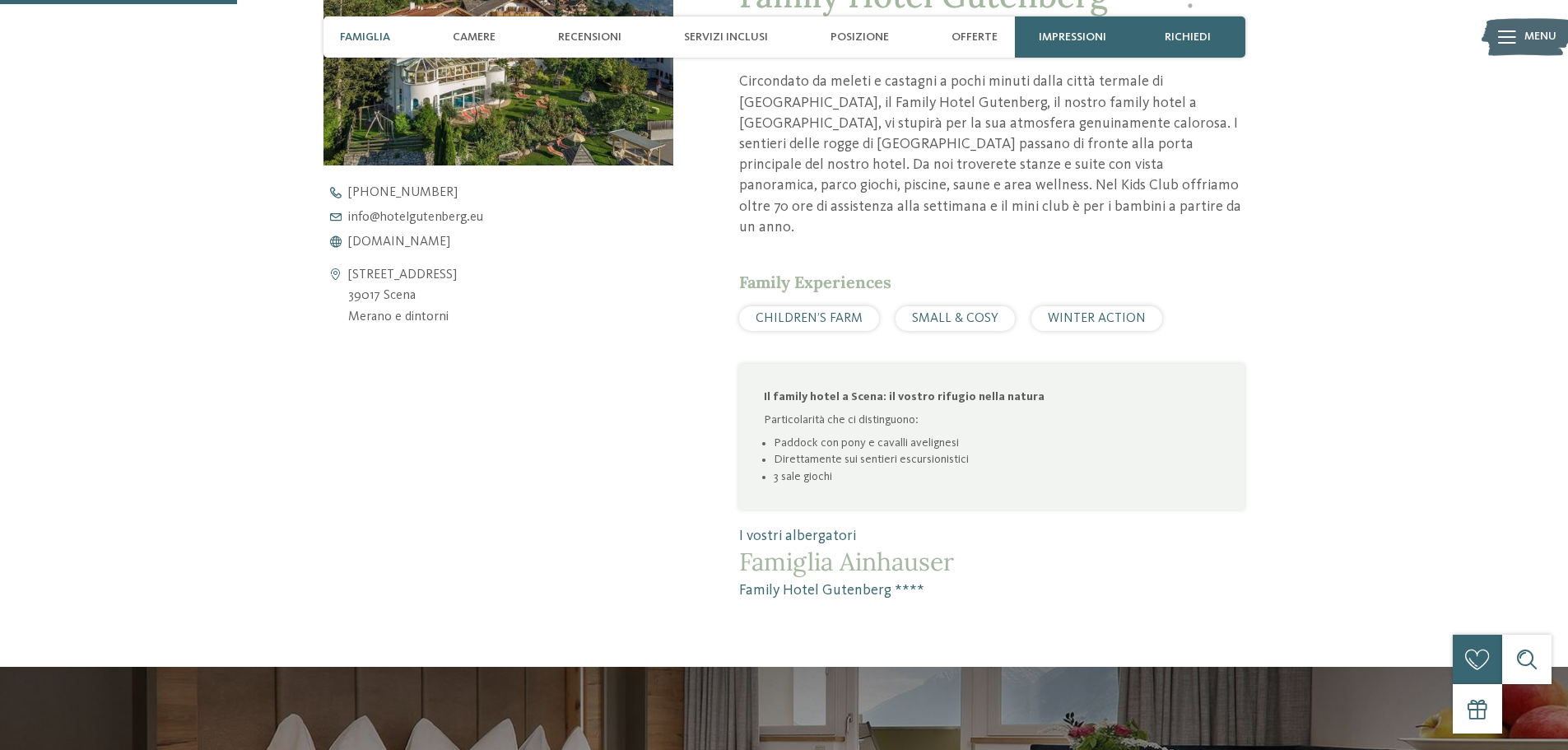
scroll to position [658, 0]
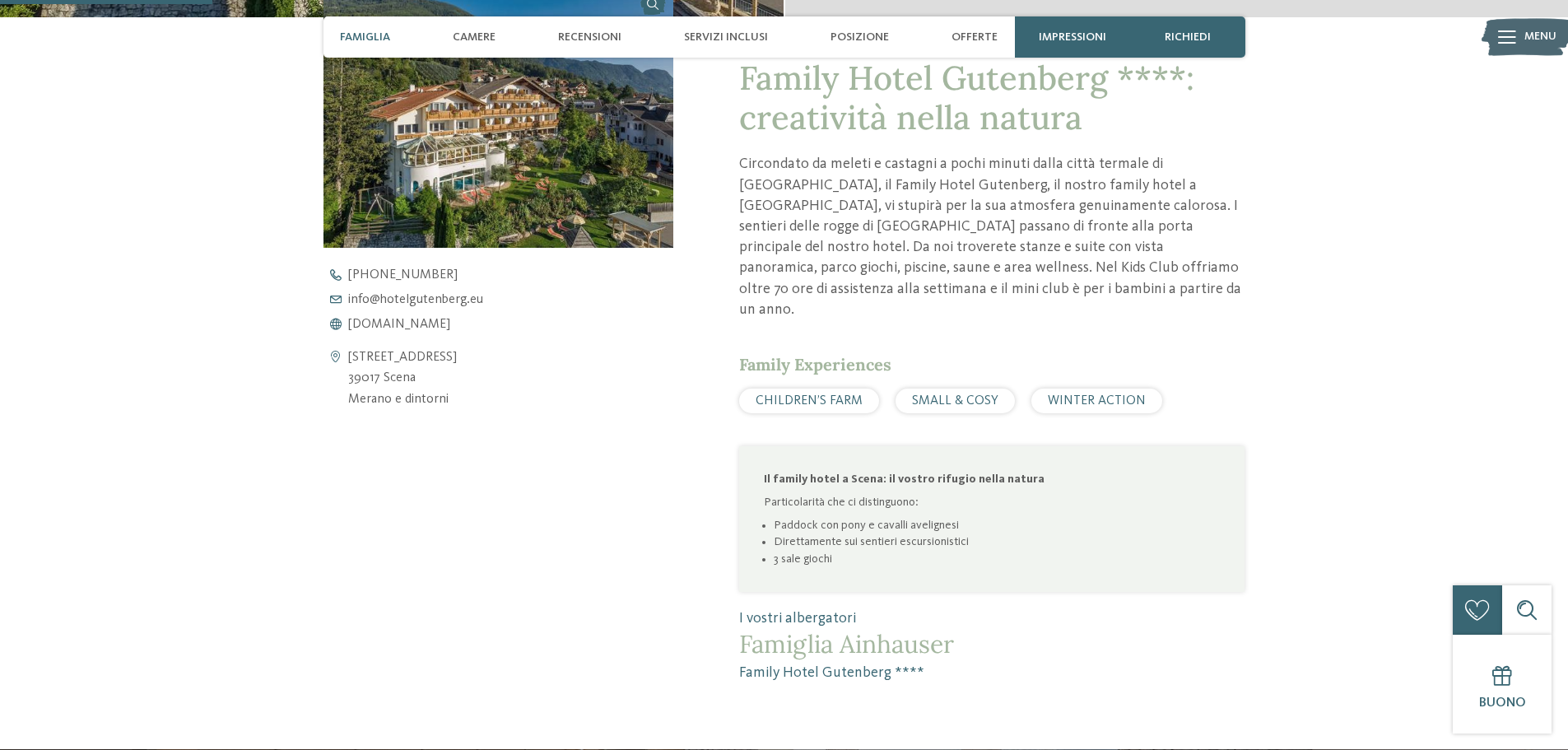
click at [386, 316] on div "+39 0473 945 950 info@ no-spam. hotelgutenberg. no-spam. eu www.hotelgutenberg.…" at bounding box center [512, 299] width 378 height 62
click at [388, 318] on div "+39 0473 945 950 info@ no-spam. hotelgutenberg. no-spam. eu www.hotelgutenberg.…" at bounding box center [512, 299] width 378 height 62
click at [437, 326] on span "www.hotelgutenberg.eu" at bounding box center [398, 324] width 102 height 13
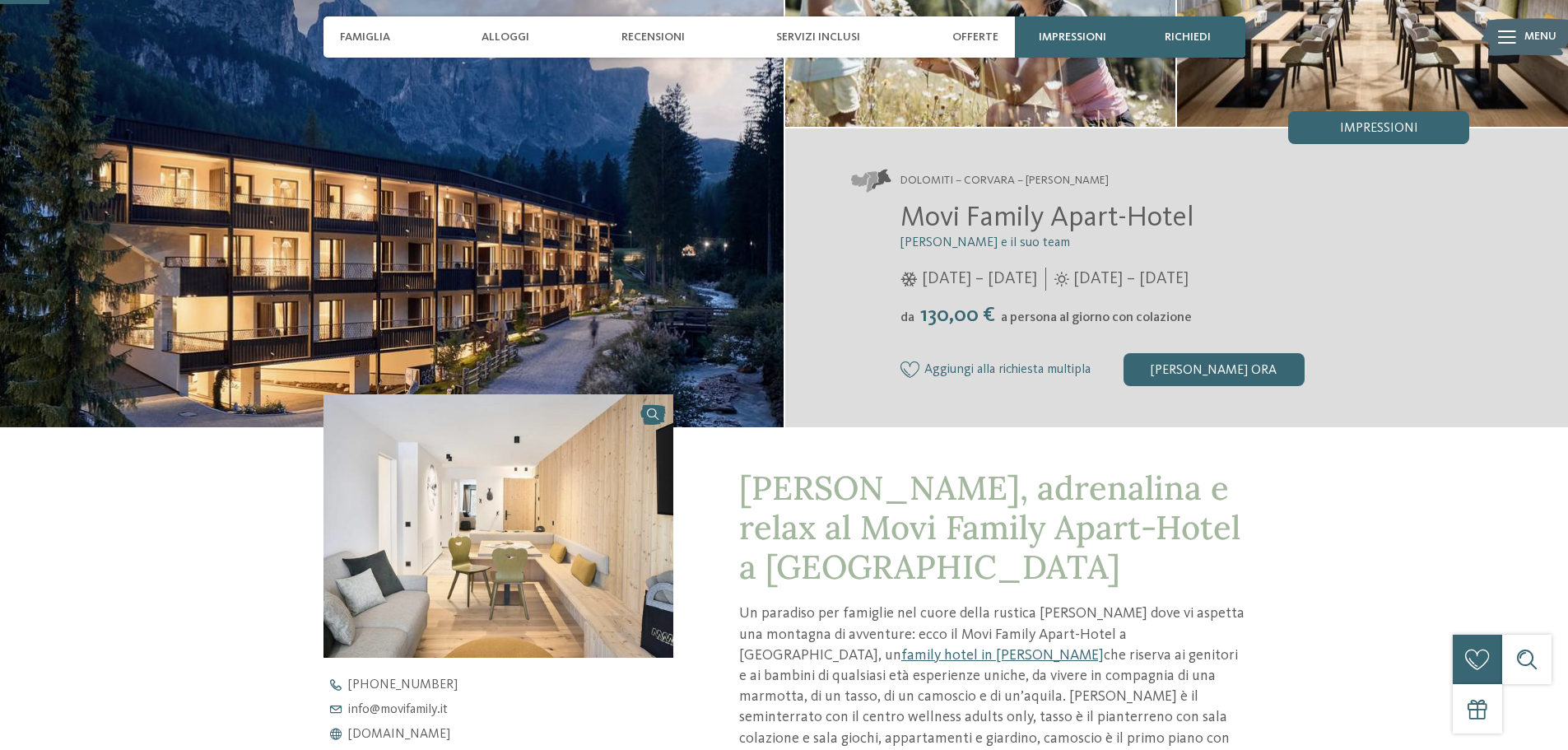
scroll to position [576, 0]
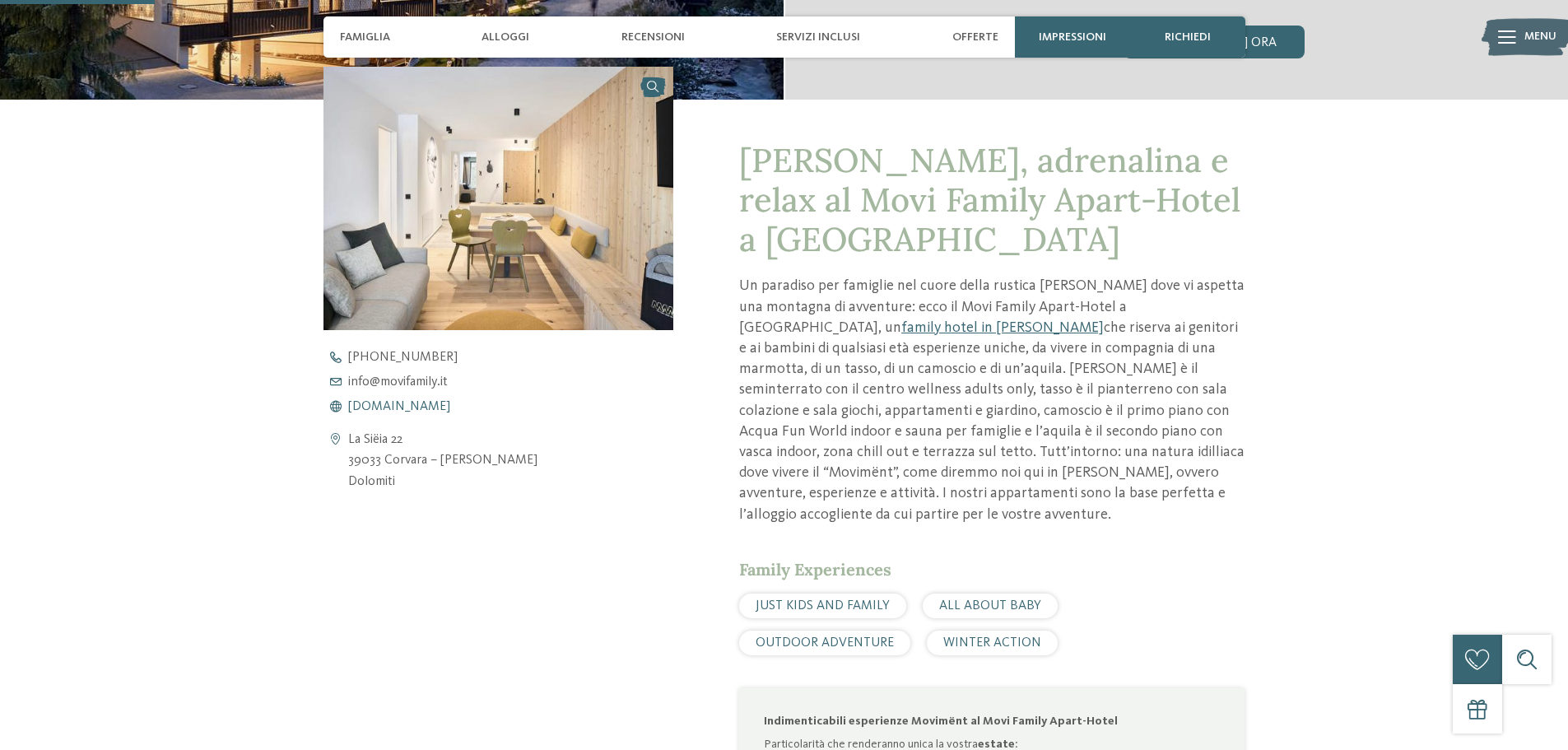
click at [397, 409] on span "[DOMAIN_NAME]" at bounding box center [398, 407] width 102 height 13
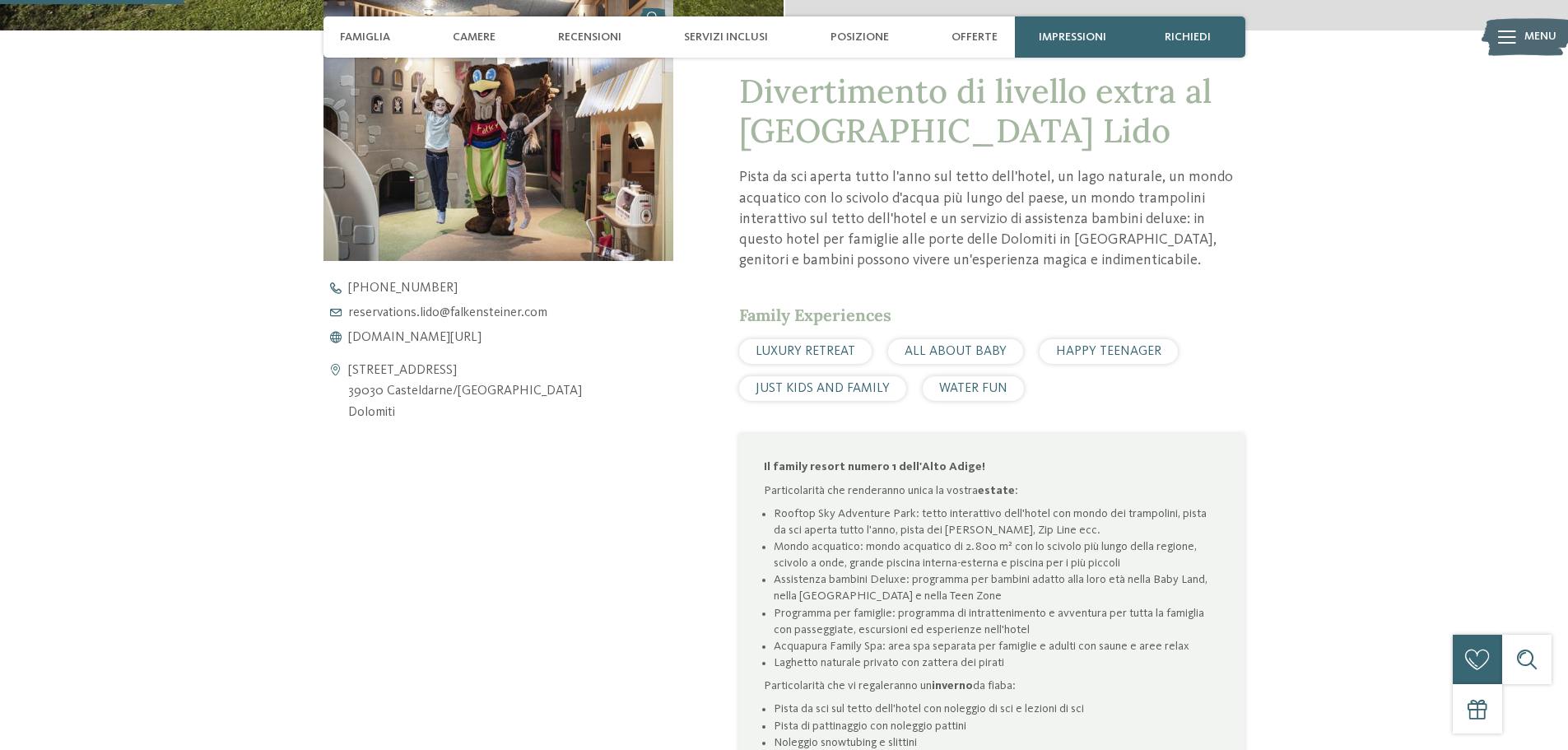
scroll to position [658, 0]
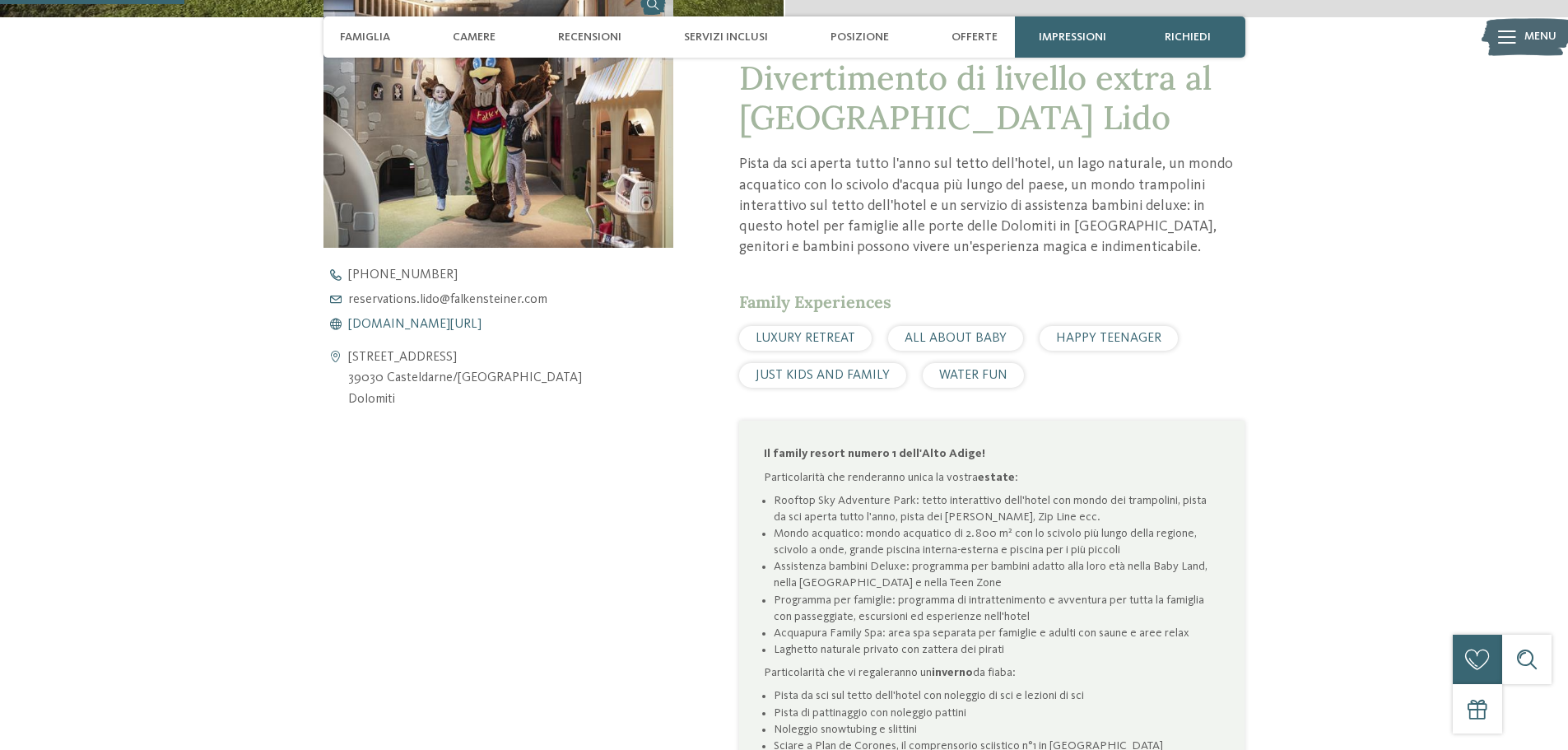
click at [410, 324] on span "www.falkensteiner.com/it/family-resort-lido" at bounding box center [414, 324] width 133 height 13
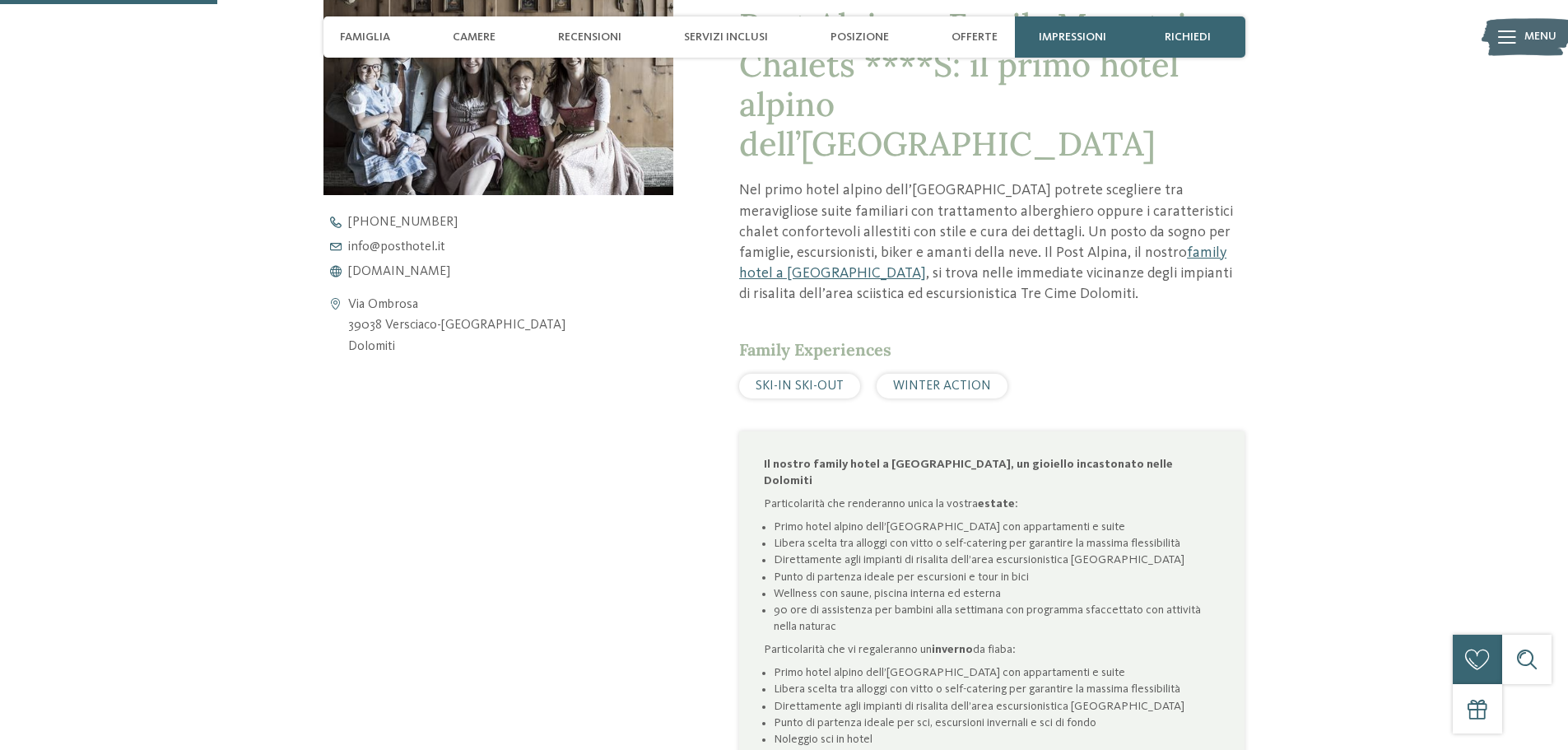
scroll to position [658, 0]
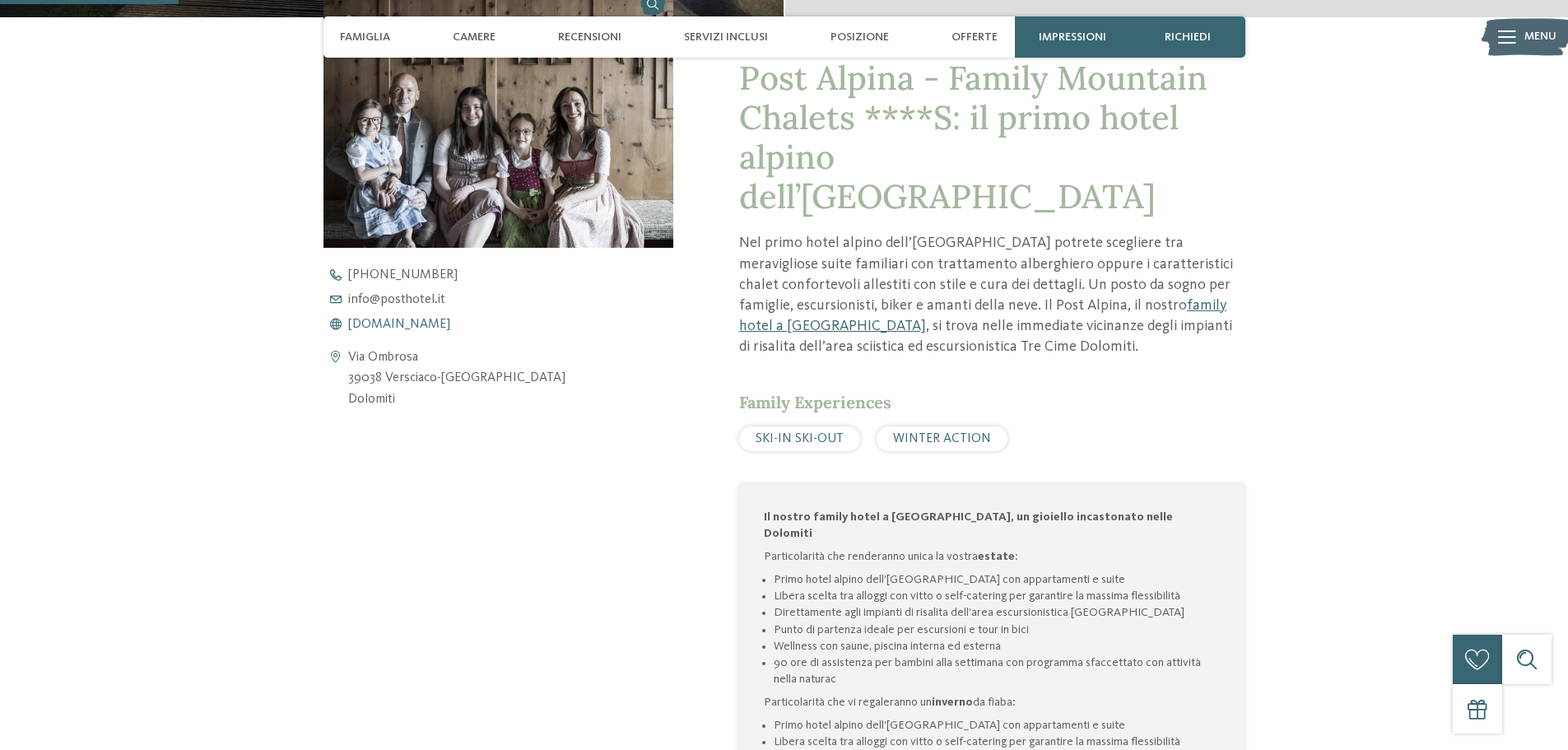
click at [395, 321] on span "www.postalpina.it" at bounding box center [398, 324] width 102 height 13
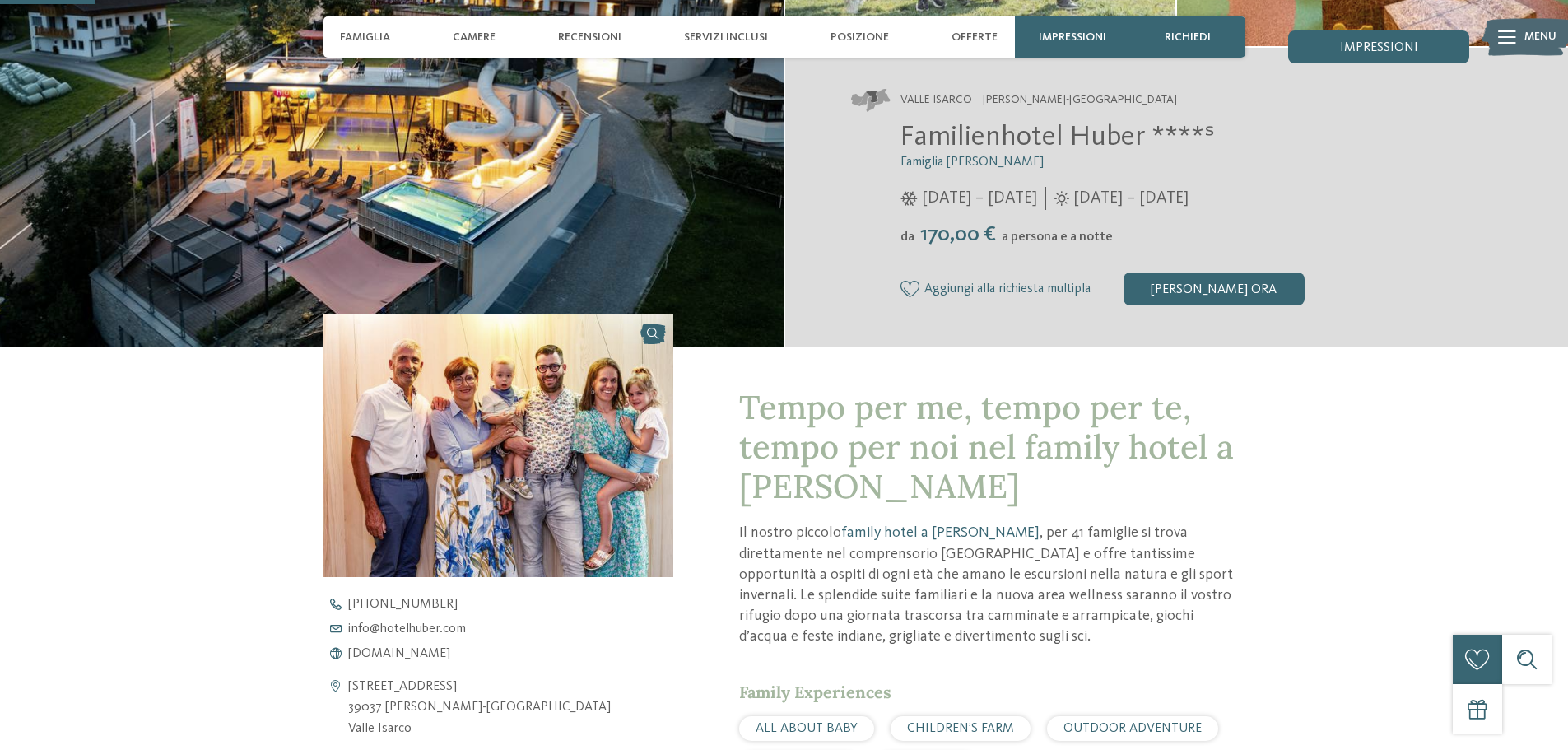
scroll to position [494, 0]
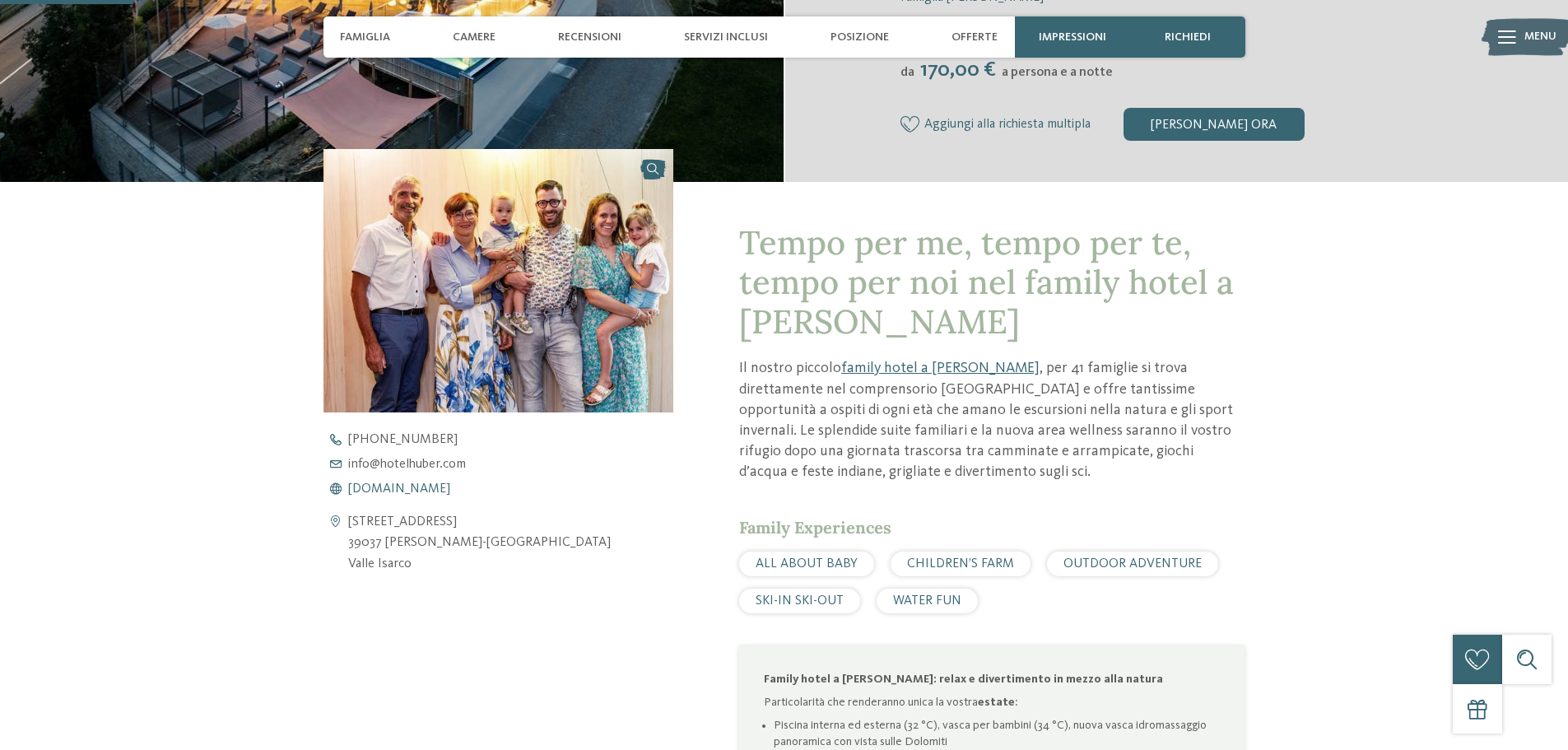
click at [405, 486] on span "www.hotelhuber.com" at bounding box center [398, 488] width 102 height 13
click at [402, 489] on span "www.hotelhuber.com" at bounding box center [398, 488] width 102 height 13
